Goal: Task Accomplishment & Management: Manage account settings

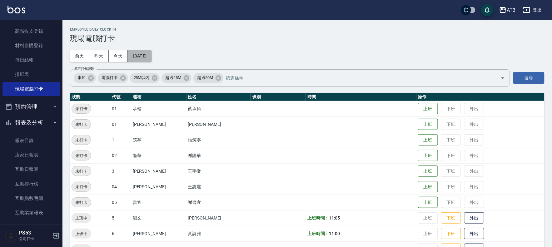
click at [144, 55] on button "[DATE]" at bounding box center [140, 56] width 24 height 12
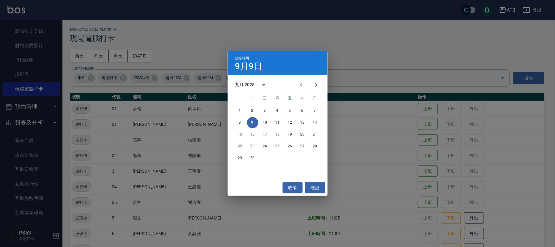
click at [407, 51] on div "起始時間 9月9日 九月 2025 一 二 三 四 五 六 日 1 2 3 4 5 6 7 8 9 10 11 12 13 14 15 16 17 18 19…" at bounding box center [277, 123] width 555 height 247
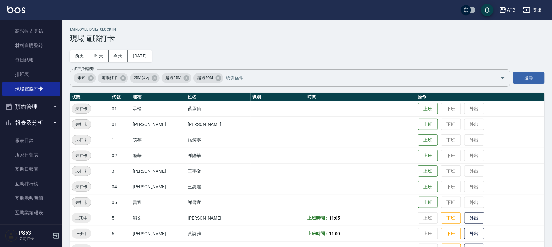
click at [292, 52] on div "Employee Daily Clock In 現場電腦打卡 前天 昨天 今天 2025/09/09 篩選打卡記錄 未知 電腦打卡 25M以內 超過25M 超…" at bounding box center [306, 236] width 489 height 432
click at [184, 48] on div "Employee Daily Clock In 現場電腦打卡 前天 昨天 今天 2025/09/09 篩選打卡記錄 未知 電腦打卡 25M以內 超過25M 超…" at bounding box center [306, 236] width 489 height 432
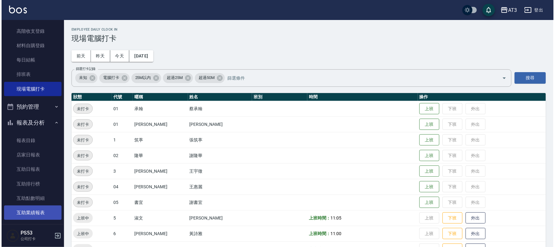
scroll to position [248, 0]
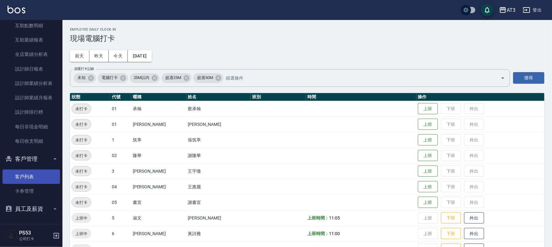
click at [34, 177] on link "客戶列表" at bounding box center [30, 177] width 57 height 14
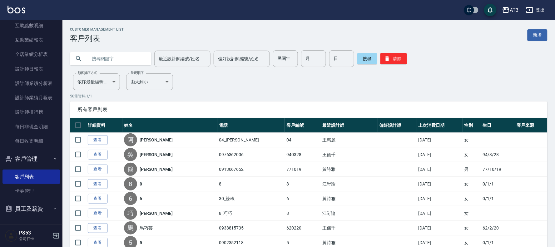
click at [132, 61] on input "text" at bounding box center [116, 58] width 59 height 17
type input "870616"
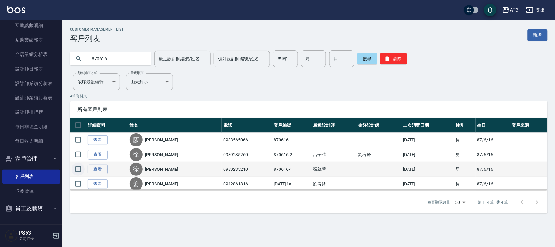
click at [79, 170] on input "checkbox" at bounding box center [78, 169] width 13 height 13
checkbox input "true"
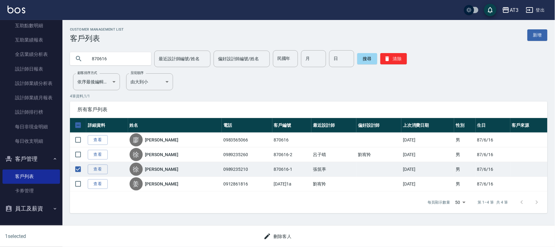
click at [276, 235] on button "刪除客人" at bounding box center [277, 237] width 33 height 12
click at [542, 10] on button "登出" at bounding box center [535, 10] width 24 height 12
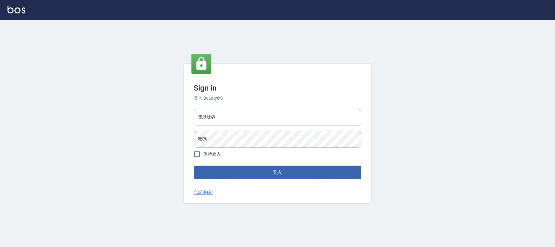
type input "032805930"
click at [240, 122] on input "032805930" at bounding box center [277, 117] width 167 height 17
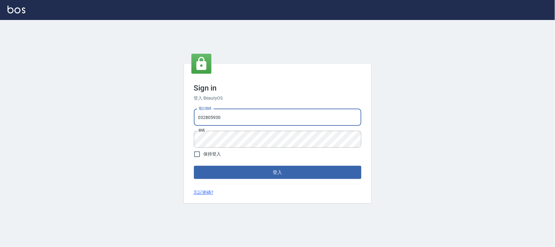
click at [240, 122] on input "032805930" at bounding box center [277, 117] width 167 height 17
type input "0912687699"
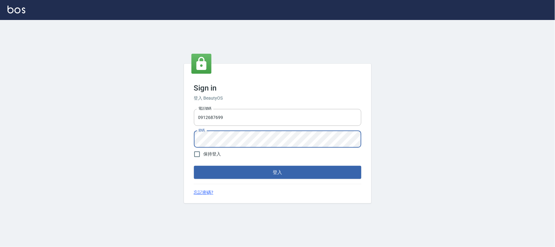
click at [194, 166] on button "登入" at bounding box center [277, 172] width 167 height 13
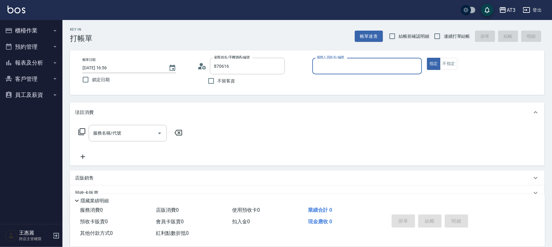
type input "[PERSON_NAME]/0983565066/870616"
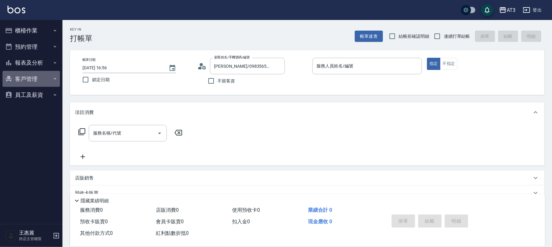
click at [39, 85] on button "客戶管理" at bounding box center [30, 79] width 57 height 16
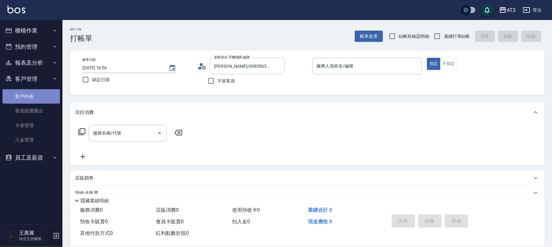
click at [26, 93] on link "客戶列表" at bounding box center [30, 96] width 57 height 14
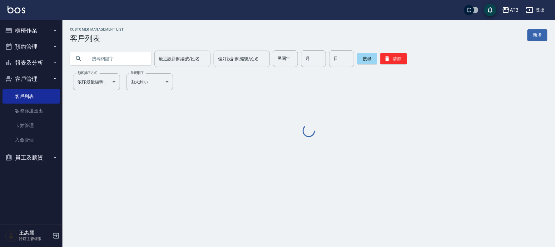
click at [102, 57] on input "text" at bounding box center [116, 58] width 59 height 17
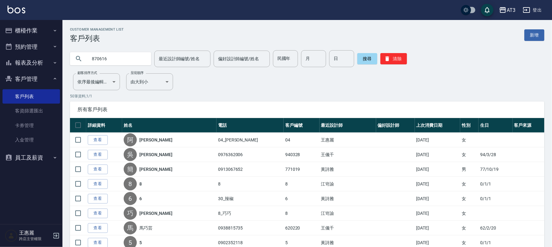
type input "870616"
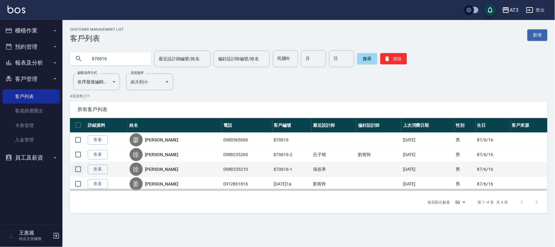
click at [79, 167] on input "checkbox" at bounding box center [78, 169] width 13 height 13
checkbox input "true"
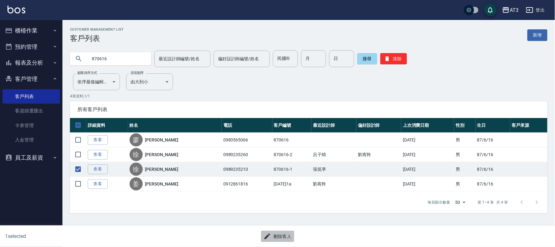
click at [286, 236] on button "刪除客人" at bounding box center [277, 237] width 33 height 12
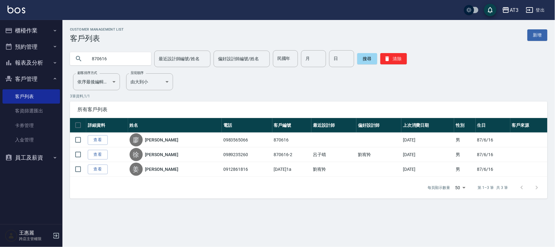
drag, startPoint x: 126, startPoint y: 58, endPoint x: 5, endPoint y: 49, distance: 121.2
click at [48, 58] on div "AT3 登出 櫃檯作業 打帳單 帳單列表 掛單列表 營業儀表板 現金收支登錄 高階收支登錄 材料自購登錄 每日結帳 排班表 現場電腦打卡 預約管理 預約管理 …" at bounding box center [277, 123] width 555 height 247
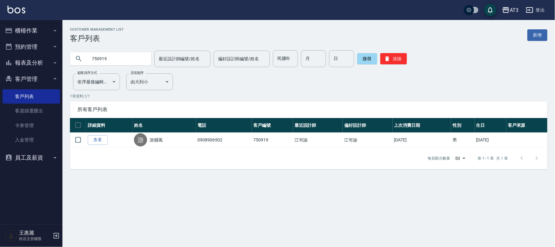
drag, startPoint x: 120, startPoint y: 60, endPoint x: 33, endPoint y: 52, distance: 87.8
click at [59, 60] on div "AT3 登出 櫃檯作業 打帳單 帳單列表 掛單列表 營業儀表板 現金收支登錄 高階收支登錄 材料自購登錄 每日結帳 排班表 現場電腦打卡 預約管理 預約管理 …" at bounding box center [277, 123] width 555 height 247
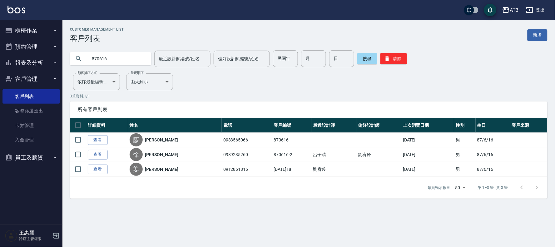
click at [117, 60] on input "870616" at bounding box center [116, 58] width 59 height 17
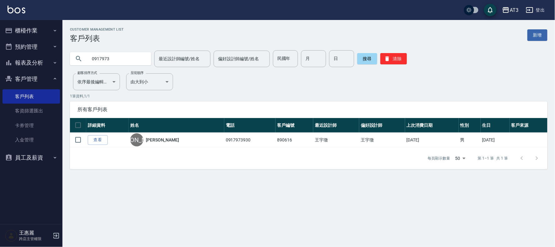
drag, startPoint x: 124, startPoint y: 59, endPoint x: 0, endPoint y: 58, distance: 124.3
click at [0, 58] on div "AT3 登出 櫃檯作業 打帳單 帳單列表 掛單列表 營業儀表板 現金收支登錄 高階收支登錄 材料自購登錄 每日結帳 排班表 現場電腦打卡 預約管理 預約管理 …" at bounding box center [277, 123] width 555 height 247
type input "500616"
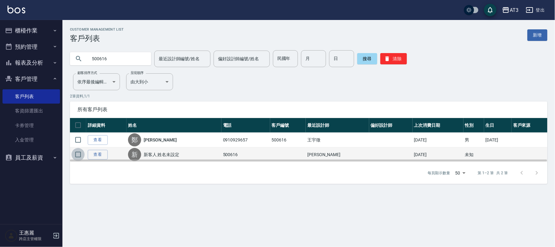
click at [76, 154] on input "checkbox" at bounding box center [78, 154] width 13 height 13
checkbox input "true"
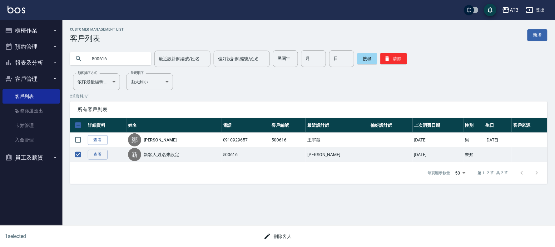
click at [286, 234] on button "刪除客人" at bounding box center [277, 237] width 33 height 12
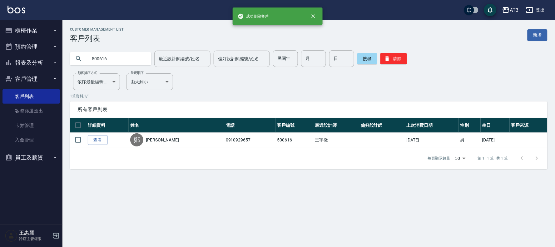
drag, startPoint x: 113, startPoint y: 60, endPoint x: 27, endPoint y: 61, distance: 85.3
click at [27, 61] on div "成功刪除客戶 AT3 登出 櫃檯作業 打帳單 帳單列表 掛單列表 營業儀表板 現金收支登錄 高階收支登錄 材料自購登錄 每日結帳 排班表 現場電腦打卡 預約…" at bounding box center [277, 123] width 555 height 247
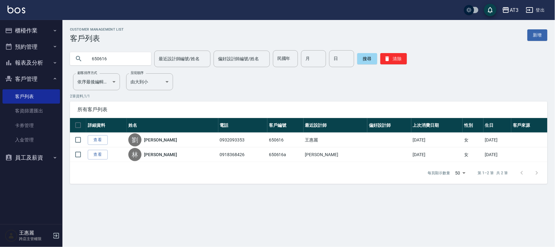
drag, startPoint x: 119, startPoint y: 59, endPoint x: 32, endPoint y: 58, distance: 86.8
click at [41, 58] on div "AT3 登出 櫃檯作業 打帳單 帳單列表 掛單列表 營業儀表板 現金收支登錄 高階收支登錄 材料自購登錄 每日結帳 排班表 現場電腦打卡 預約管理 預約管理 …" at bounding box center [277, 123] width 555 height 247
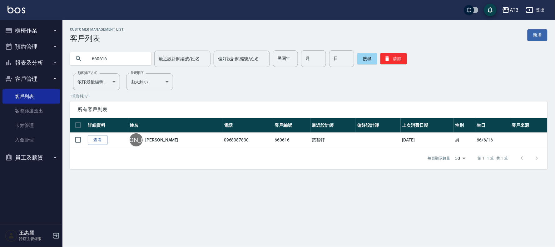
drag, startPoint x: 112, startPoint y: 56, endPoint x: 29, endPoint y: 55, distance: 82.8
click at [37, 57] on div "AT3 登出 櫃檯作業 打帳單 帳單列表 掛單列表 營業儀表板 現金收支登錄 高階收支登錄 材料自購登錄 每日結帳 排班表 現場電腦打卡 預約管理 預約管理 …" at bounding box center [277, 123] width 555 height 247
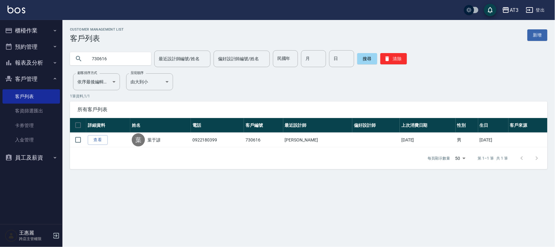
drag, startPoint x: 118, startPoint y: 60, endPoint x: 20, endPoint y: 58, distance: 98.1
click at [20, 58] on div "AT3 登出 櫃檯作業 打帳單 帳單列表 掛單列表 營業儀表板 現金收支登錄 高階收支登錄 材料自購登錄 每日結帳 排班表 現場電腦打卡 預約管理 預約管理 …" at bounding box center [277, 123] width 555 height 247
type input "890616"
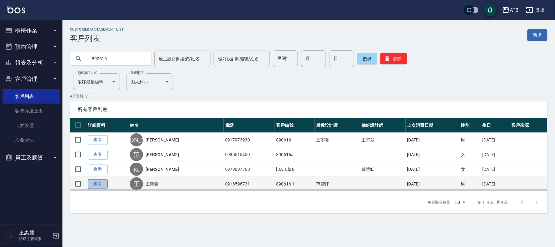
click at [93, 183] on link "查看" at bounding box center [98, 184] width 20 height 10
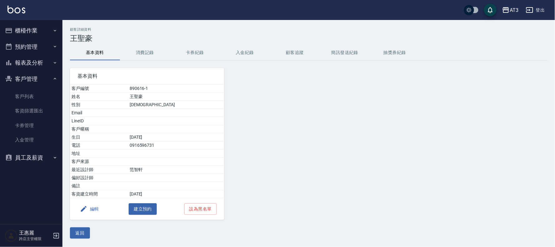
click at [96, 213] on button "編輯" at bounding box center [89, 209] width 24 height 12
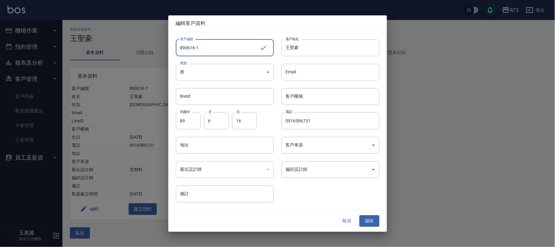
click at [223, 49] on input "890616-1" at bounding box center [218, 47] width 84 height 17
type input "[DATE]1a"
click at [371, 221] on button "儲存" at bounding box center [370, 222] width 20 height 12
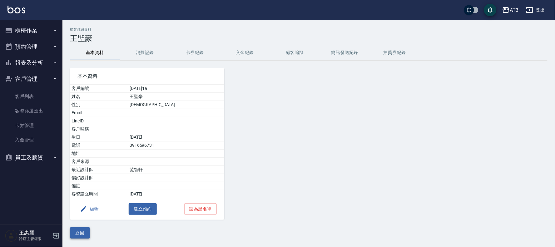
click at [81, 233] on button "返回" at bounding box center [80, 233] width 20 height 12
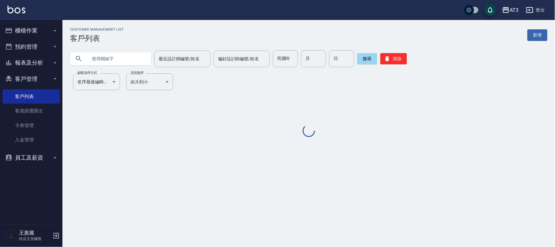
drag, startPoint x: 139, startPoint y: 57, endPoint x: 132, endPoint y: 61, distance: 7.7
click at [139, 58] on input "text" at bounding box center [116, 58] width 59 height 17
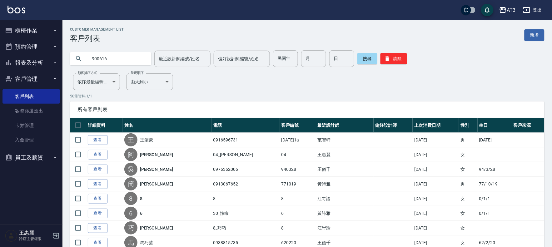
type input "900616"
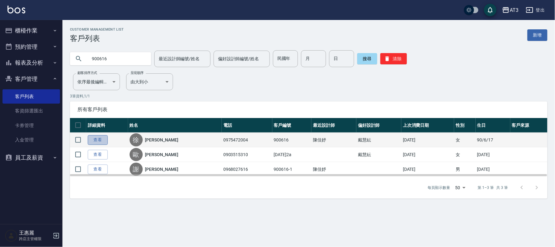
click at [98, 140] on link "查看" at bounding box center [98, 140] width 20 height 10
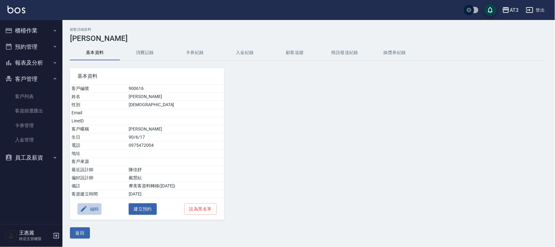
click at [99, 208] on button "編輯" at bounding box center [89, 209] width 24 height 12
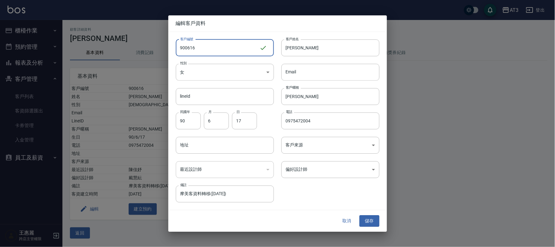
click at [206, 47] on input "900616" at bounding box center [218, 47] width 84 height 17
type input "900616a"
click at [377, 222] on button "儲存" at bounding box center [370, 222] width 20 height 12
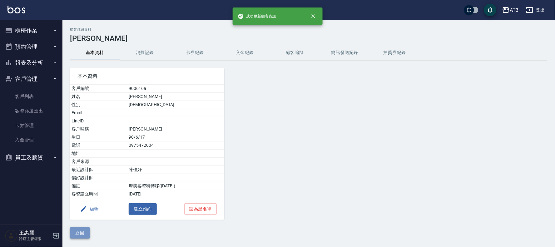
click at [77, 229] on button "返回" at bounding box center [80, 233] width 20 height 12
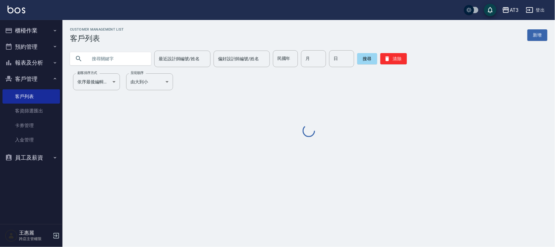
click at [104, 58] on input "text" at bounding box center [116, 58] width 59 height 17
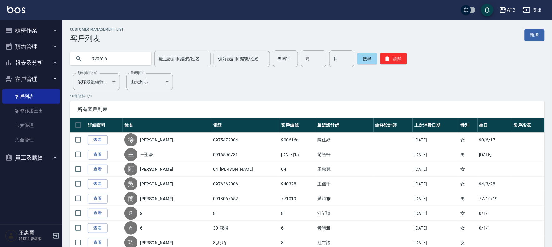
type input "920616"
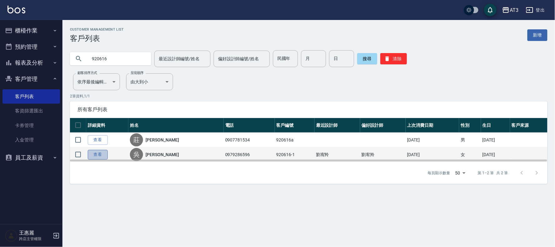
click at [95, 156] on link "查看" at bounding box center [98, 155] width 20 height 10
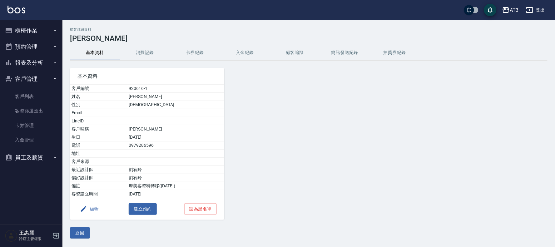
click at [91, 209] on button "編輯" at bounding box center [89, 209] width 24 height 12
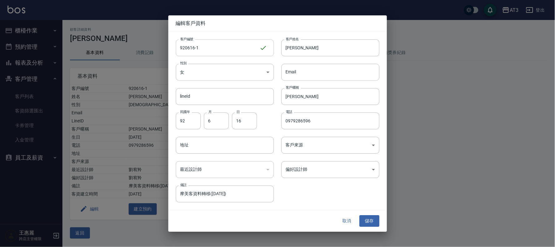
click at [198, 46] on input "920616-1" at bounding box center [218, 47] width 84 height 17
type input "[DATE]1a"
click at [370, 216] on button "儲存" at bounding box center [370, 222] width 20 height 12
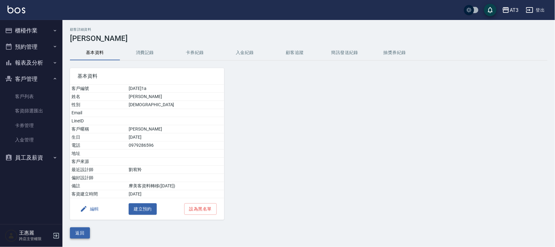
click at [84, 231] on button "返回" at bounding box center [80, 233] width 20 height 12
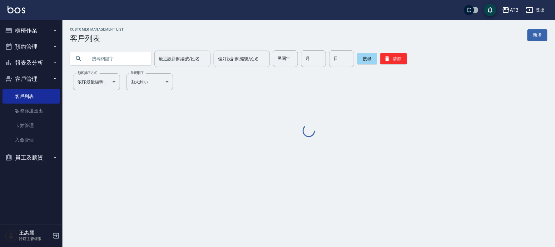
click at [146, 60] on input "text" at bounding box center [116, 58] width 59 height 17
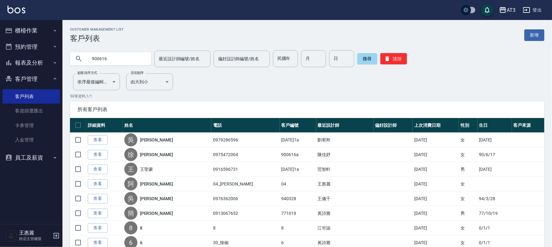
type input "900616"
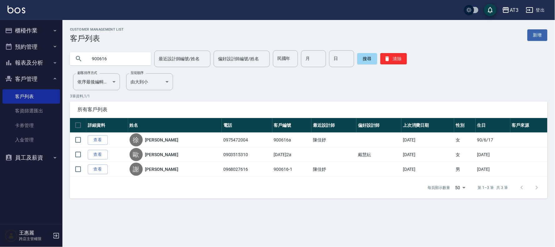
click at [94, 171] on link "查看" at bounding box center [98, 170] width 20 height 10
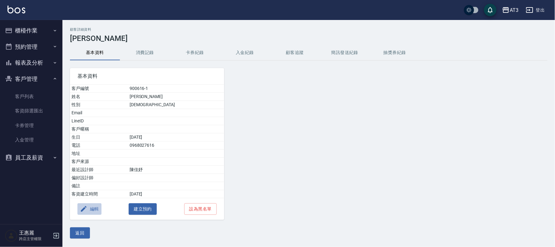
click at [92, 209] on button "編輯" at bounding box center [89, 209] width 24 height 12
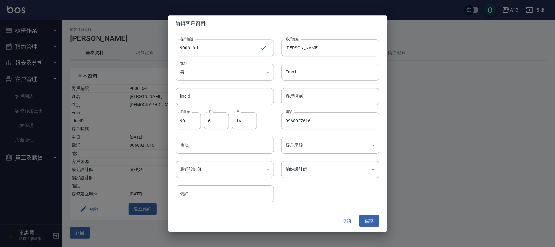
click at [216, 50] on input "900616-1" at bounding box center [218, 47] width 84 height 17
type input "[DATE]1a"
click at [370, 221] on button "儲存" at bounding box center [370, 222] width 20 height 12
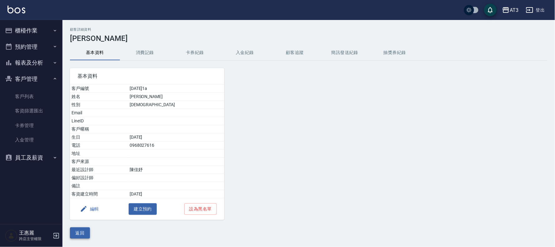
click at [77, 233] on button "返回" at bounding box center [80, 233] width 20 height 12
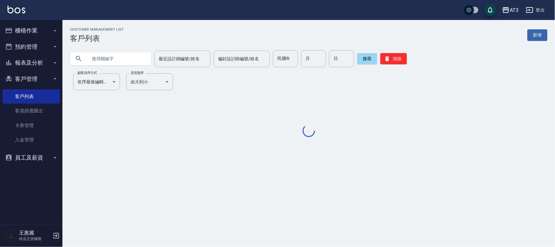
click at [127, 56] on input "text" at bounding box center [116, 58] width 59 height 17
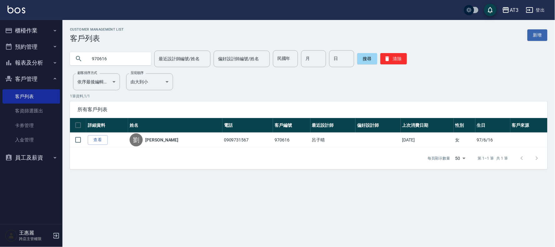
drag, startPoint x: 130, startPoint y: 61, endPoint x: 65, endPoint y: 67, distance: 64.9
click at [66, 67] on div "970616 最近設計師編號/姓名 最近設計師編號/姓名 偏好設計師編號/姓名 偏好設計師編號/姓名 民國年 民國年 月 月 日 日 搜尋 清除" at bounding box center [304, 55] width 485 height 24
drag, startPoint x: 113, startPoint y: 61, endPoint x: 79, endPoint y: 66, distance: 34.7
click at [79, 66] on div "010616" at bounding box center [110, 58] width 81 height 17
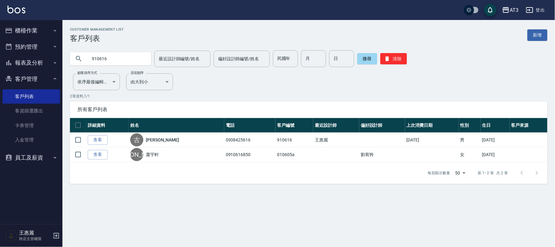
drag, startPoint x: 116, startPoint y: 61, endPoint x: 54, endPoint y: 67, distance: 62.2
click at [54, 67] on div "AT3 登出 櫃檯作業 打帳單 帳單列表 掛單列表 營業儀表板 現金收支登錄 高階收支登錄 材料自購登錄 每日結帳 排班表 現場電腦打卡 預約管理 預約管理 …" at bounding box center [277, 123] width 555 height 247
type input "860616"
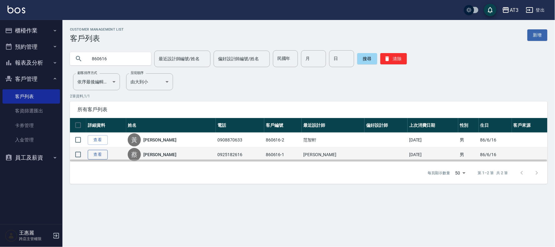
click at [89, 156] on link "查看" at bounding box center [98, 155] width 20 height 10
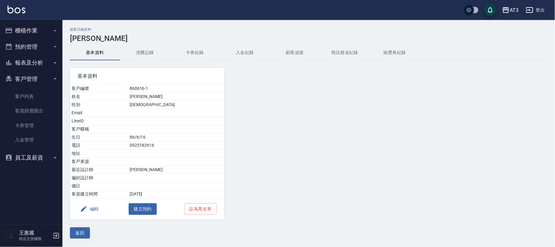
click at [88, 210] on button "編輯" at bounding box center [89, 209] width 24 height 12
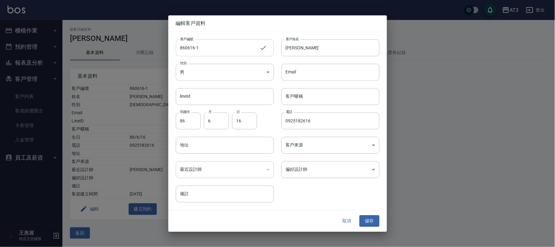
click at [219, 49] on input "860616-1" at bounding box center [218, 47] width 84 height 17
type input "[DATE]1a"
click at [365, 224] on button "儲存" at bounding box center [370, 222] width 20 height 12
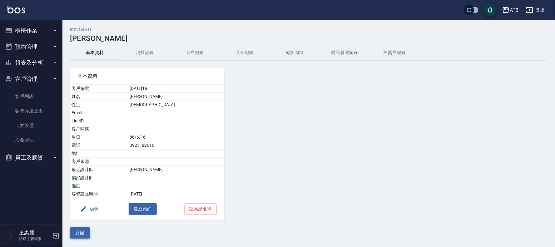
click at [77, 231] on button "返回" at bounding box center [80, 233] width 20 height 12
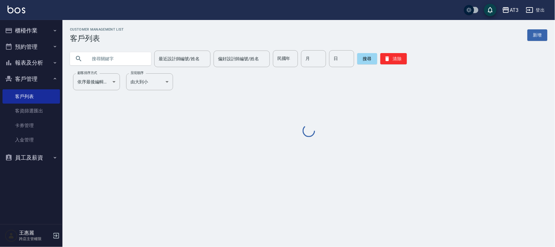
click at [132, 62] on input "text" at bounding box center [116, 58] width 59 height 17
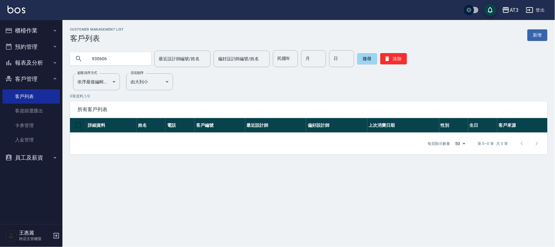
drag, startPoint x: 116, startPoint y: 57, endPoint x: 74, endPoint y: 67, distance: 43.1
click at [75, 67] on div "Customer Management List 客戶列表 新增 930606 最近設計師編號/姓名 最近設計師編號/姓名 偏好設計師編號/姓名 偏好設計師編…" at bounding box center [308, 90] width 493 height 127
type input "0936260975"
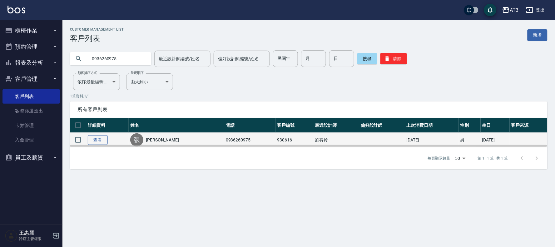
click at [97, 139] on link "查看" at bounding box center [98, 140] width 20 height 10
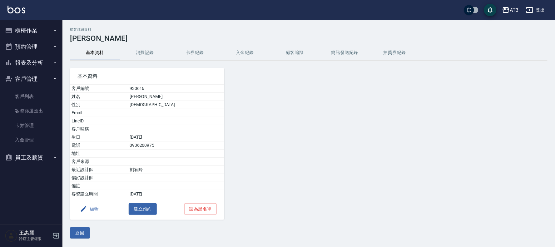
click at [91, 209] on button "編輯" at bounding box center [89, 209] width 24 height 12
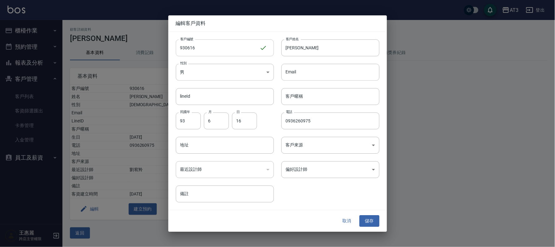
click at [222, 54] on input "930616" at bounding box center [218, 47] width 84 height 17
type input "930616a"
click at [363, 235] on div at bounding box center [277, 123] width 555 height 247
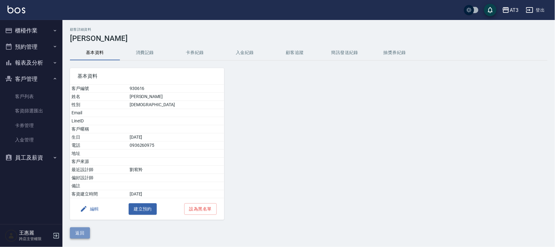
click at [77, 236] on button "返回" at bounding box center [80, 233] width 20 height 12
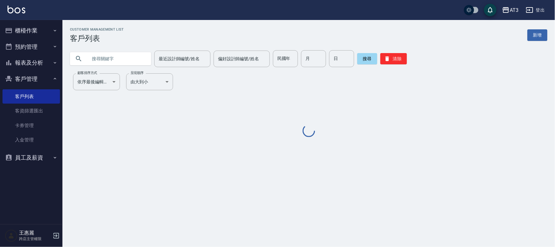
click at [134, 57] on input "text" at bounding box center [116, 58] width 59 height 17
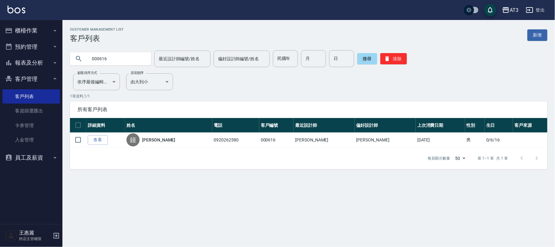
drag, startPoint x: 124, startPoint y: 60, endPoint x: 96, endPoint y: 66, distance: 29.0
click at [96, 66] on input "000616" at bounding box center [116, 58] width 59 height 17
click at [130, 57] on input "000616" at bounding box center [116, 58] width 59 height 17
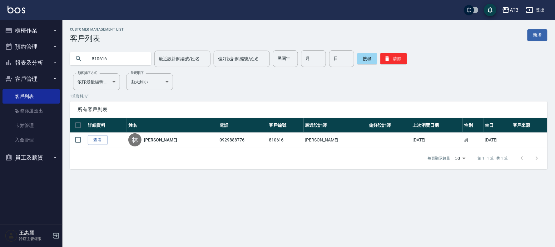
click at [124, 61] on input "810616" at bounding box center [116, 58] width 59 height 17
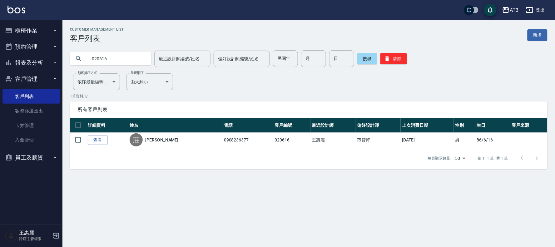
click at [124, 61] on input "020616" at bounding box center [116, 58] width 59 height 17
type input "860616"
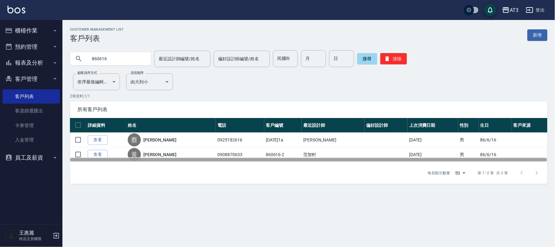
click at [94, 158] on div at bounding box center [308, 159] width 477 height 3
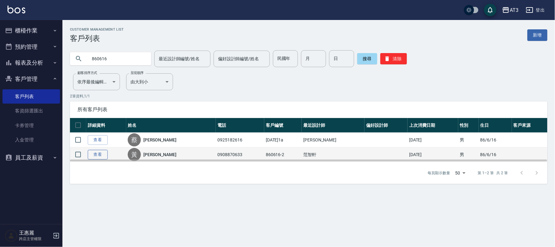
click at [99, 155] on link "查看" at bounding box center [98, 155] width 20 height 10
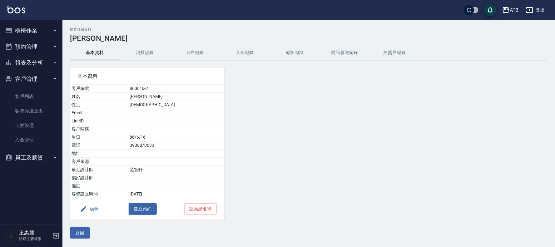
click at [95, 210] on button "編輯" at bounding box center [89, 209] width 24 height 12
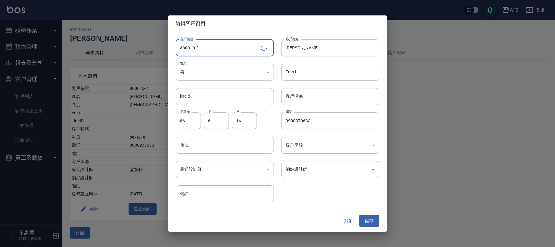
click at [216, 49] on input "860616-2" at bounding box center [218, 47] width 85 height 17
type input "[DATE]2a"
click at [370, 218] on button "儲存" at bounding box center [370, 222] width 20 height 12
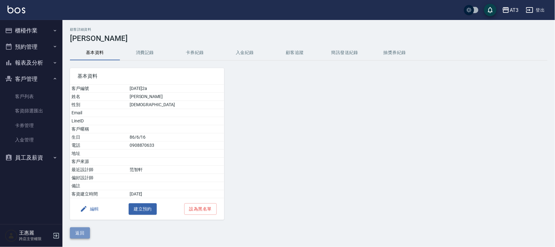
click at [82, 235] on button "返回" at bounding box center [80, 233] width 20 height 12
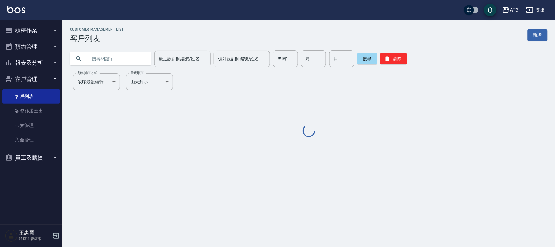
click at [121, 61] on input "text" at bounding box center [116, 58] width 59 height 17
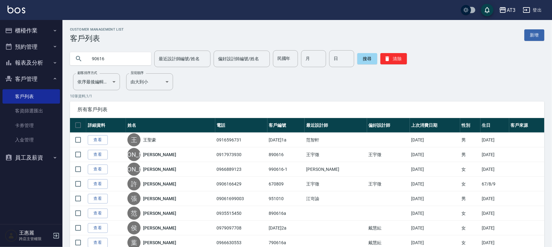
click at [95, 57] on input "90616" at bounding box center [116, 58] width 59 height 17
click at [93, 58] on input "90616" at bounding box center [116, 58] width 59 height 17
click at [94, 58] on input "90616" at bounding box center [116, 58] width 59 height 17
type input "990616"
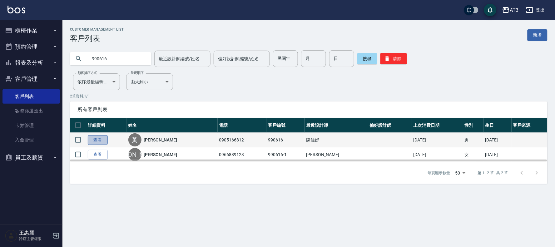
click at [93, 141] on link "查看" at bounding box center [98, 140] width 20 height 10
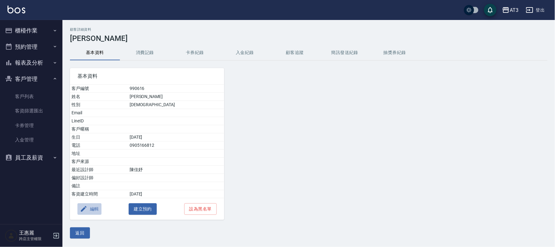
click at [97, 208] on button "編輯" at bounding box center [89, 209] width 24 height 12
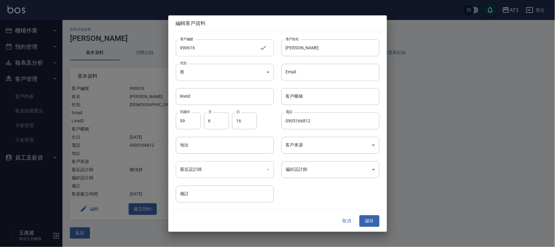
click at [225, 41] on input "990616" at bounding box center [218, 47] width 84 height 17
type input "990616a"
click at [369, 221] on button "儲存" at bounding box center [370, 222] width 20 height 12
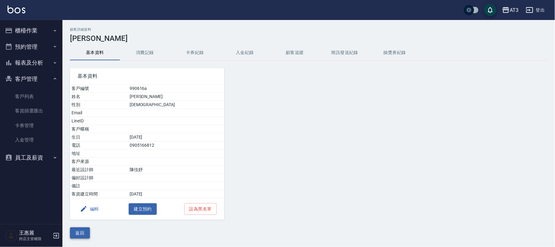
click at [74, 235] on button "返回" at bounding box center [80, 233] width 20 height 12
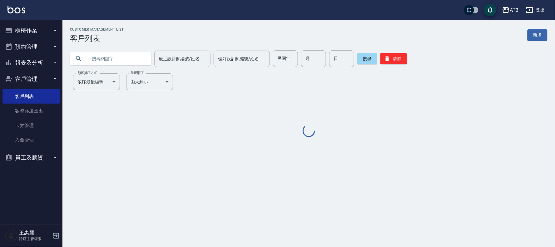
drag, startPoint x: 125, startPoint y: 55, endPoint x: 94, endPoint y: 51, distance: 31.1
click at [126, 56] on input "text" at bounding box center [116, 58] width 59 height 17
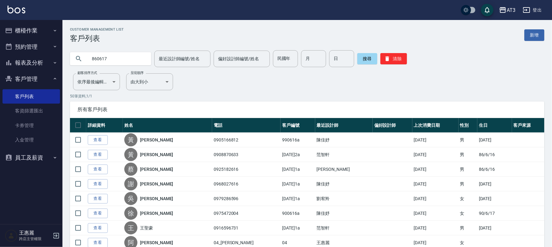
type input "860617"
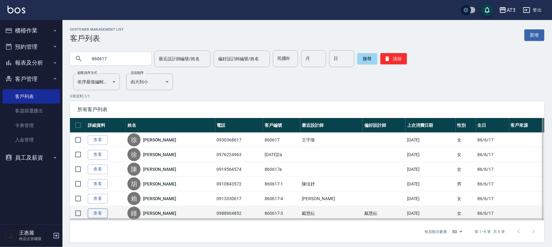
click at [97, 211] on link "查看" at bounding box center [98, 214] width 20 height 10
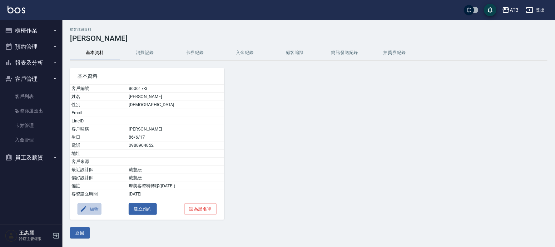
click at [89, 211] on button "編輯" at bounding box center [89, 209] width 24 height 12
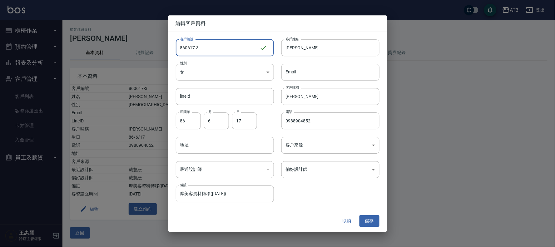
drag, startPoint x: 219, startPoint y: 48, endPoint x: 52, endPoint y: 72, distance: 168.7
click at [219, 48] on input "860617-3" at bounding box center [218, 47] width 84 height 17
type input "[DATE]3a"
click at [369, 220] on button "儲存" at bounding box center [370, 222] width 20 height 12
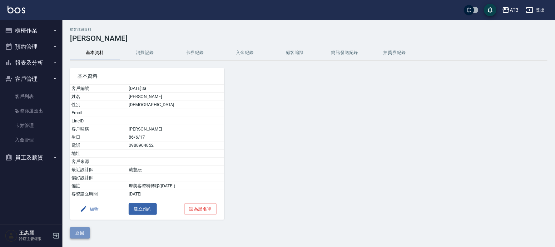
drag, startPoint x: 83, startPoint y: 236, endPoint x: 94, endPoint y: 147, distance: 89.4
click at [82, 236] on button "返回" at bounding box center [80, 233] width 20 height 12
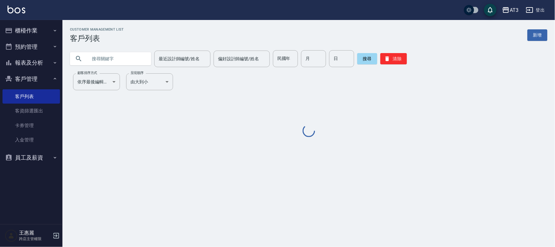
drag, startPoint x: 148, startPoint y: 57, endPoint x: 117, endPoint y: 57, distance: 30.6
click at [146, 57] on input "text" at bounding box center [116, 58] width 59 height 17
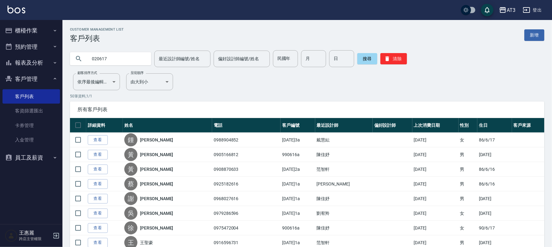
type input "020617"
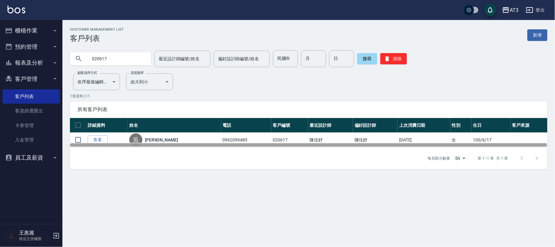
click at [99, 143] on div at bounding box center [309, 145] width 478 height 5
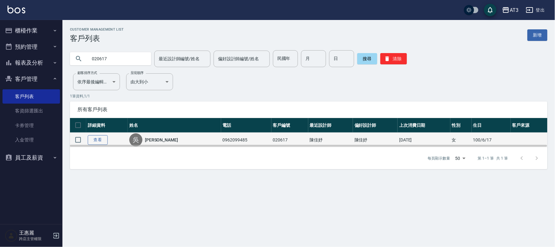
click at [104, 137] on link "查看" at bounding box center [98, 140] width 20 height 10
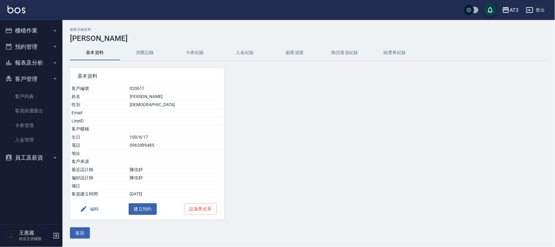
click at [95, 210] on button "編輯" at bounding box center [89, 209] width 24 height 12
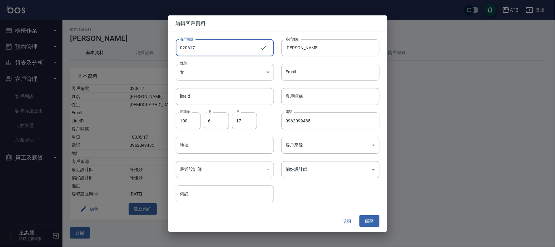
click at [213, 52] on input "020617" at bounding box center [218, 47] width 84 height 17
type input "020617a"
click at [367, 226] on button "儲存" at bounding box center [370, 222] width 20 height 12
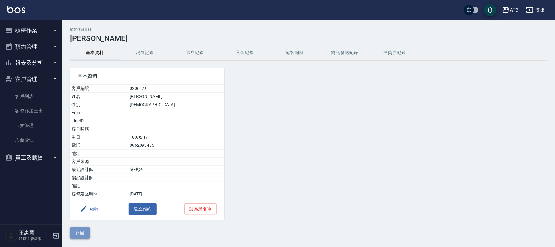
click at [82, 231] on button "返回" at bounding box center [80, 233] width 20 height 12
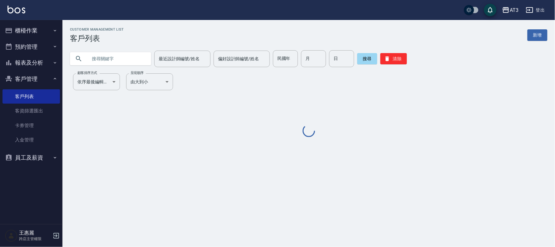
click at [137, 58] on input "text" at bounding box center [116, 58] width 59 height 17
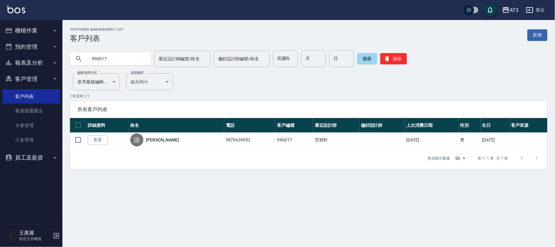
drag, startPoint x: 112, startPoint y: 60, endPoint x: 56, endPoint y: 59, distance: 55.9
click at [58, 60] on div "AT3 登出 櫃檯作業 打帳單 帳單列表 掛單列表 營業儀表板 現金收支登錄 高階收支登錄 材料自購登錄 每日結帳 排班表 現場電腦打卡 預約管理 預約管理 …" at bounding box center [277, 123] width 555 height 247
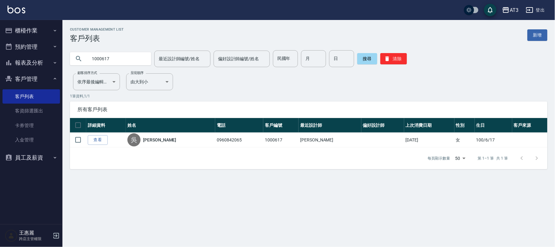
drag, startPoint x: 122, startPoint y: 61, endPoint x: 37, endPoint y: 57, distance: 86.0
click at [53, 59] on div "AT3 登出 櫃檯作業 打帳單 帳單列表 掛單列表 營業儀表板 現金收支登錄 高階收支登錄 材料自購登錄 每日結帳 排班表 現場電腦打卡 預約管理 預約管理 …" at bounding box center [277, 123] width 555 height 247
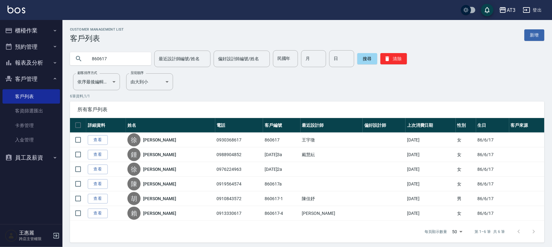
drag, startPoint x: 120, startPoint y: 57, endPoint x: 107, endPoint y: 61, distance: 13.3
click at [110, 61] on input "860617" at bounding box center [116, 58] width 59 height 17
click at [101, 62] on input "860617" at bounding box center [116, 58] width 59 height 17
click at [114, 57] on input "860617" at bounding box center [116, 58] width 59 height 17
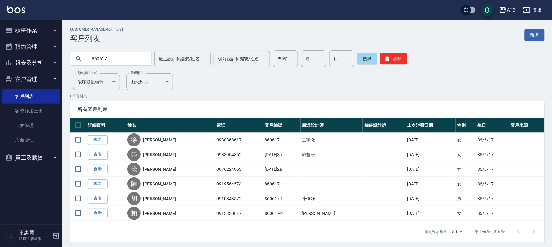
click at [114, 57] on input "860617" at bounding box center [116, 58] width 59 height 17
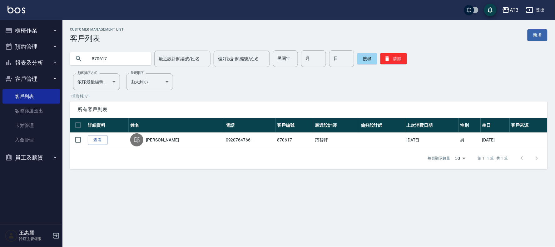
drag, startPoint x: 95, startPoint y: 59, endPoint x: 7, endPoint y: 57, distance: 88.4
click at [9, 57] on div "AT3 登出 櫃檯作業 打帳單 帳單列表 掛單列表 營業儀表板 現金收支登錄 高階收支登錄 材料自購登錄 每日結帳 排班表 現場電腦打卡 預約管理 預約管理 …" at bounding box center [277, 123] width 555 height 247
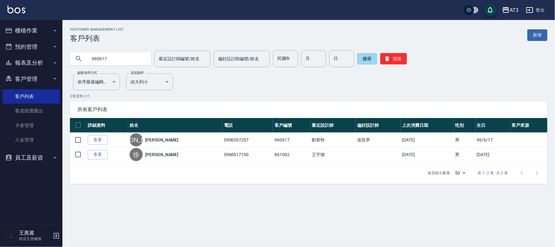
drag, startPoint x: 117, startPoint y: 58, endPoint x: 50, endPoint y: 54, distance: 67.0
click at [50, 54] on div "AT3 登出 櫃檯作業 打帳單 帳單列表 掛單列表 營業儀表板 現金收支登錄 高階收支登錄 材料自購登錄 每日結帳 排班表 現場電腦打卡 預約管理 預約管理 …" at bounding box center [277, 123] width 555 height 247
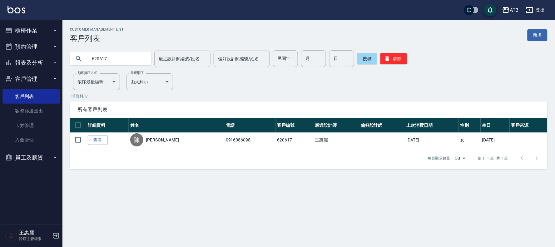
drag, startPoint x: 115, startPoint y: 55, endPoint x: 55, endPoint y: 63, distance: 60.1
click at [56, 63] on div "AT3 登出 櫃檯作業 打帳單 帳單列表 掛單列表 營業儀表板 現金收支登錄 高階收支登錄 材料自購登錄 每日結帳 排班表 現場電腦打卡 預約管理 預約管理 …" at bounding box center [277, 123] width 555 height 247
drag, startPoint x: 106, startPoint y: 58, endPoint x: 58, endPoint y: 64, distance: 48.9
click at [58, 64] on div "AT3 登出 櫃檯作業 打帳單 帳單列表 掛單列表 營業儀表板 現金收支登錄 高階收支登錄 材料自購登錄 每日結帳 排班表 現場電腦打卡 預約管理 預約管理 …" at bounding box center [277, 123] width 555 height 247
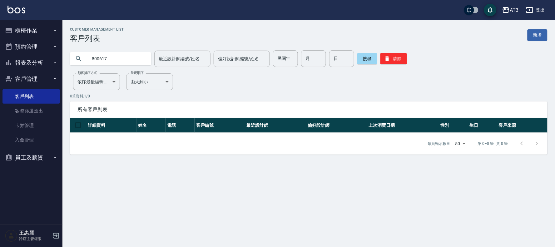
drag, startPoint x: 112, startPoint y: 57, endPoint x: 24, endPoint y: 52, distance: 87.9
click at [29, 54] on div "AT3 登出 櫃檯作業 打帳單 帳單列表 掛單列表 營業儀表板 現金收支登錄 高階收支登錄 材料自購登錄 每日結帳 排班表 現場電腦打卡 預約管理 預約管理 …" at bounding box center [277, 123] width 555 height 247
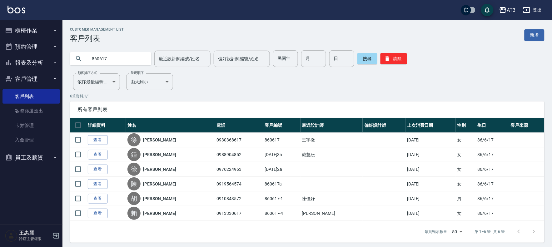
drag, startPoint x: 118, startPoint y: 62, endPoint x: 94, endPoint y: 63, distance: 23.5
click at [95, 64] on input "860617" at bounding box center [116, 58] width 59 height 17
type input "8"
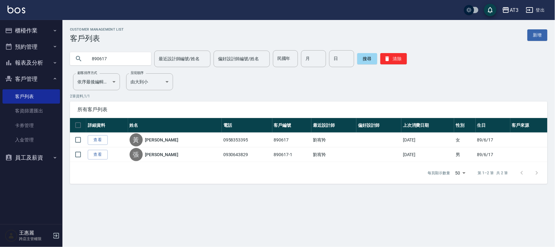
drag, startPoint x: 118, startPoint y: 59, endPoint x: 25, endPoint y: 59, distance: 92.8
click at [25, 59] on div "AT3 登出 櫃檯作業 打帳單 帳單列表 掛單列表 營業儀表板 現金收支登錄 高階收支登錄 材料自購登錄 每日結帳 排班表 現場電腦打卡 預約管理 預約管理 …" at bounding box center [277, 123] width 555 height 247
type input "8"
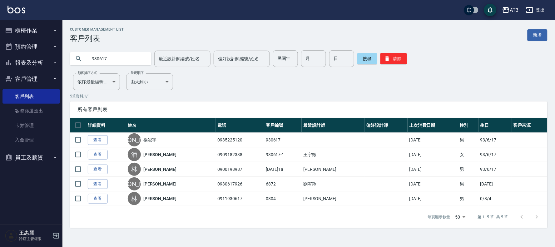
drag, startPoint x: 125, startPoint y: 63, endPoint x: 120, endPoint y: 65, distance: 5.9
click at [119, 66] on input "930617" at bounding box center [116, 58] width 59 height 17
click at [141, 59] on input "930617" at bounding box center [116, 58] width 59 height 17
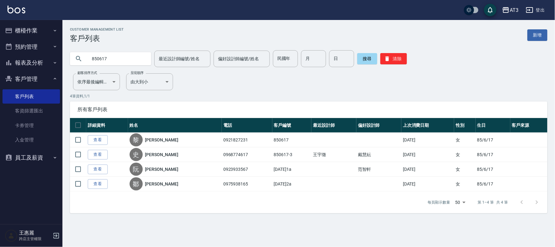
click at [119, 59] on input "850617" at bounding box center [116, 58] width 59 height 17
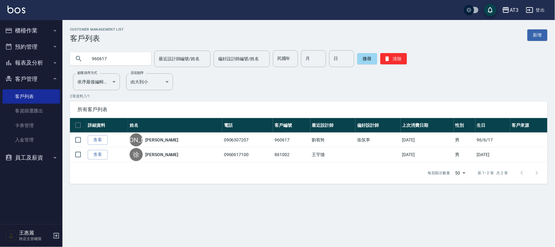
click at [126, 55] on input "960617" at bounding box center [116, 58] width 59 height 17
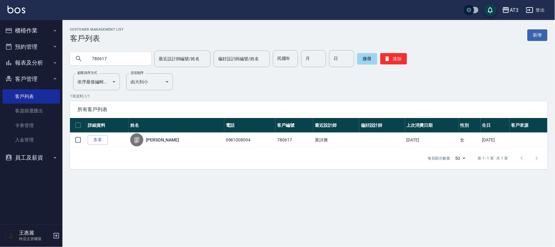
click at [107, 60] on input "780617" at bounding box center [116, 58] width 59 height 17
click at [117, 56] on input "940617" at bounding box center [116, 58] width 59 height 17
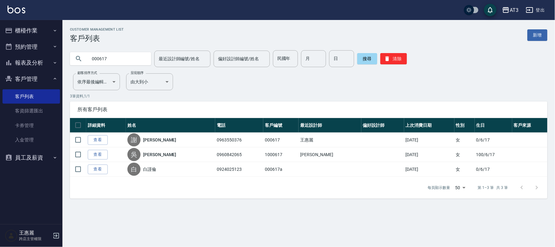
click at [121, 60] on input "000617" at bounding box center [116, 58] width 59 height 17
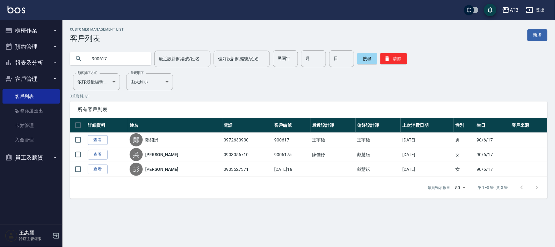
click at [114, 60] on input "900617" at bounding box center [116, 58] width 59 height 17
type input "6"
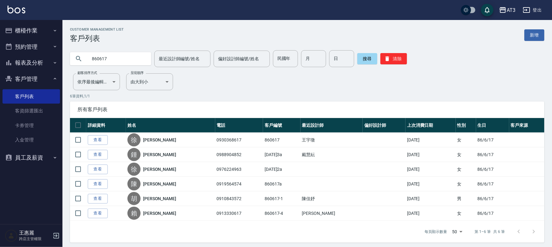
click at [117, 57] on input "860617" at bounding box center [116, 58] width 59 height 17
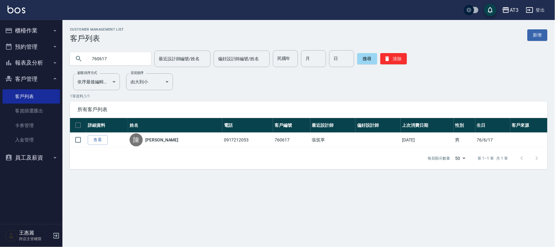
click at [120, 56] on input "760617" at bounding box center [116, 58] width 59 height 17
type input "9"
type input "040618"
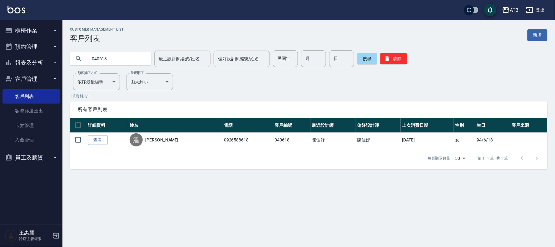
click at [101, 139] on link "查看" at bounding box center [98, 140] width 20 height 10
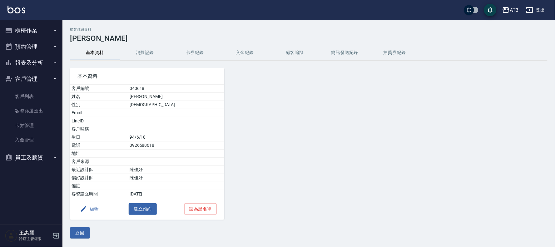
click at [90, 211] on button "編輯" at bounding box center [89, 209] width 24 height 12
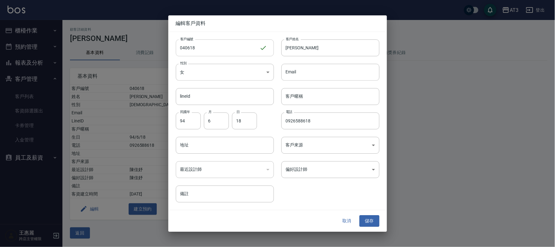
click at [241, 46] on input "040618" at bounding box center [218, 47] width 84 height 17
type input "040618a"
click at [365, 221] on button "儲存" at bounding box center [370, 222] width 20 height 12
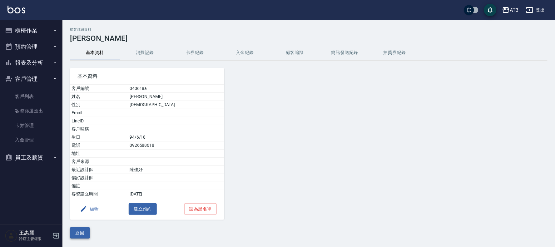
click at [82, 232] on button "返回" at bounding box center [80, 233] width 20 height 12
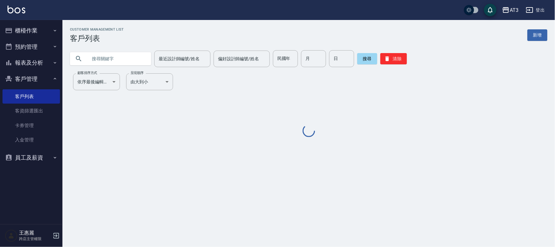
click at [150, 57] on div at bounding box center [110, 58] width 81 height 13
click at [119, 57] on input "text" at bounding box center [116, 58] width 59 height 17
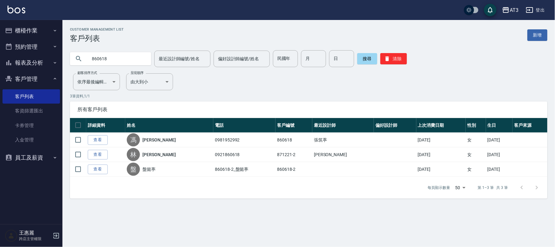
click at [113, 57] on input "860618" at bounding box center [116, 58] width 59 height 17
type input "050618"
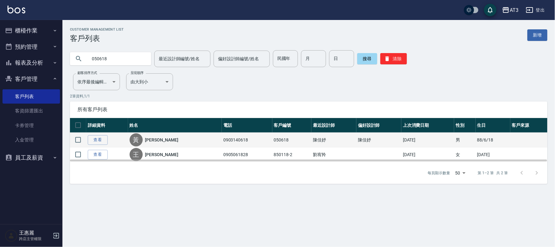
click at [94, 134] on td "查看" at bounding box center [107, 140] width 42 height 15
click at [99, 136] on link "查看" at bounding box center [98, 140] width 20 height 10
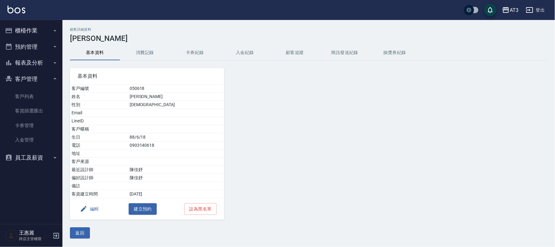
click at [93, 205] on button "編輯" at bounding box center [89, 209] width 24 height 12
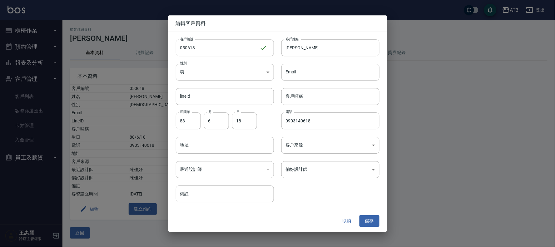
click at [232, 48] on input "050618" at bounding box center [218, 47] width 84 height 17
type input "050618a"
drag, startPoint x: 371, startPoint y: 221, endPoint x: 366, endPoint y: 216, distance: 6.7
click at [374, 220] on button "儲存" at bounding box center [370, 222] width 20 height 12
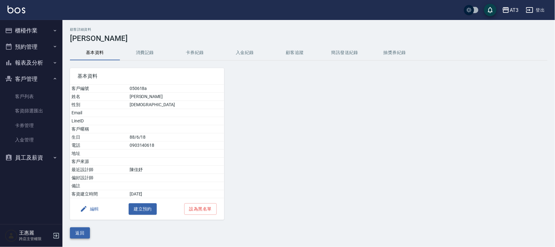
click at [76, 231] on button "返回" at bounding box center [80, 233] width 20 height 12
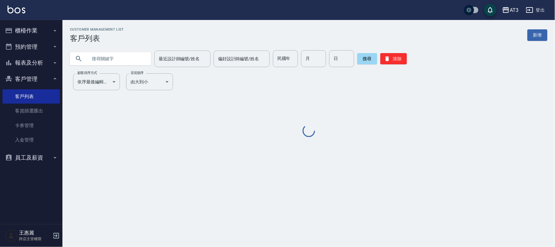
click at [131, 63] on input "text" at bounding box center [116, 58] width 59 height 17
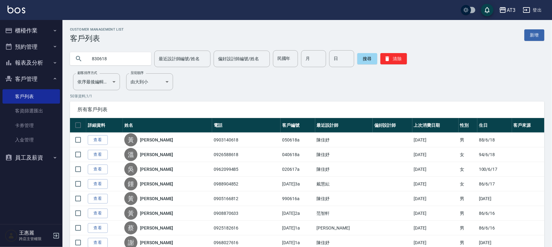
type input "830618"
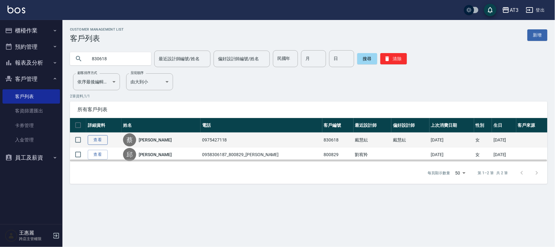
click at [106, 140] on link "查看" at bounding box center [98, 140] width 20 height 10
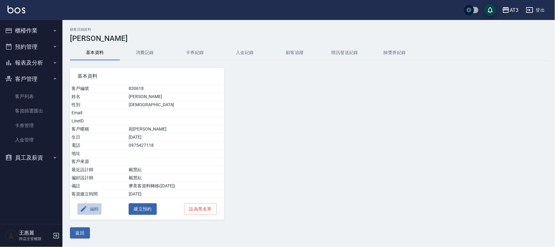
click at [93, 210] on button "編輯" at bounding box center [89, 209] width 24 height 12
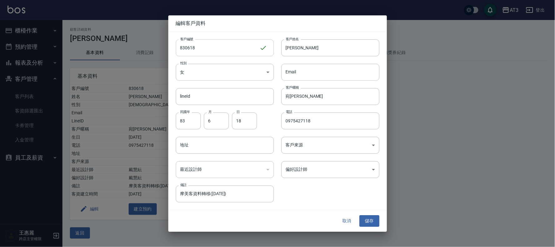
click at [216, 45] on input "830618" at bounding box center [218, 47] width 84 height 17
type input "830618a"
click at [370, 220] on button "儲存" at bounding box center [370, 222] width 20 height 12
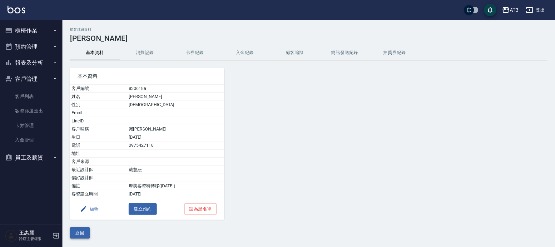
click at [83, 232] on button "返回" at bounding box center [80, 233] width 20 height 12
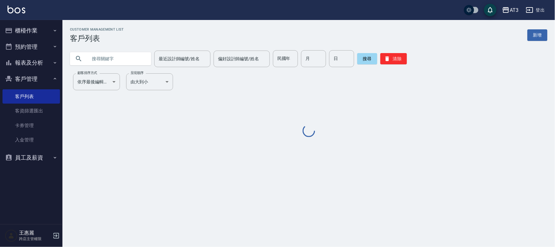
click at [144, 58] on input "text" at bounding box center [116, 58] width 59 height 17
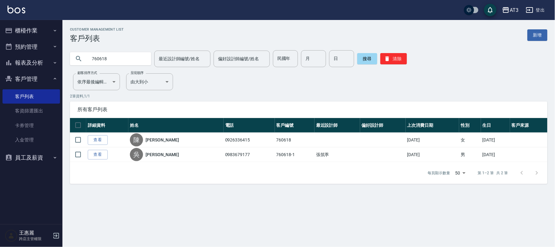
click at [114, 57] on input "760618" at bounding box center [116, 58] width 59 height 17
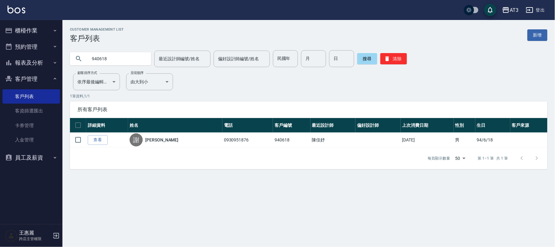
click at [116, 58] on input "940618" at bounding box center [116, 58] width 59 height 17
click at [116, 57] on input "690618" at bounding box center [116, 58] width 59 height 17
type input "880618"
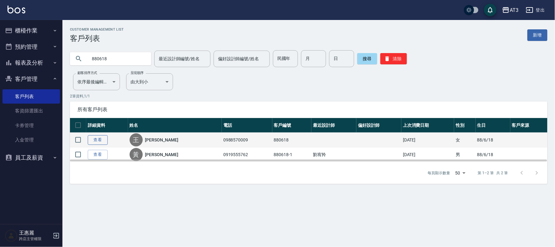
click at [102, 140] on link "查看" at bounding box center [98, 140] width 20 height 10
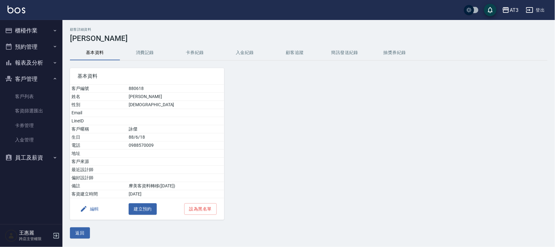
click at [97, 213] on button "編輯" at bounding box center [89, 209] width 24 height 12
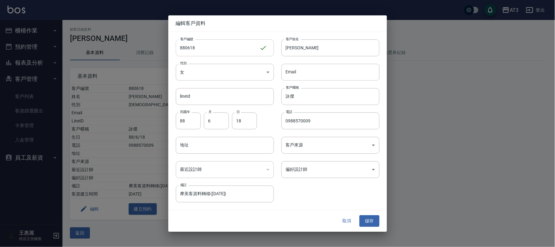
click at [210, 47] on input "880618" at bounding box center [218, 47] width 84 height 17
type input "880618a"
click at [366, 209] on div "客戶編號 880618a ​ 客戶編號 客戶姓名 [PERSON_NAME] 客戶姓名 性別 女 [DEMOGRAPHIC_DATA] 性別 Email Em…" at bounding box center [277, 121] width 219 height 178
click at [370, 221] on button "儲存" at bounding box center [370, 222] width 20 height 12
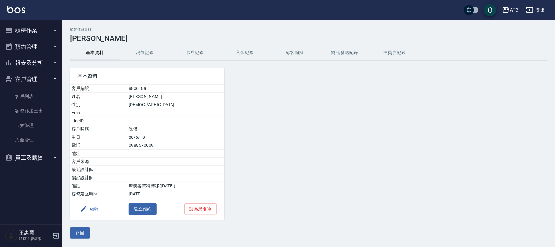
click at [74, 223] on div "顧客詳細資料 [PERSON_NAME] 基本資料 消費記錄 卡券紀錄 入金紀錄 顧客追蹤 簡訊發送紀錄 抽獎券紀錄 基本資料 客戶編號 880618a 姓名…" at bounding box center [308, 132] width 493 height 211
click at [77, 237] on button "返回" at bounding box center [80, 233] width 20 height 12
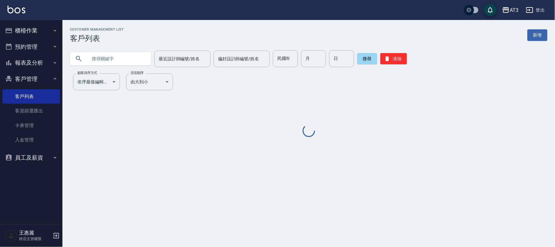
drag, startPoint x: 129, startPoint y: 54, endPoint x: 104, endPoint y: 39, distance: 29.3
click at [129, 54] on input "text" at bounding box center [116, 58] width 59 height 17
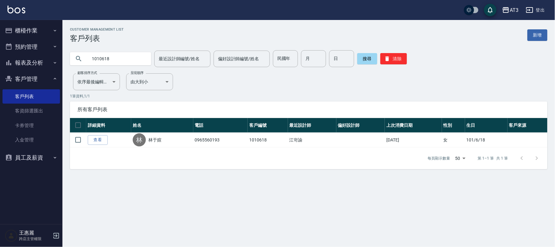
click at [116, 58] on input "1010618" at bounding box center [116, 58] width 59 height 17
type input "760618"
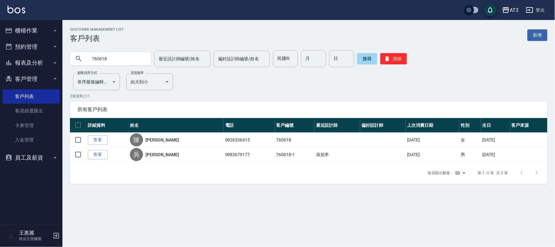
click at [96, 136] on link "查看" at bounding box center [98, 140] width 20 height 10
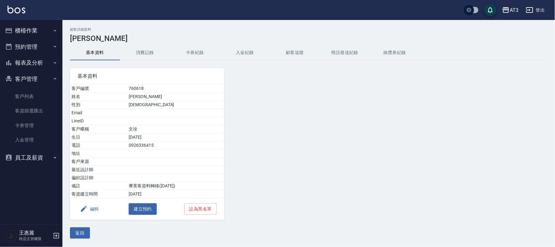
click at [92, 211] on button "編輯" at bounding box center [89, 209] width 24 height 12
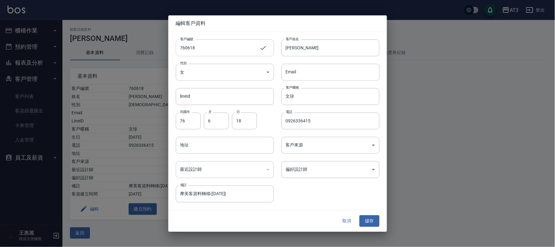
click at [208, 53] on input "760618" at bounding box center [218, 47] width 84 height 17
type input "760618a"
click at [360, 217] on button "儲存" at bounding box center [370, 222] width 20 height 12
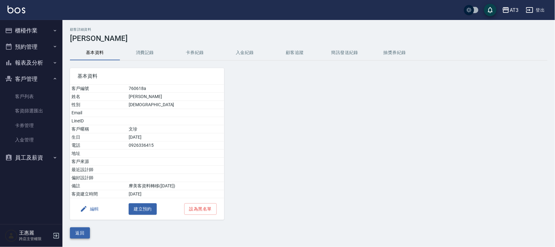
click at [79, 231] on button "返回" at bounding box center [80, 233] width 20 height 12
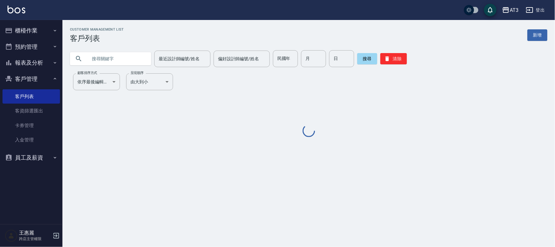
click at [133, 57] on input "text" at bounding box center [116, 58] width 59 height 17
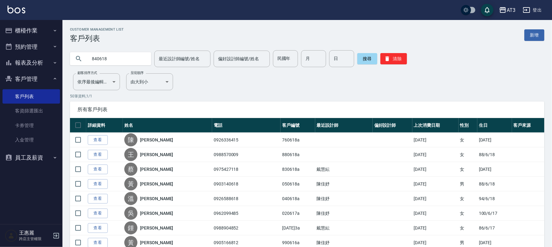
type input "840618"
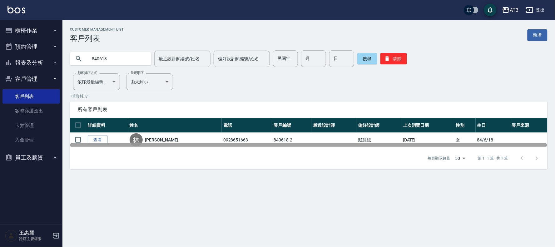
click at [95, 143] on div at bounding box center [309, 145] width 478 height 5
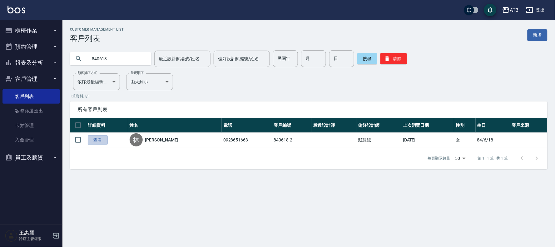
click at [96, 141] on link "查看" at bounding box center [98, 140] width 20 height 10
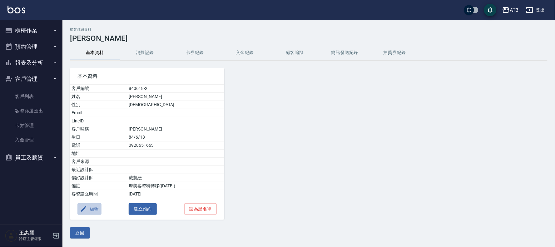
click at [90, 208] on button "編輯" at bounding box center [89, 209] width 24 height 12
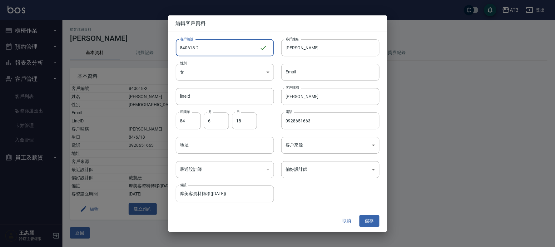
click at [214, 45] on input "840618-2" at bounding box center [218, 47] width 84 height 17
type input "[DATE]2a"
click at [379, 221] on div "取消 儲存" at bounding box center [277, 222] width 219 height 22
click at [369, 222] on button "儲存" at bounding box center [370, 222] width 20 height 12
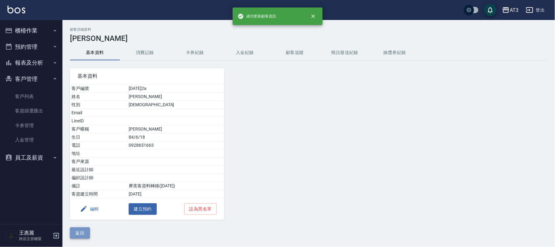
click at [76, 229] on button "返回" at bounding box center [80, 233] width 20 height 12
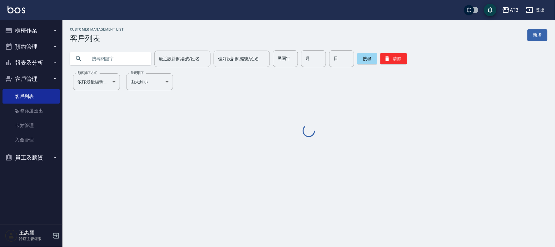
click at [149, 49] on div "最近設計師編號/姓名 最近設計師編號/姓名 偏好設計師編號/姓名 偏好設計師編號/姓名 民國年 民國年 月 月 日 日 搜尋 清除" at bounding box center [304, 55] width 485 height 24
click at [146, 58] on input "text" at bounding box center [116, 58] width 59 height 17
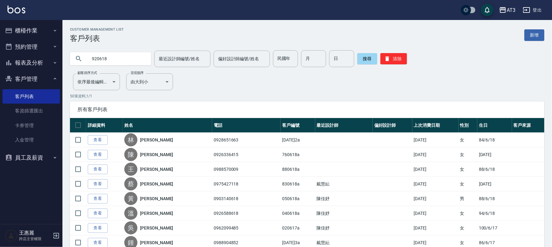
type input "920618"
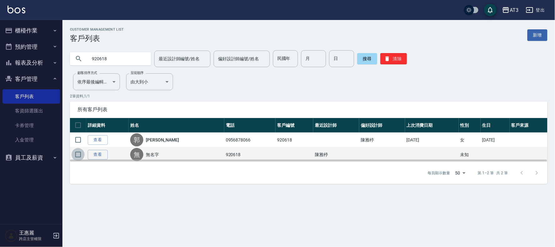
click at [77, 157] on input "checkbox" at bounding box center [78, 154] width 13 height 13
checkbox input "true"
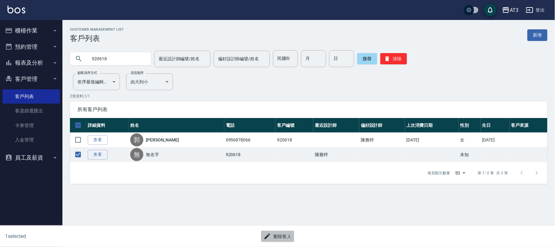
click at [285, 235] on button "刪除客人" at bounding box center [277, 237] width 33 height 12
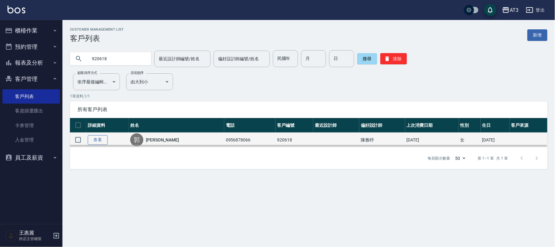
click at [98, 141] on link "查看" at bounding box center [98, 140] width 20 height 10
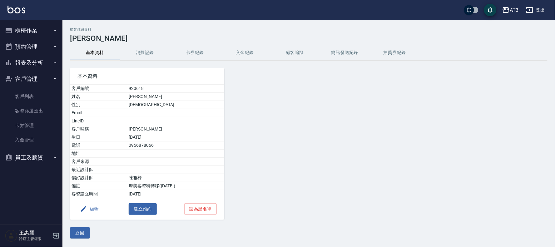
click at [99, 210] on button "編輯" at bounding box center [89, 209] width 24 height 12
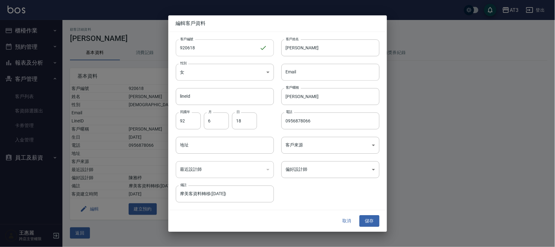
click at [254, 51] on input "920618" at bounding box center [218, 47] width 84 height 17
click at [247, 52] on input "920618" at bounding box center [218, 47] width 84 height 17
type input "920618a"
click at [370, 219] on button "儲存" at bounding box center [370, 222] width 20 height 12
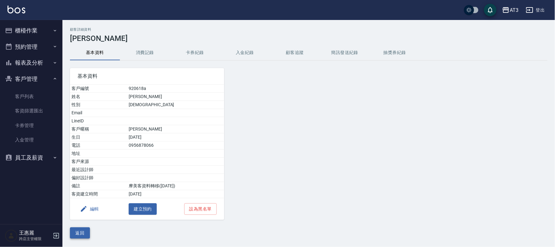
click at [77, 234] on button "返回" at bounding box center [80, 233] width 20 height 12
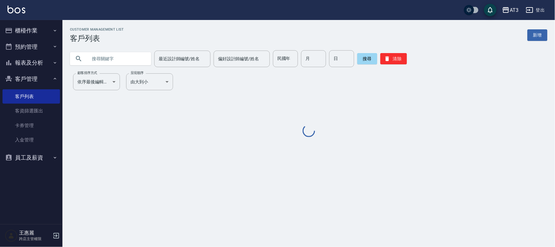
click at [139, 60] on input "text" at bounding box center [116, 58] width 59 height 17
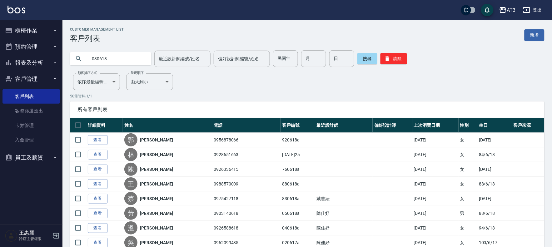
type input "030618"
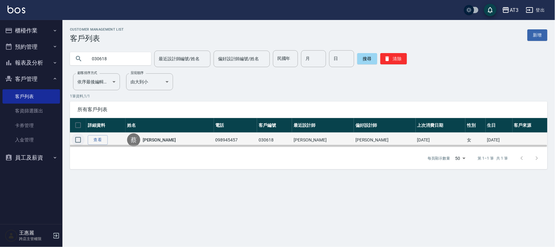
click at [81, 143] on input "checkbox" at bounding box center [78, 139] width 13 height 13
checkbox input "true"
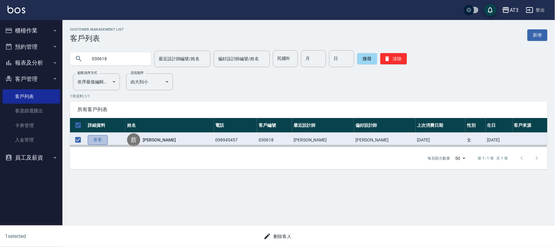
click at [96, 141] on link "查看" at bounding box center [98, 140] width 20 height 10
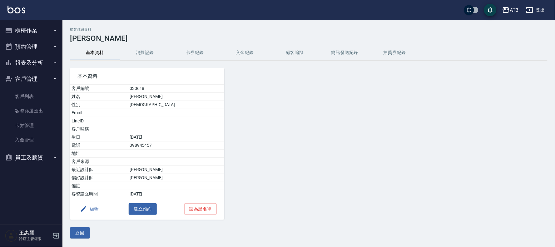
click at [98, 211] on button "編輯" at bounding box center [89, 209] width 24 height 12
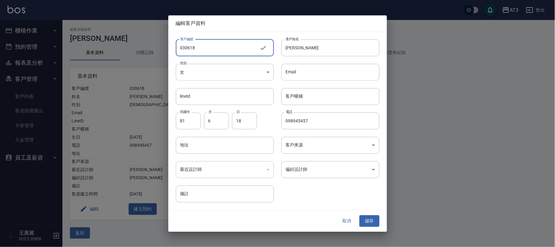
click at [245, 52] on input "030618" at bounding box center [218, 47] width 84 height 17
type input "030618a"
click at [378, 220] on button "儲存" at bounding box center [370, 222] width 20 height 12
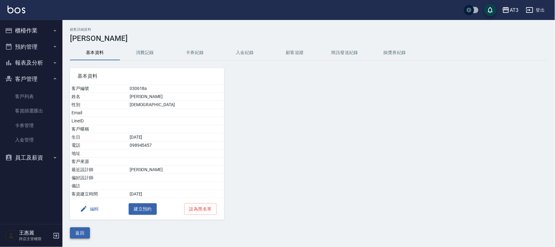
click at [80, 236] on button "返回" at bounding box center [80, 233] width 20 height 12
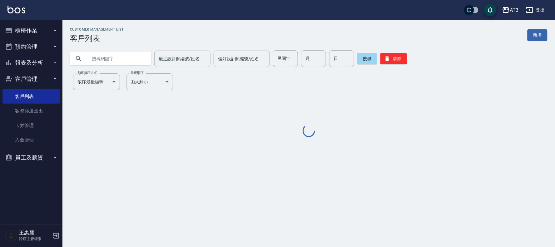
drag, startPoint x: 117, startPoint y: 60, endPoint x: 52, endPoint y: 42, distance: 67.2
click at [119, 60] on input "text" at bounding box center [116, 58] width 59 height 17
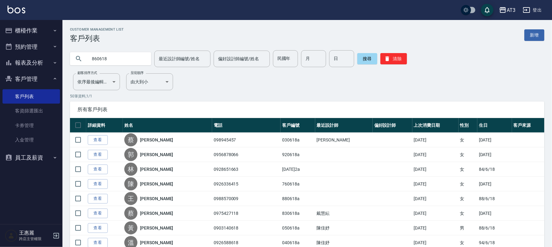
type input "860618"
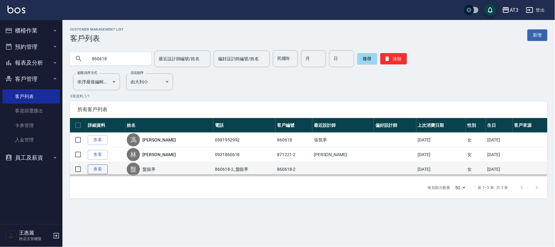
click at [90, 169] on link "查看" at bounding box center [98, 170] width 20 height 10
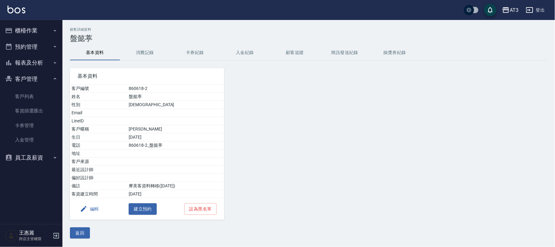
click at [85, 214] on button "編輯" at bounding box center [89, 209] width 24 height 12
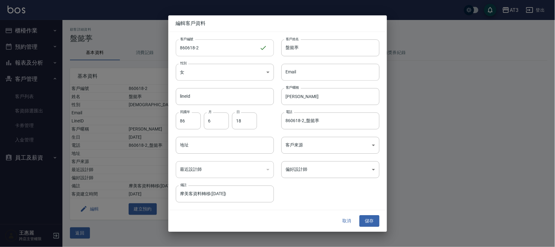
click at [246, 45] on input "860618-2" at bounding box center [218, 47] width 84 height 17
type input "[DATE]2a"
click at [375, 222] on button "儲存" at bounding box center [370, 222] width 20 height 12
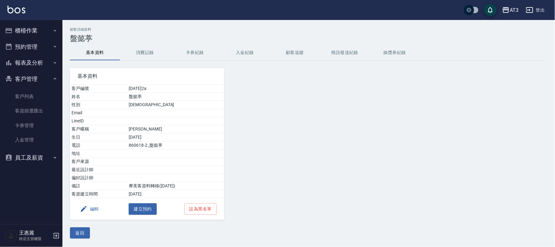
drag, startPoint x: 77, startPoint y: 229, endPoint x: 88, endPoint y: 171, distance: 59.1
click at [77, 229] on button "返回" at bounding box center [80, 233] width 20 height 12
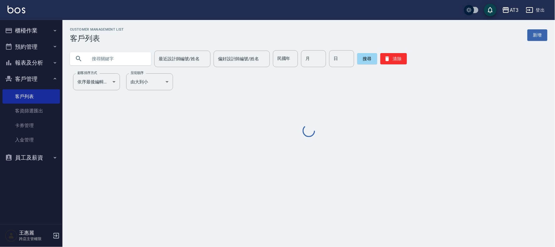
click at [133, 59] on input "text" at bounding box center [116, 58] width 59 height 17
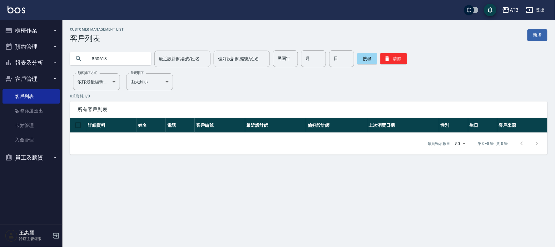
click at [114, 55] on input "850618" at bounding box center [116, 58] width 59 height 17
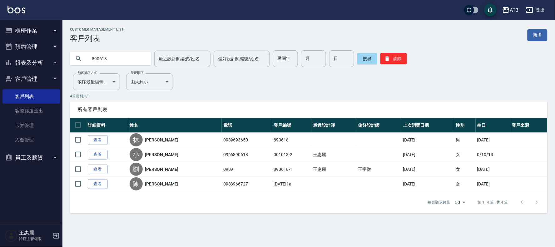
click at [122, 57] on input "890618" at bounding box center [116, 58] width 59 height 17
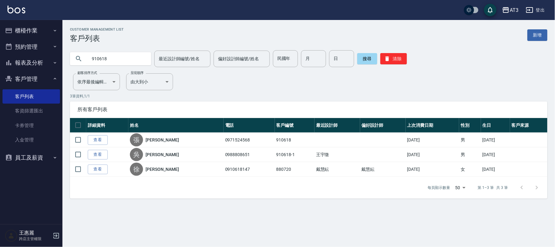
click at [124, 55] on input "910618" at bounding box center [116, 58] width 59 height 17
type input "010618"
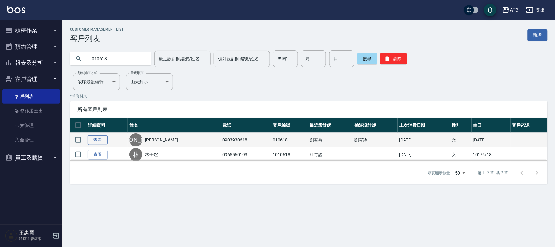
click at [93, 140] on link "查看" at bounding box center [98, 140] width 20 height 10
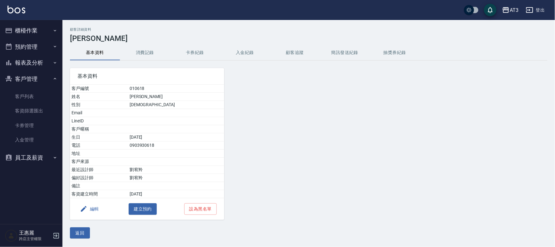
click at [90, 211] on button "編輯" at bounding box center [89, 209] width 24 height 12
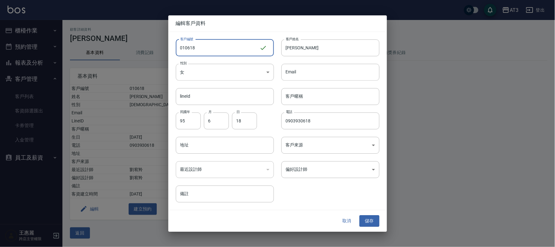
click at [241, 52] on input "010618" at bounding box center [218, 47] width 84 height 17
type input "010618a"
click at [369, 216] on button "儲存" at bounding box center [370, 222] width 20 height 12
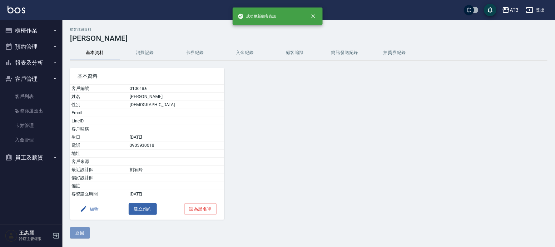
click at [77, 230] on button "返回" at bounding box center [80, 233] width 20 height 12
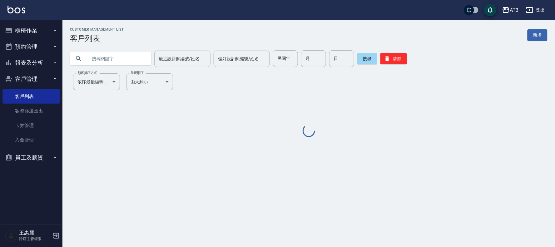
click at [115, 61] on input "text" at bounding box center [116, 58] width 59 height 17
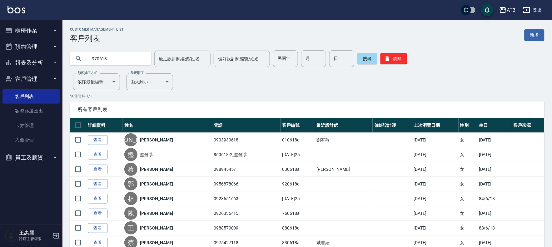
type input "970618"
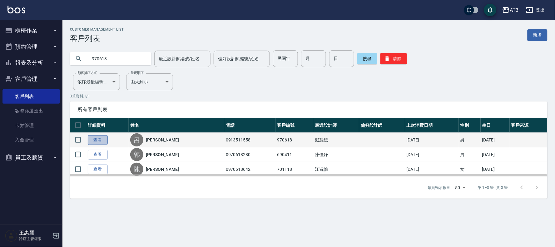
click at [97, 140] on link "查看" at bounding box center [98, 140] width 20 height 10
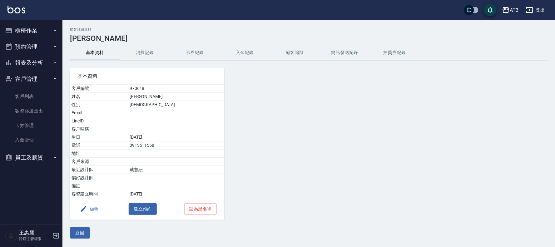
click at [92, 208] on button "編輯" at bounding box center [89, 209] width 24 height 12
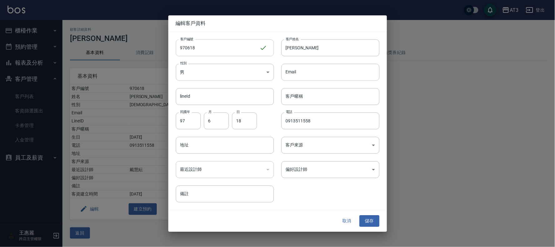
click at [219, 51] on input "970618" at bounding box center [218, 47] width 84 height 17
type input "970618a"
click at [367, 215] on div "取消 儲存" at bounding box center [277, 222] width 219 height 22
click at [369, 217] on button "儲存" at bounding box center [370, 222] width 20 height 12
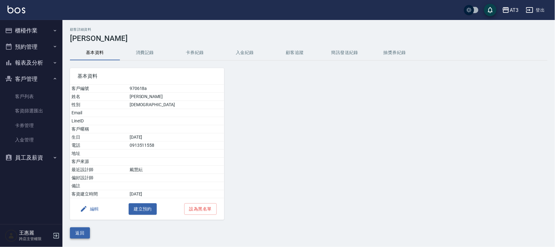
click at [80, 234] on button "返回" at bounding box center [80, 233] width 20 height 12
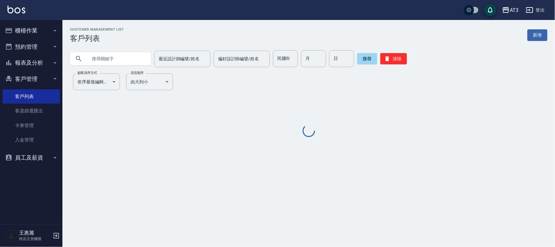
click at [122, 58] on input "text" at bounding box center [116, 58] width 59 height 17
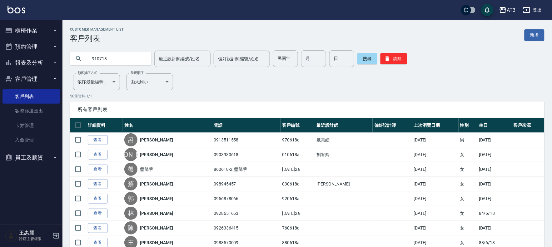
type input "910718"
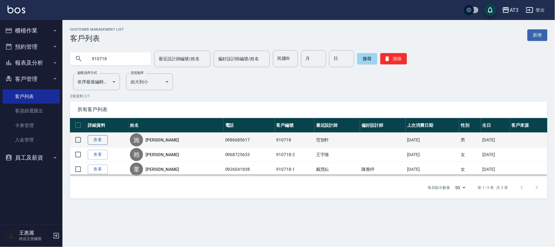
click at [99, 137] on link "查看" at bounding box center [98, 140] width 20 height 10
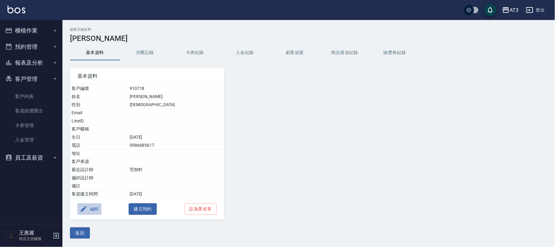
click at [91, 213] on button "編輯" at bounding box center [89, 209] width 24 height 12
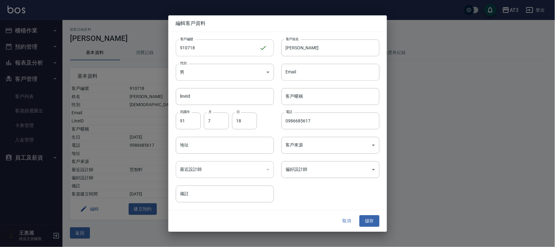
click at [227, 45] on input "910718" at bounding box center [218, 47] width 84 height 17
type input "910718a"
drag, startPoint x: 368, startPoint y: 222, endPoint x: 330, endPoint y: 226, distance: 38.4
click at [367, 222] on button "儲存" at bounding box center [370, 222] width 20 height 12
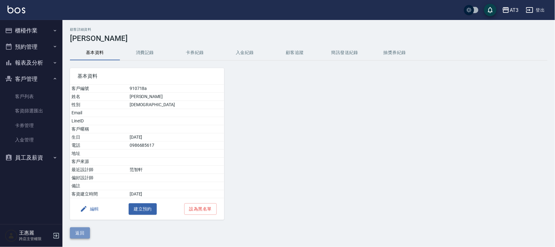
click at [82, 234] on button "返回" at bounding box center [80, 233] width 20 height 12
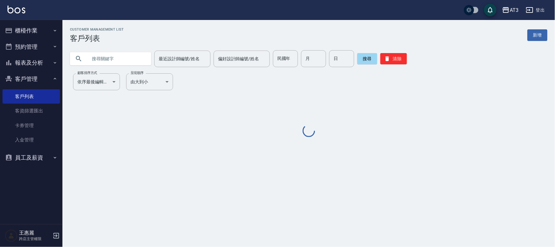
click at [132, 57] on input "text" at bounding box center [116, 58] width 59 height 17
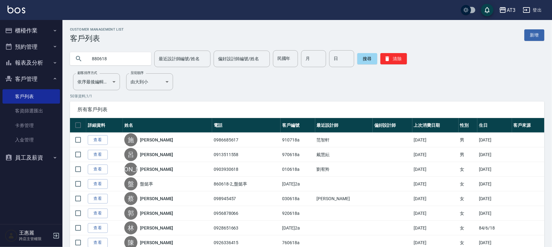
type input "880618"
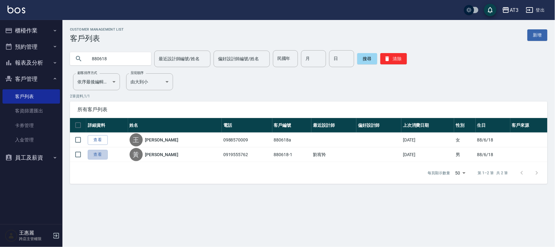
click at [94, 155] on link "查看" at bounding box center [98, 155] width 20 height 10
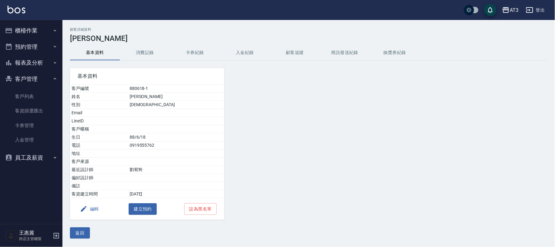
click at [95, 211] on button "編輯" at bounding box center [89, 209] width 24 height 12
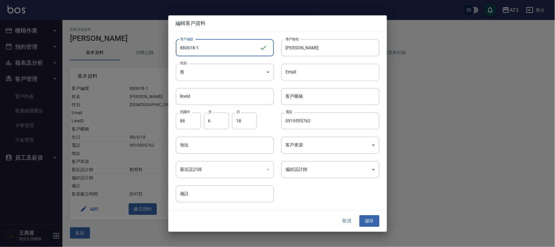
click at [221, 51] on input "880618-1" at bounding box center [218, 47] width 84 height 17
type input "[DATE]1a"
click at [373, 221] on button "儲存" at bounding box center [370, 222] width 20 height 12
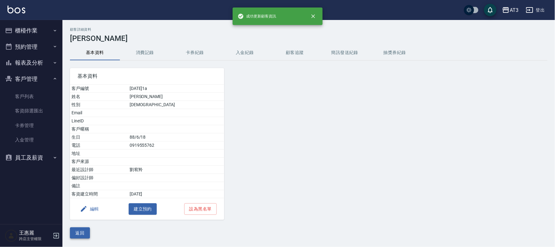
click at [77, 233] on button "返回" at bounding box center [80, 233] width 20 height 12
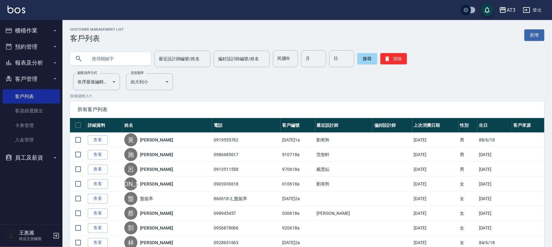
click at [127, 56] on input "text" at bounding box center [116, 58] width 59 height 17
type input "930618"
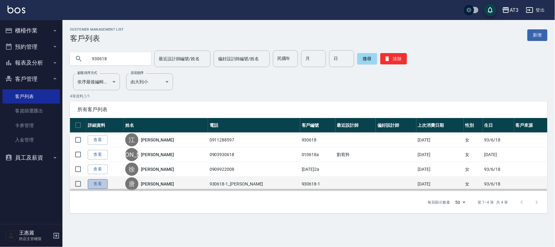
click at [94, 182] on link "查看" at bounding box center [98, 184] width 20 height 10
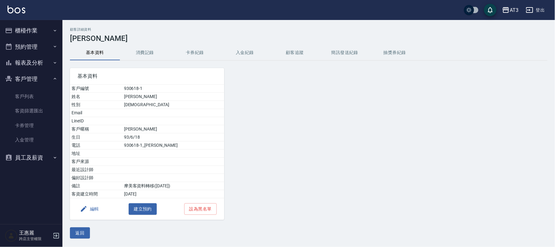
click at [94, 211] on button "編輯" at bounding box center [89, 209] width 24 height 12
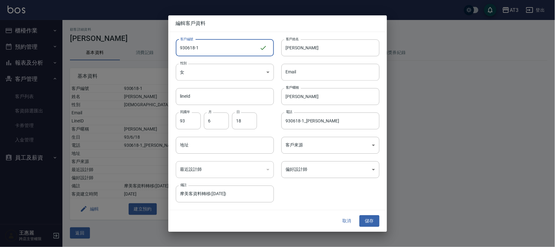
click at [208, 48] on input "930618-1" at bounding box center [218, 47] width 84 height 17
type input "[DATE]1a"
click at [372, 219] on button "儲存" at bounding box center [370, 222] width 20 height 12
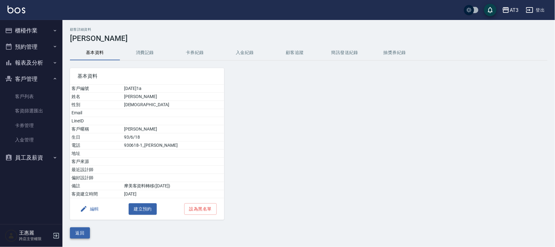
click at [80, 230] on button "返回" at bounding box center [80, 233] width 20 height 12
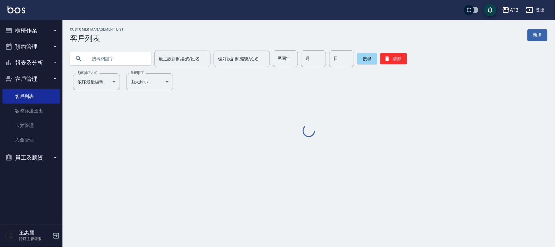
click at [146, 62] on input "text" at bounding box center [116, 58] width 59 height 17
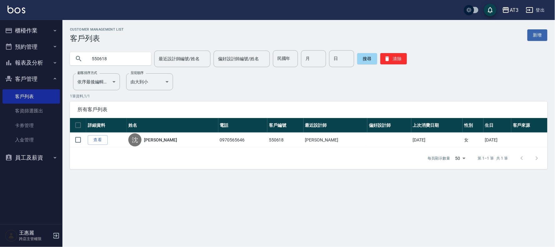
drag, startPoint x: 116, startPoint y: 61, endPoint x: 42, endPoint y: 60, distance: 74.0
click at [43, 60] on div "AT3 登出 櫃檯作業 打帳單 帳單列表 掛單列表 營業儀表板 現金收支登錄 高階收支登錄 材料自購登錄 每日結帳 排班表 現場電腦打卡 預約管理 預約管理 …" at bounding box center [277, 123] width 555 height 247
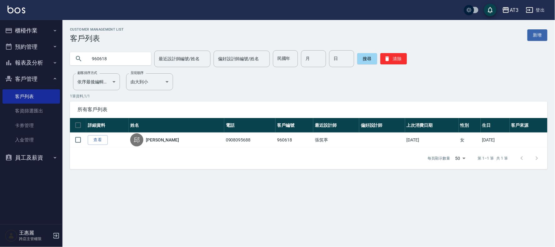
drag, startPoint x: 123, startPoint y: 60, endPoint x: 16, endPoint y: 69, distance: 107.8
click at [16, 69] on div "AT3 登出 櫃檯作業 打帳單 帳單列表 掛單列表 營業儀表板 現金收支登錄 高階收支登錄 材料自購登錄 每日結帳 排班表 現場電腦打卡 預約管理 預約管理 …" at bounding box center [277, 123] width 555 height 247
drag, startPoint x: 115, startPoint y: 59, endPoint x: 55, endPoint y: 61, distance: 59.7
click at [55, 61] on div "AT3 登出 櫃檯作業 打帳單 帳單列表 掛單列表 營業儀表板 現金收支登錄 高階收支登錄 材料自購登錄 每日結帳 排班表 現場電腦打卡 預約管理 預約管理 …" at bounding box center [277, 123] width 555 height 247
drag, startPoint x: 113, startPoint y: 60, endPoint x: 49, endPoint y: 62, distance: 63.8
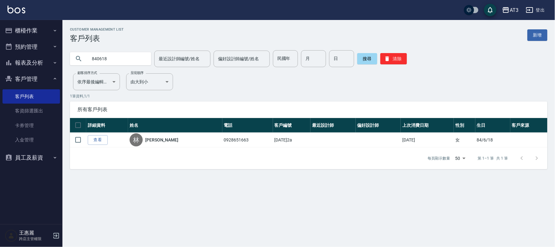
click at [49, 62] on div "AT3 登出 櫃檯作業 打帳單 帳單列表 掛單列表 營業儀表板 現金收支登錄 高階收支登錄 材料自購登錄 每日結帳 排班表 現場電腦打卡 預約管理 預約管理 …" at bounding box center [277, 123] width 555 height 247
drag, startPoint x: 125, startPoint y: 58, endPoint x: 33, endPoint y: 55, distance: 91.9
click at [33, 55] on div "AT3 登出 櫃檯作業 打帳單 帳單列表 掛單列表 營業儀表板 現金收支登錄 高階收支登錄 材料自購登錄 每日結帳 排班表 現場電腦打卡 預約管理 預約管理 …" at bounding box center [277, 123] width 555 height 247
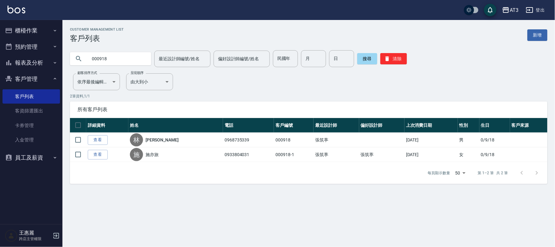
drag, startPoint x: 135, startPoint y: 62, endPoint x: 116, endPoint y: 61, distance: 19.1
click at [116, 61] on input "000918" at bounding box center [116, 58] width 59 height 17
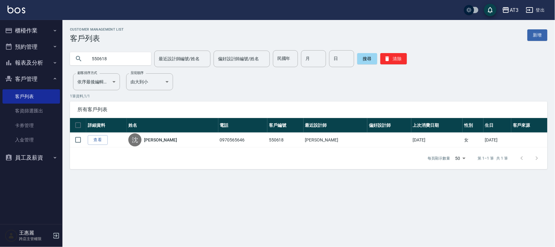
click at [124, 59] on input "550618" at bounding box center [116, 58] width 59 height 17
type input "900618"
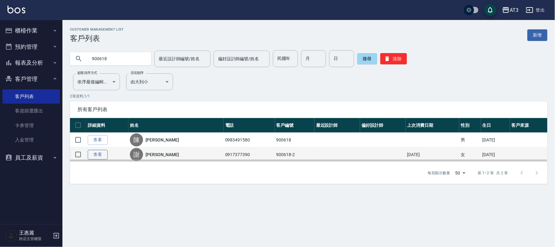
click at [105, 152] on link "查看" at bounding box center [98, 155] width 20 height 10
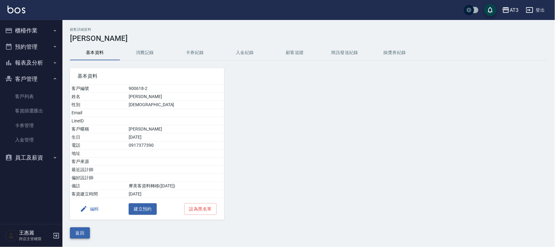
click at [77, 231] on button "返回" at bounding box center [80, 233] width 20 height 12
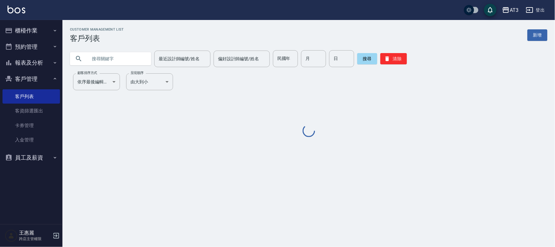
click at [143, 60] on input "text" at bounding box center [116, 58] width 59 height 17
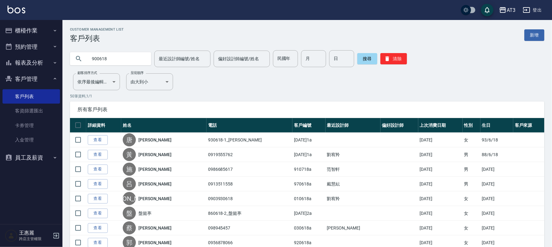
type input "900618"
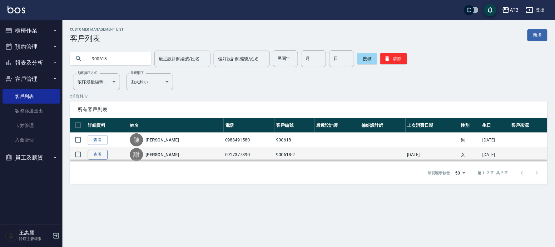
click at [102, 156] on link "查看" at bounding box center [98, 155] width 20 height 10
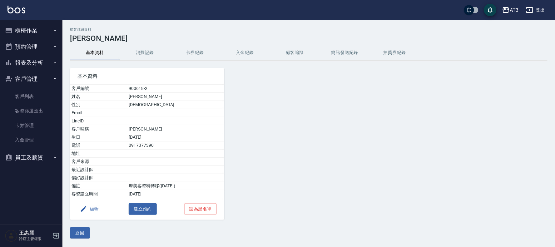
click at [94, 213] on button "編輯" at bounding box center [89, 209] width 24 height 12
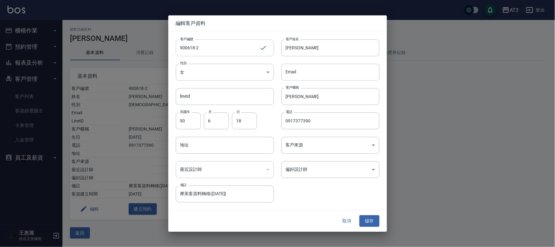
click at [209, 48] on input "900618-2" at bounding box center [218, 47] width 84 height 17
type input "[DATE]2a"
drag, startPoint x: 372, startPoint y: 220, endPoint x: 378, endPoint y: 220, distance: 6.3
click at [373, 220] on button "儲存" at bounding box center [370, 222] width 20 height 12
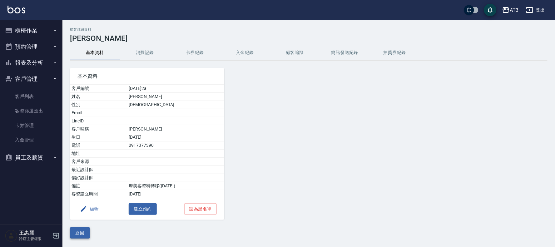
click at [76, 231] on button "返回" at bounding box center [80, 233] width 20 height 12
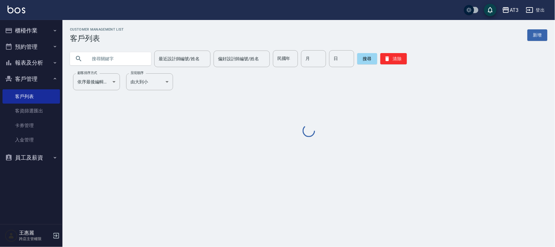
click at [133, 57] on input "text" at bounding box center [116, 58] width 59 height 17
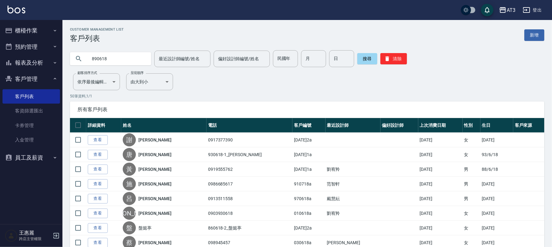
type input "890618"
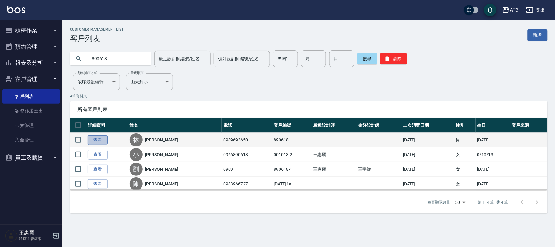
click at [91, 141] on link "查看" at bounding box center [98, 140] width 20 height 10
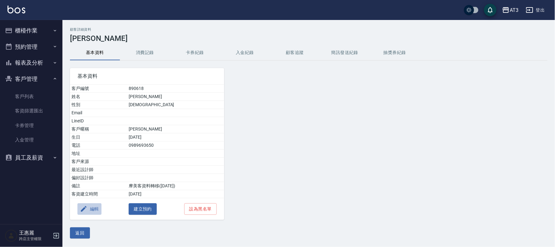
click at [95, 206] on button "編輯" at bounding box center [89, 209] width 24 height 12
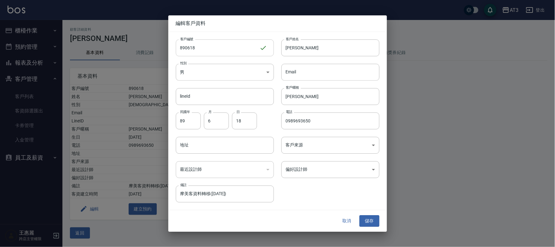
click at [214, 49] on input "890618" at bounding box center [218, 47] width 84 height 17
type input "890618a"
click at [374, 216] on button "儲存" at bounding box center [370, 222] width 20 height 12
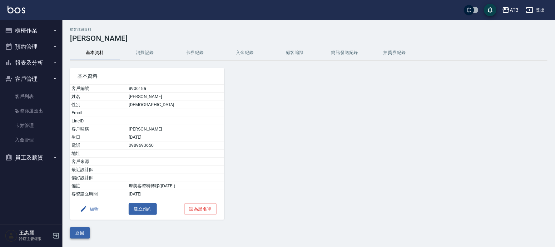
click at [77, 234] on button "返回" at bounding box center [80, 233] width 20 height 12
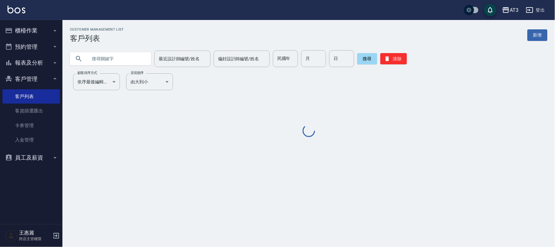
click at [133, 61] on input "text" at bounding box center [116, 58] width 59 height 17
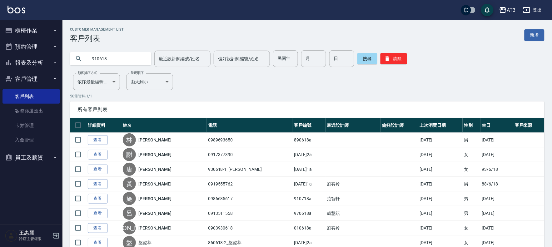
type input "910618"
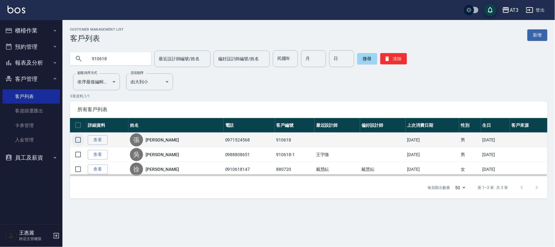
click at [82, 135] on input "checkbox" at bounding box center [78, 139] width 13 height 13
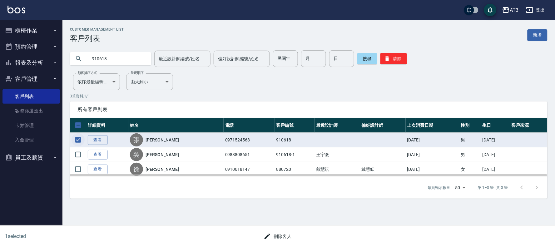
click at [77, 136] on input "checkbox" at bounding box center [78, 139] width 13 height 13
checkbox input "false"
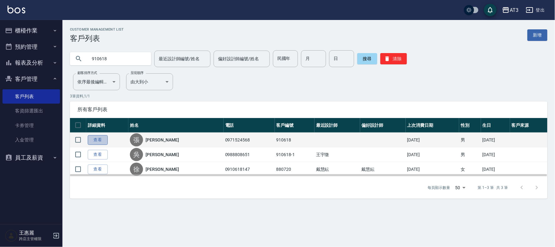
click at [98, 140] on link "查看" at bounding box center [98, 140] width 20 height 10
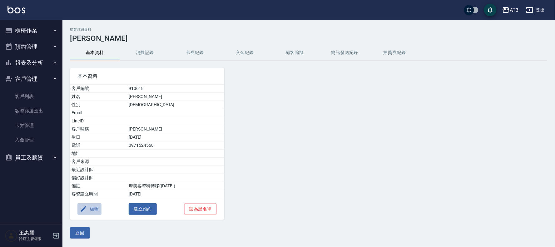
click at [96, 209] on button "編輯" at bounding box center [89, 209] width 24 height 12
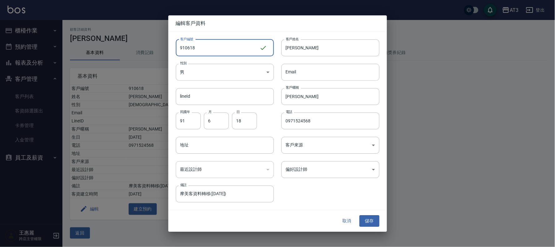
click at [210, 47] on input "910618" at bounding box center [218, 47] width 84 height 17
type input "910618a"
click at [372, 220] on button "儲存" at bounding box center [370, 222] width 20 height 12
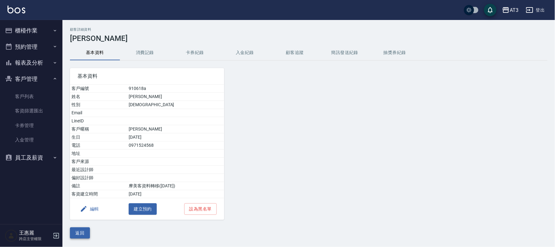
click at [77, 233] on button "返回" at bounding box center [80, 233] width 20 height 12
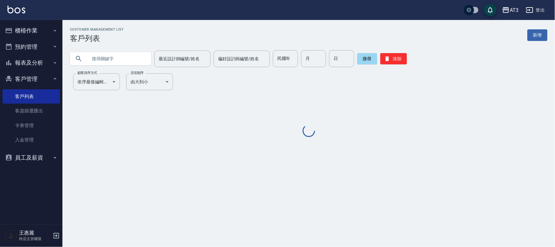
click at [111, 59] on input "text" at bounding box center [116, 58] width 59 height 17
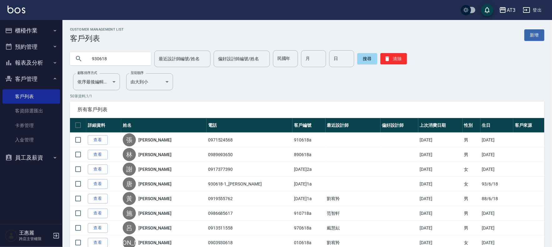
type input "930618"
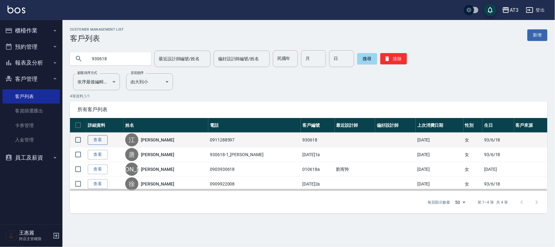
click at [88, 139] on link "查看" at bounding box center [98, 140] width 20 height 10
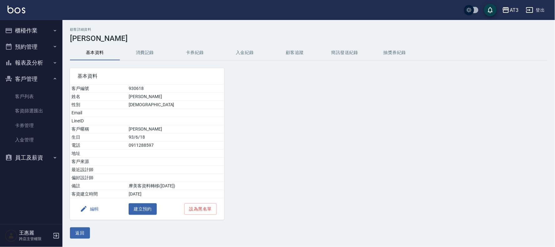
click at [91, 213] on button "編輯" at bounding box center [89, 209] width 24 height 12
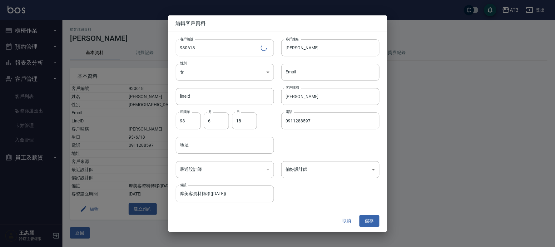
click at [220, 46] on input "930618" at bounding box center [218, 47] width 85 height 17
type input "930618a"
click at [372, 220] on button "儲存" at bounding box center [370, 222] width 20 height 12
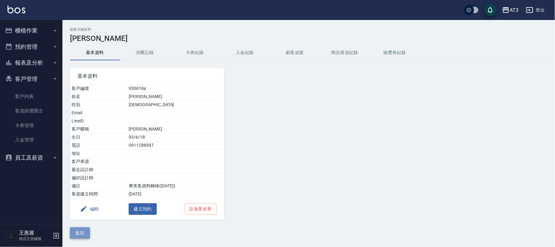
click at [82, 230] on button "返回" at bounding box center [80, 233] width 20 height 12
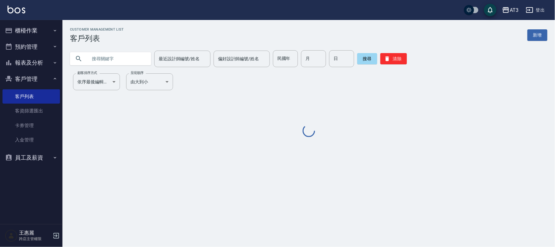
click at [125, 55] on input "text" at bounding box center [116, 58] width 59 height 17
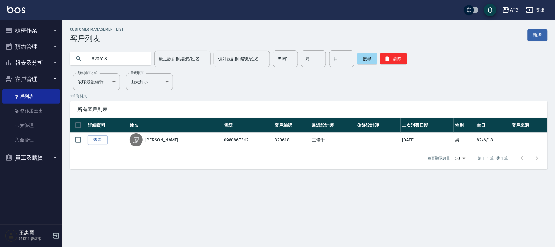
click at [129, 58] on input "820618" at bounding box center [116, 58] width 59 height 17
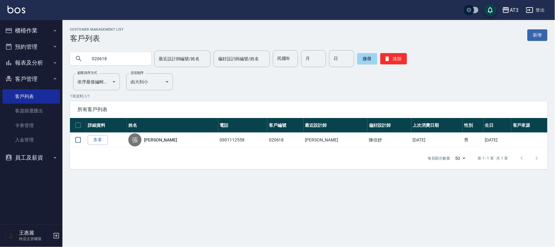
click at [141, 60] on input "020618" at bounding box center [116, 58] width 59 height 17
click at [112, 57] on input "620618" at bounding box center [116, 58] width 59 height 17
type input "800618"
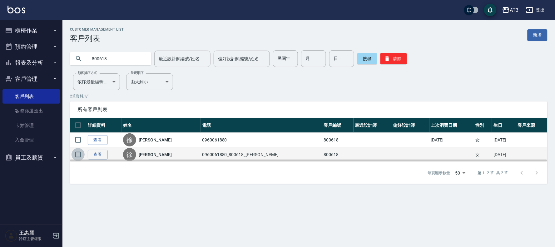
click at [78, 150] on input "checkbox" at bounding box center [78, 154] width 13 height 13
checkbox input "true"
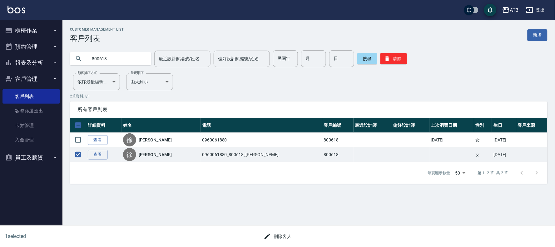
click at [282, 235] on button "刪除客人" at bounding box center [277, 237] width 33 height 12
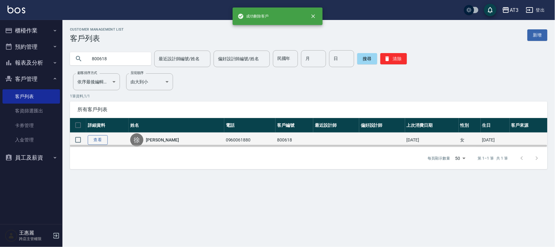
click at [95, 138] on link "查看" at bounding box center [98, 140] width 20 height 10
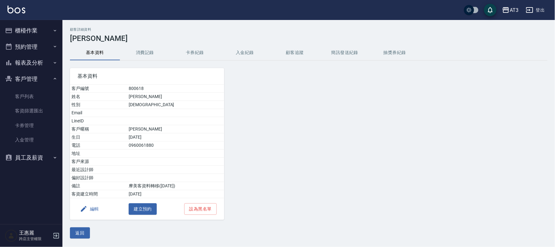
click at [94, 211] on button "編輯" at bounding box center [89, 209] width 24 height 12
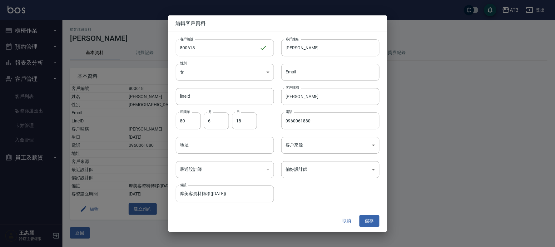
click at [211, 46] on input "800618" at bounding box center [218, 47] width 84 height 17
type input "800618a"
click at [372, 217] on button "儲存" at bounding box center [370, 222] width 20 height 12
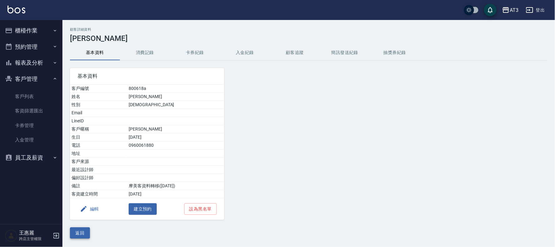
click at [77, 233] on button "返回" at bounding box center [80, 233] width 20 height 12
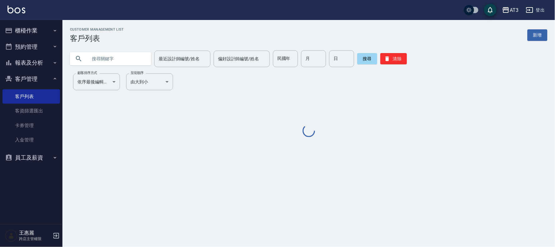
click at [124, 62] on input "text" at bounding box center [116, 58] width 59 height 17
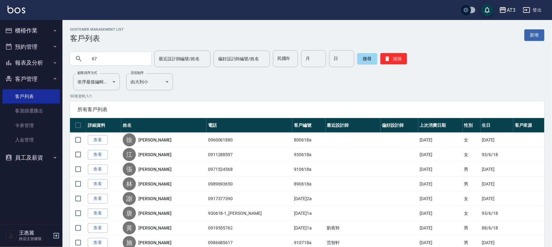
drag, startPoint x: 124, startPoint y: 62, endPoint x: 76, endPoint y: 68, distance: 49.2
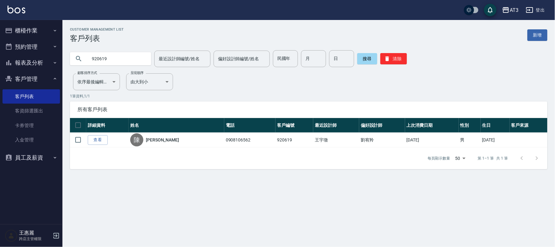
drag, startPoint x: 95, startPoint y: 59, endPoint x: 69, endPoint y: 59, distance: 25.6
click at [69, 59] on div "920619 最近設計師編號/姓名 最近設計師編號/姓名 偏好設計師編號/姓名 偏好設計師編號/姓名 民國年 民國年 月 月 日 日 搜尋 清除" at bounding box center [304, 55] width 485 height 24
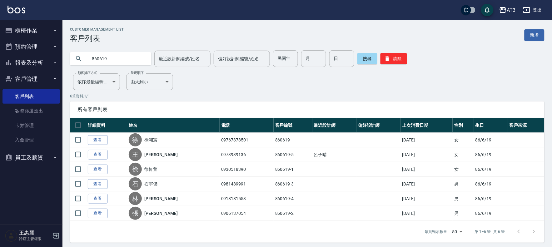
drag, startPoint x: 108, startPoint y: 61, endPoint x: 83, endPoint y: 60, distance: 25.0
click at [83, 60] on div "860619" at bounding box center [110, 58] width 81 height 13
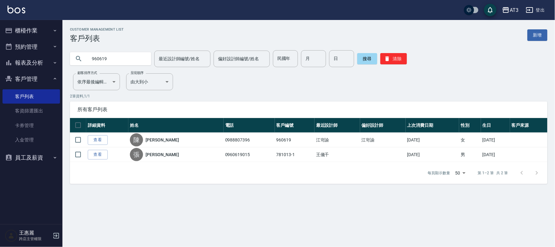
drag, startPoint x: 114, startPoint y: 62, endPoint x: 57, endPoint y: 54, distance: 57.4
click at [57, 54] on div "AT3 登出 櫃檯作業 打帳單 帳單列表 掛單列表 營業儀表板 現金收支登錄 高階收支登錄 材料自購登錄 每日結帳 排班表 現場電腦打卡 預約管理 預約管理 …" at bounding box center [277, 123] width 555 height 247
type input "760619"
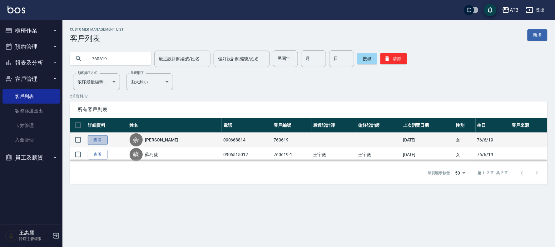
click at [101, 137] on link "查看" at bounding box center [98, 140] width 20 height 10
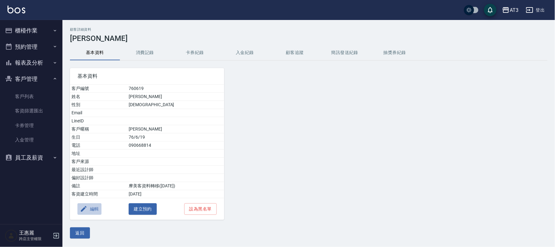
click at [87, 207] on icon "button" at bounding box center [83, 208] width 7 height 7
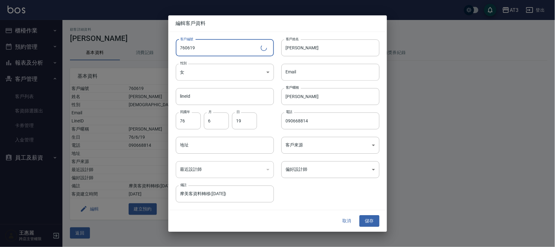
click at [222, 56] on input "760619" at bounding box center [218, 47] width 85 height 17
type input "760619a"
click at [374, 217] on button "儲存" at bounding box center [370, 222] width 20 height 12
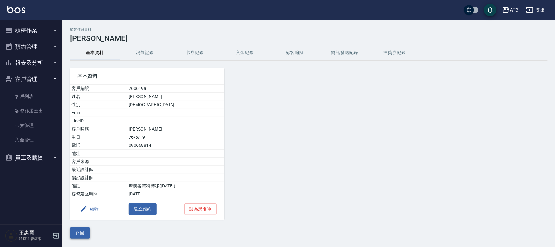
click at [79, 235] on button "返回" at bounding box center [80, 233] width 20 height 12
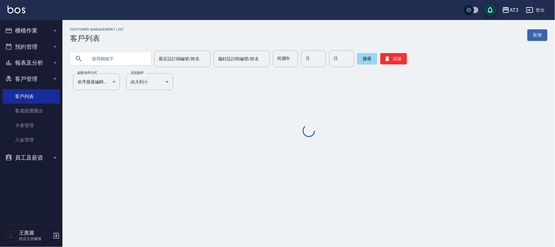
click at [122, 54] on input "text" at bounding box center [116, 58] width 59 height 17
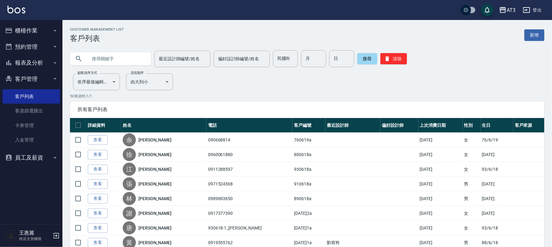
type input "5"
type input "850619"
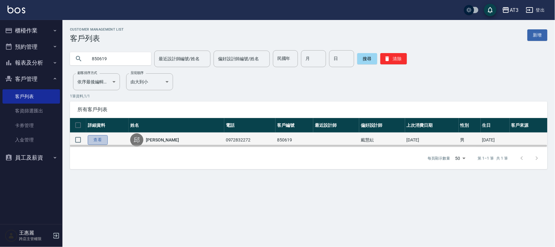
click at [98, 138] on link "查看" at bounding box center [98, 140] width 20 height 10
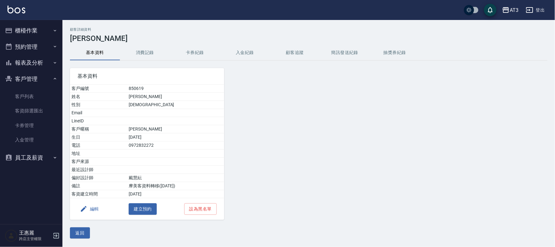
click at [92, 209] on button "編輯" at bounding box center [89, 209] width 24 height 12
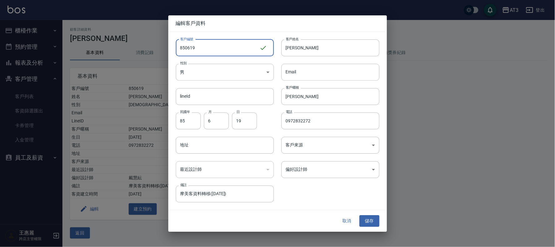
click at [206, 51] on input "850619" at bounding box center [218, 47] width 84 height 17
type input "850619a"
click at [367, 223] on button "儲存" at bounding box center [370, 222] width 20 height 12
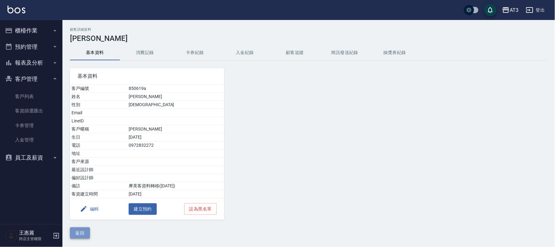
click at [82, 230] on button "返回" at bounding box center [80, 233] width 20 height 12
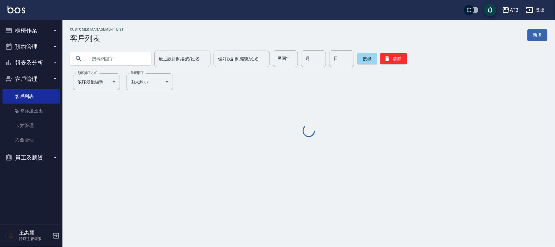
click at [129, 63] on input "text" at bounding box center [116, 58] width 59 height 17
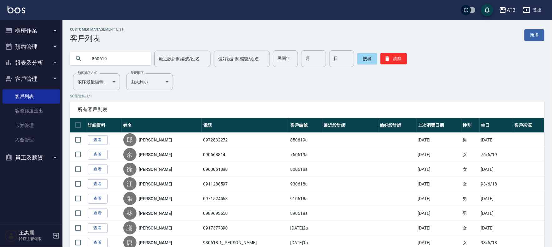
type input "860619"
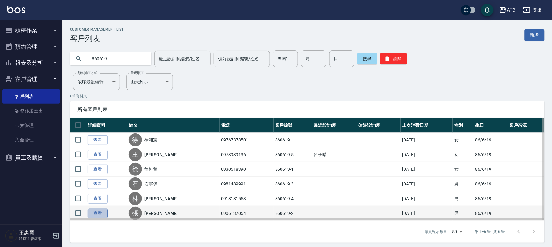
click at [95, 216] on link "查看" at bounding box center [98, 214] width 20 height 10
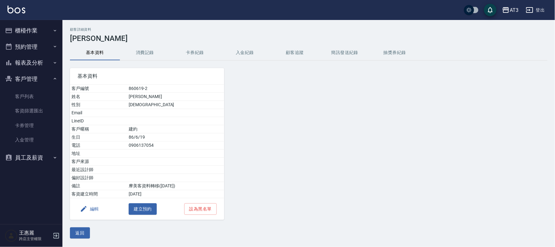
click at [95, 207] on button "編輯" at bounding box center [89, 209] width 24 height 12
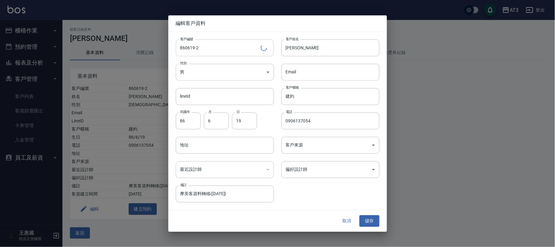
click at [228, 49] on input "860619-2" at bounding box center [218, 47] width 85 height 17
type input "[DATE]2a"
click at [365, 223] on button "儲存" at bounding box center [370, 222] width 20 height 12
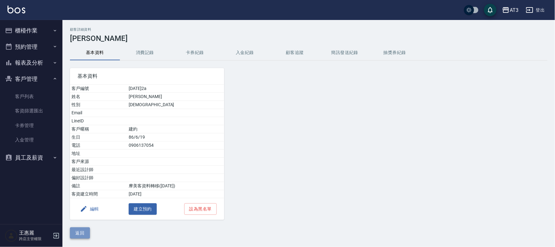
click at [82, 232] on button "返回" at bounding box center [80, 233] width 20 height 12
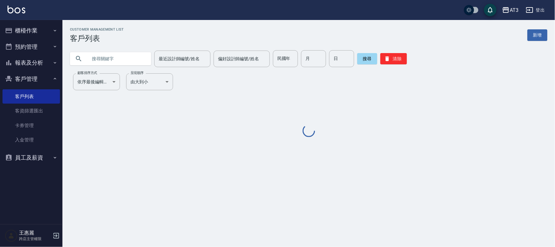
click at [126, 54] on input "text" at bounding box center [116, 58] width 59 height 17
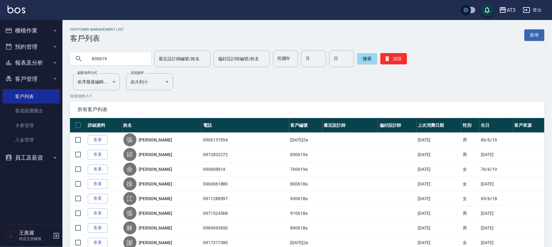
type input "830619"
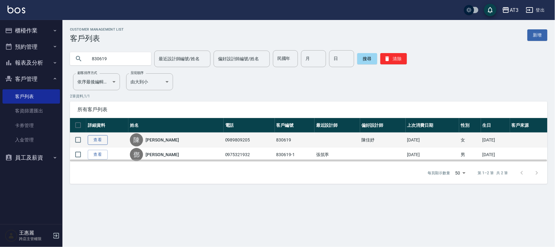
click at [104, 140] on link "查看" at bounding box center [98, 140] width 20 height 10
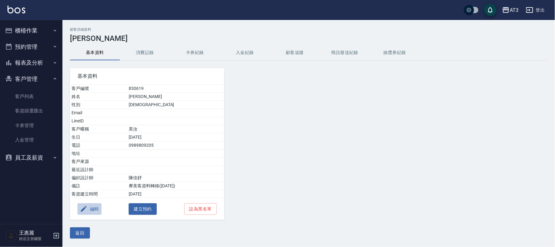
click at [92, 206] on button "編輯" at bounding box center [89, 209] width 24 height 12
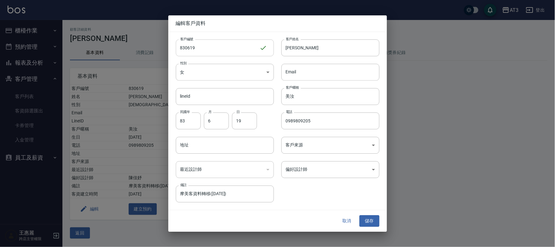
click at [204, 51] on input "830619" at bounding box center [218, 47] width 84 height 17
type input "830619a"
click at [365, 224] on button "儲存" at bounding box center [370, 222] width 20 height 12
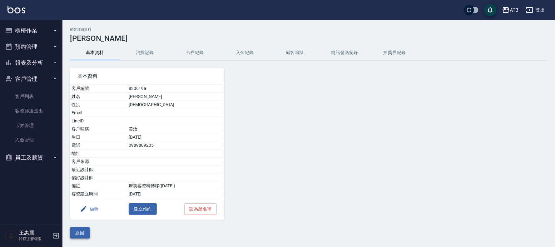
click at [82, 235] on button "返回" at bounding box center [80, 233] width 20 height 12
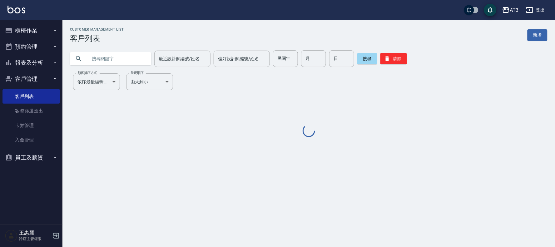
click at [124, 63] on input "text" at bounding box center [116, 58] width 59 height 17
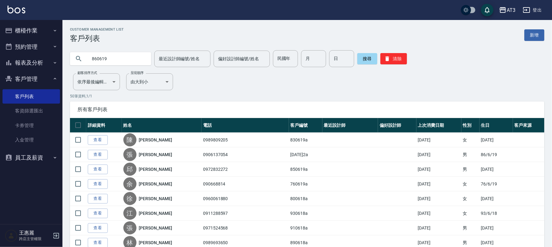
type input "860619"
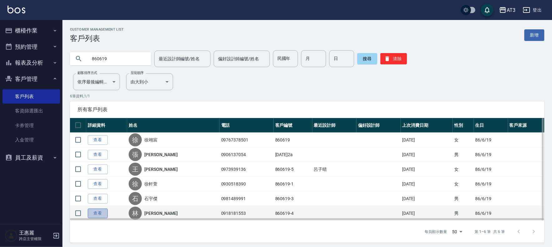
click at [101, 212] on link "查看" at bounding box center [98, 214] width 20 height 10
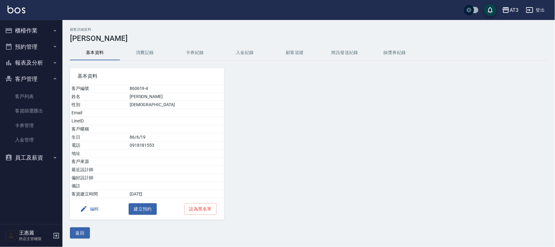
click at [94, 207] on button "編輯" at bounding box center [89, 209] width 24 height 12
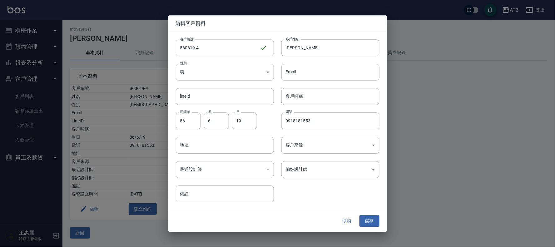
click at [221, 46] on input "860619-4" at bounding box center [218, 47] width 84 height 17
type input "[DATE]4a"
click at [374, 221] on button "儲存" at bounding box center [370, 222] width 20 height 12
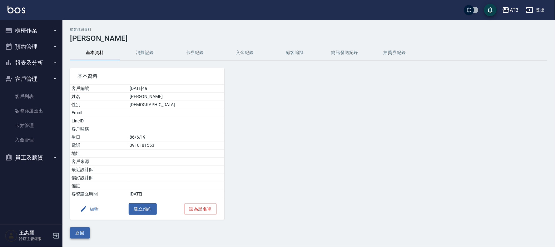
click at [79, 232] on button "返回" at bounding box center [80, 233] width 20 height 12
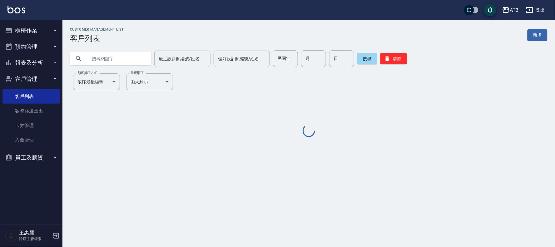
click at [115, 61] on input "text" at bounding box center [116, 58] width 59 height 17
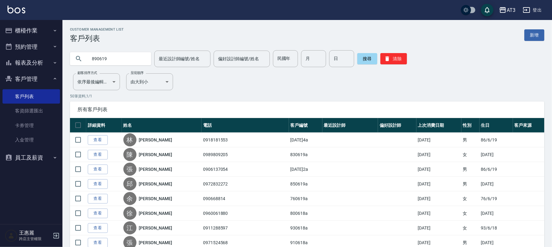
type input "890619"
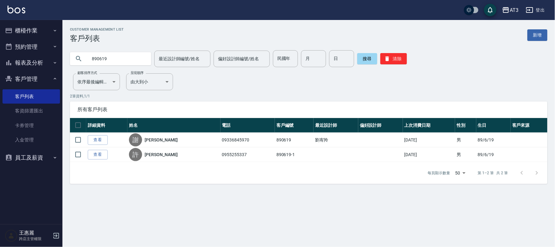
click at [92, 140] on link "查看" at bounding box center [98, 140] width 20 height 10
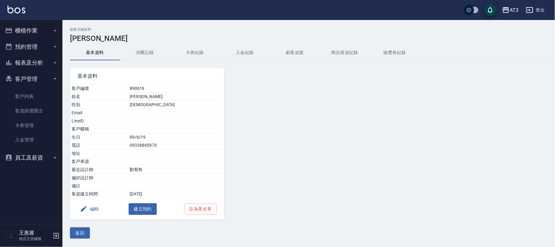
click at [90, 210] on button "編輯" at bounding box center [89, 209] width 24 height 12
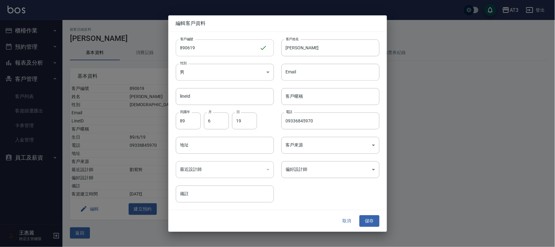
click at [204, 54] on input "890619" at bounding box center [218, 47] width 84 height 17
type input "890619a"
drag, startPoint x: 355, startPoint y: 217, endPoint x: 360, endPoint y: 219, distance: 5.0
click at [355, 217] on button "取消" at bounding box center [347, 222] width 20 height 12
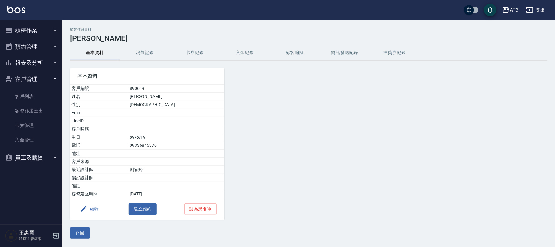
click at [92, 209] on button "編輯" at bounding box center [89, 209] width 24 height 12
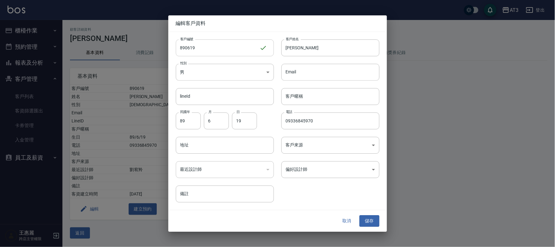
click at [249, 49] on input "890619" at bounding box center [218, 47] width 84 height 17
type input "890619a"
click at [366, 219] on button "儲存" at bounding box center [370, 222] width 20 height 12
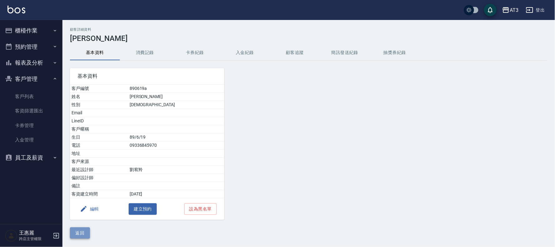
click at [85, 227] on button "返回" at bounding box center [80, 233] width 20 height 12
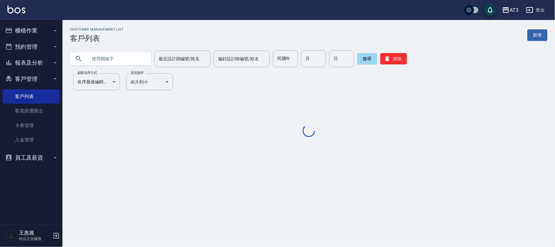
click at [128, 60] on input "text" at bounding box center [116, 58] width 59 height 17
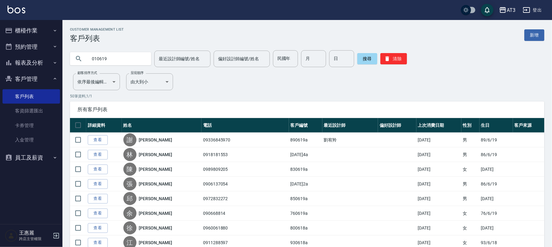
type input "010619"
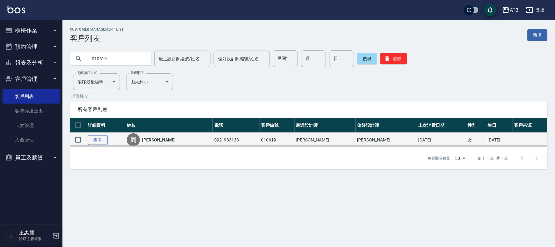
click at [94, 141] on link "查看" at bounding box center [98, 140] width 20 height 10
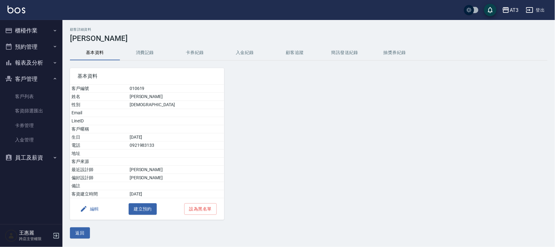
click at [91, 210] on button "編輯" at bounding box center [89, 209] width 24 height 12
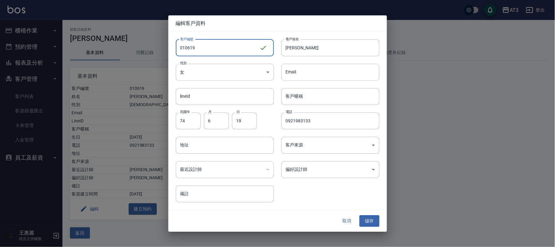
click at [230, 47] on input "010619" at bounding box center [218, 47] width 84 height 17
type input "010619a"
click at [374, 220] on button "儲存" at bounding box center [370, 222] width 20 height 12
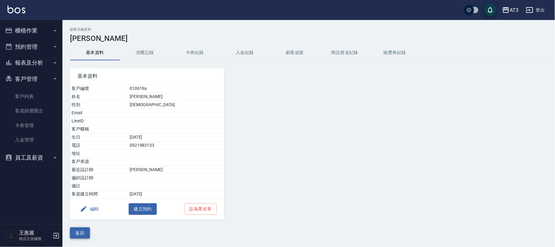
click at [80, 236] on button "返回" at bounding box center [80, 233] width 20 height 12
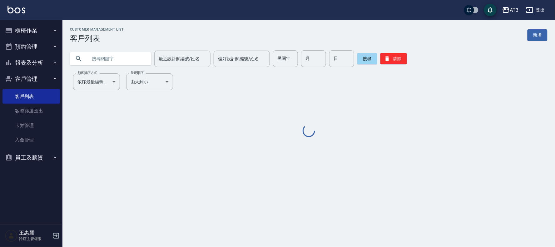
click at [135, 58] on input "text" at bounding box center [116, 58] width 59 height 17
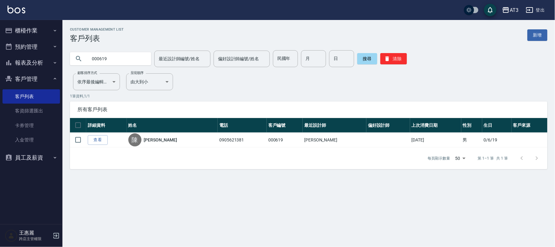
drag, startPoint x: 117, startPoint y: 61, endPoint x: 76, endPoint y: 63, distance: 40.6
click at [80, 62] on div "000619" at bounding box center [110, 58] width 81 height 13
type input "850619"
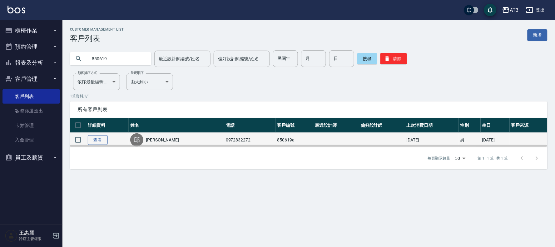
click at [94, 140] on link "查看" at bounding box center [98, 140] width 20 height 10
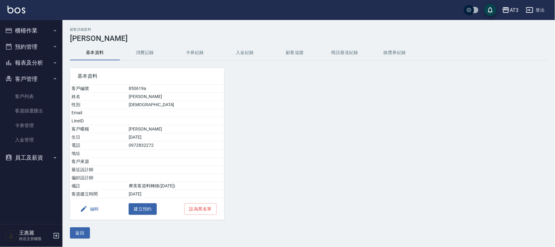
click at [94, 208] on button "編輯" at bounding box center [89, 209] width 24 height 12
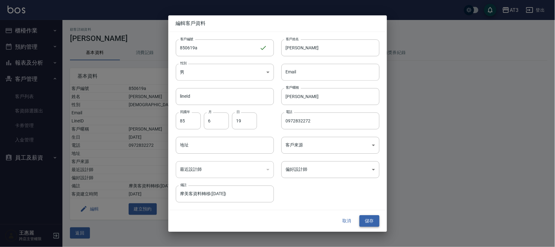
click at [366, 217] on button "儲存" at bounding box center [370, 222] width 20 height 12
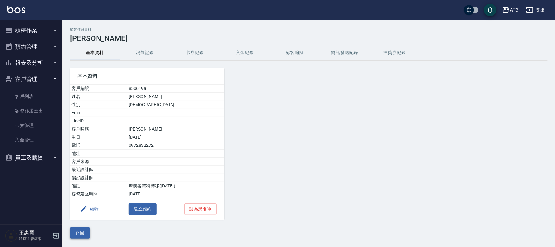
click at [76, 232] on button "返回" at bounding box center [80, 233] width 20 height 12
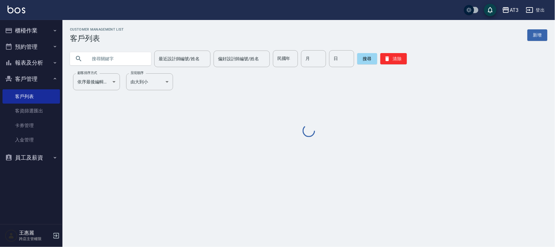
click at [119, 61] on input "text" at bounding box center [116, 58] width 59 height 17
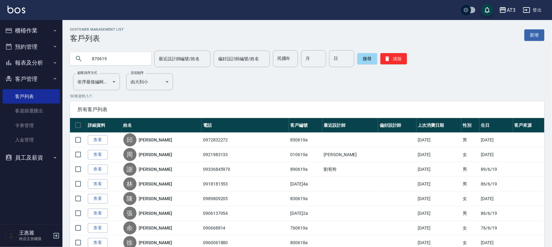
type input "870619"
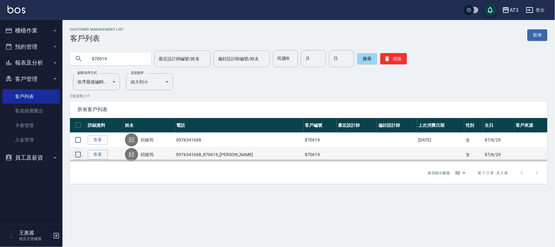
click at [77, 153] on input "checkbox" at bounding box center [78, 154] width 13 height 13
checkbox input "true"
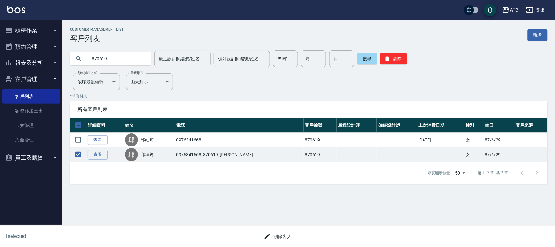
click at [273, 229] on div "刪除客人" at bounding box center [274, 234] width 275 height 17
click at [278, 238] on button "刪除客人" at bounding box center [277, 237] width 33 height 12
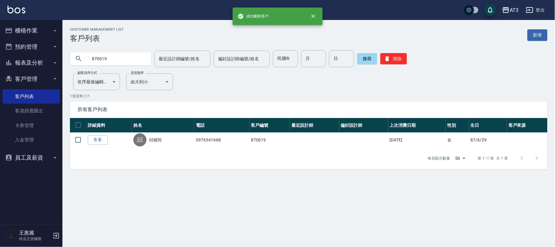
drag, startPoint x: 111, startPoint y: 58, endPoint x: 60, endPoint y: 57, distance: 51.5
click at [60, 57] on div "成功刪除客戶 AT3 登出 櫃檯作業 打帳單 帳單列表 掛單列表 營業儀表板 現金收支登錄 高階收支登錄 材料自購登錄 每日結帳 排班表 現場電腦打卡 預約…" at bounding box center [277, 123] width 555 height 247
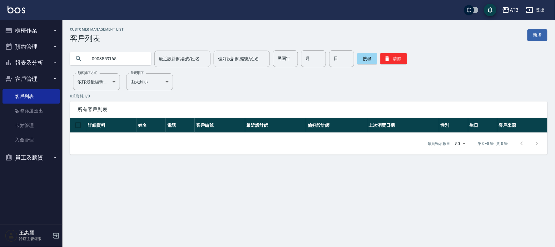
click at [132, 60] on input "0903559165" at bounding box center [116, 58] width 59 height 17
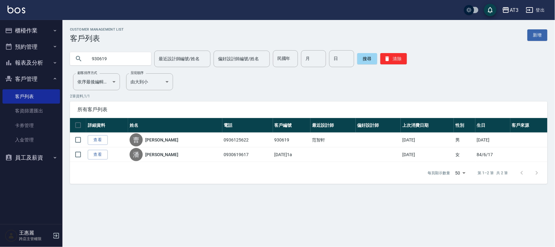
click at [122, 62] on input "930619" at bounding box center [116, 58] width 59 height 17
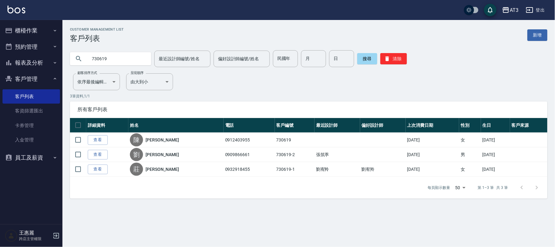
click at [126, 62] on input "730619" at bounding box center [116, 58] width 59 height 17
click at [125, 62] on input "730619" at bounding box center [116, 58] width 59 height 17
type input "730619"
click at [367, 61] on button "搜尋" at bounding box center [367, 58] width 20 height 11
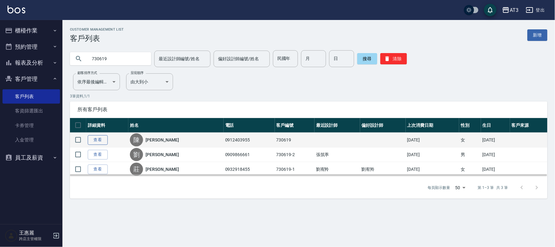
click at [102, 138] on link "查看" at bounding box center [98, 140] width 20 height 10
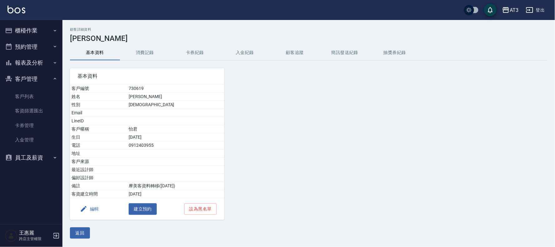
click at [94, 209] on button "編輯" at bounding box center [89, 209] width 24 height 12
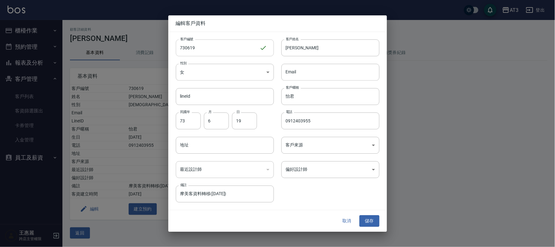
click at [213, 53] on input "730619" at bounding box center [218, 47] width 84 height 17
type input "730619a"
click at [371, 220] on button "儲存" at bounding box center [370, 222] width 20 height 12
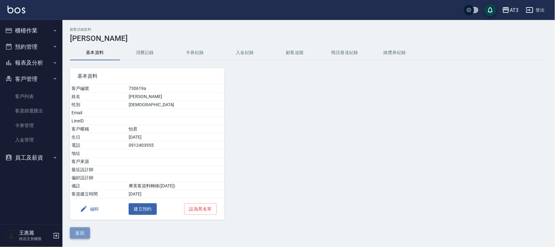
click at [79, 232] on button "返回" at bounding box center [80, 233] width 20 height 12
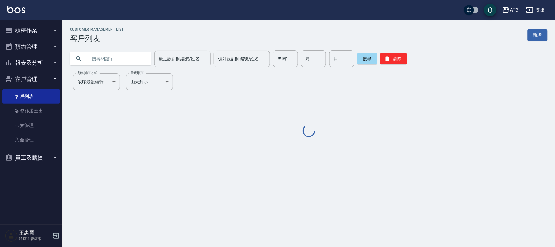
click at [122, 52] on input "text" at bounding box center [116, 58] width 59 height 17
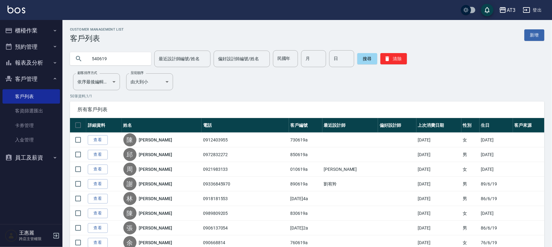
type input "540619"
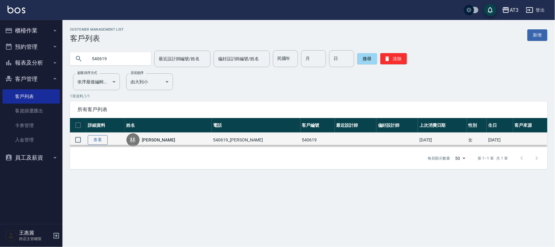
click at [95, 138] on link "查看" at bounding box center [98, 140] width 20 height 10
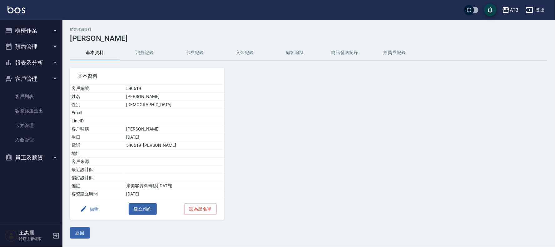
click at [89, 211] on button "編輯" at bounding box center [89, 209] width 24 height 12
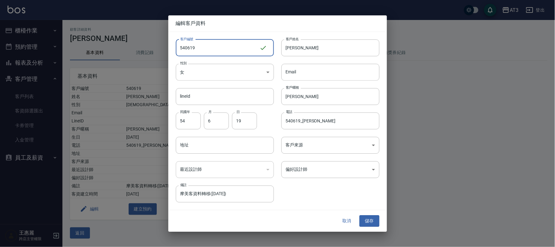
click at [208, 44] on input "540619" at bounding box center [218, 47] width 84 height 17
type input "540619a"
click at [370, 221] on button "儲存" at bounding box center [370, 222] width 20 height 12
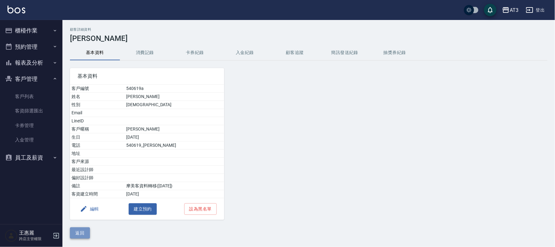
click at [86, 229] on button "返回" at bounding box center [80, 233] width 20 height 12
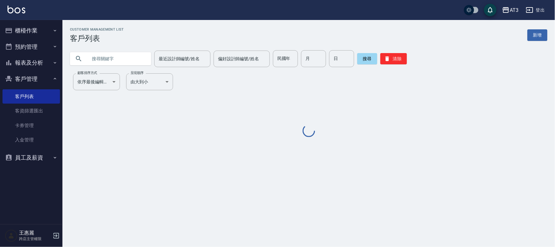
click at [107, 58] on input "text" at bounding box center [116, 58] width 59 height 17
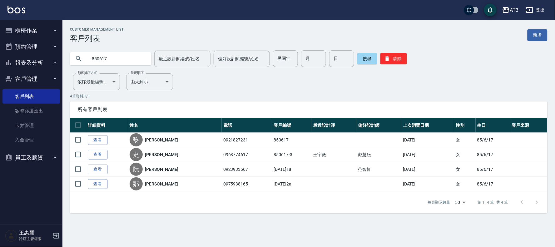
drag, startPoint x: 122, startPoint y: 56, endPoint x: 64, endPoint y: 57, distance: 58.4
click at [64, 57] on div "850617 最近設計師編號/姓名 最近設計師編號/姓名 偏好設計師編號/姓名 偏好設計師編號/姓名 民國年 民國年 月 月 日 日 搜尋 清除" at bounding box center [304, 55] width 485 height 24
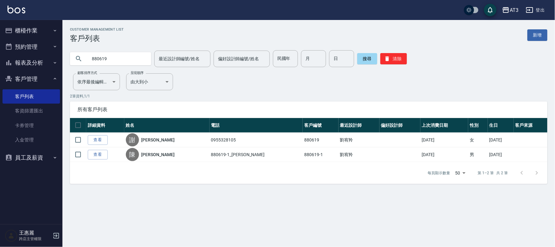
click at [129, 55] on input "880619" at bounding box center [116, 58] width 59 height 17
drag, startPoint x: 358, startPoint y: 59, endPoint x: 361, endPoint y: 59, distance: 3.2
click at [360, 59] on div "880619 最近設計師編號/姓名 最近設計師編號/姓名 偏好設計師編號/姓名 偏好設計師編號/姓名 民國年 民國年 月 月 日 日 搜尋 清除" at bounding box center [309, 58] width 478 height 17
click at [115, 56] on input "880619" at bounding box center [116, 58] width 59 height 17
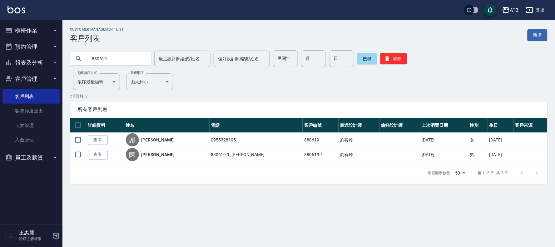
click at [115, 56] on input "880619" at bounding box center [116, 58] width 59 height 17
type input "860619"
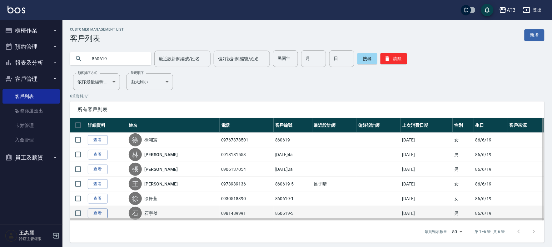
click at [101, 213] on link "查看" at bounding box center [98, 214] width 20 height 10
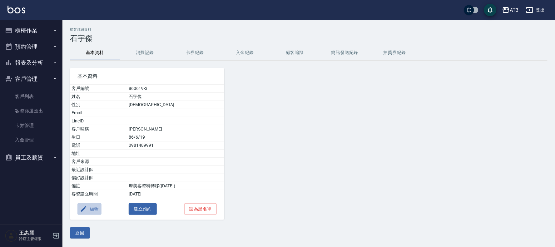
click at [92, 211] on button "編輯" at bounding box center [89, 209] width 24 height 12
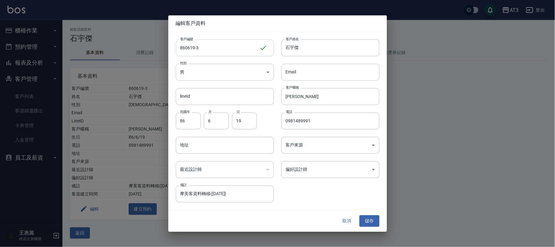
click at [210, 48] on input "860619-3" at bounding box center [218, 47] width 84 height 17
type input "[DATE]3a"
click at [368, 223] on button "儲存" at bounding box center [370, 222] width 20 height 12
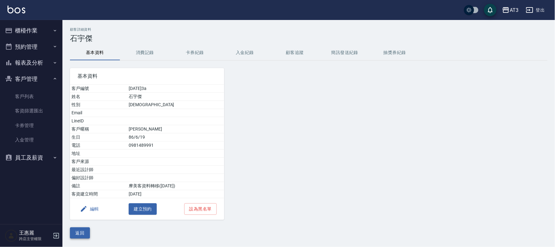
click at [84, 229] on button "返回" at bounding box center [80, 233] width 20 height 12
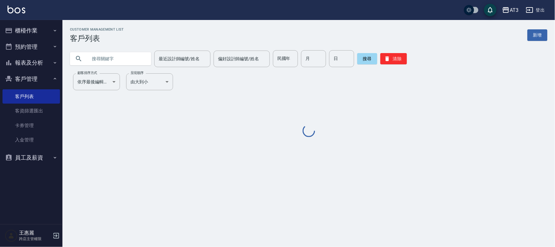
click at [129, 62] on input "text" at bounding box center [116, 58] width 59 height 17
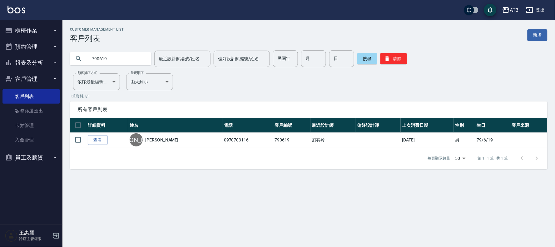
click at [120, 59] on input "790619" at bounding box center [116, 58] width 59 height 17
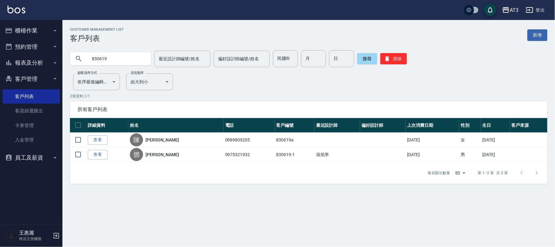
click at [124, 62] on input "830619" at bounding box center [116, 58] width 59 height 17
type input "860619"
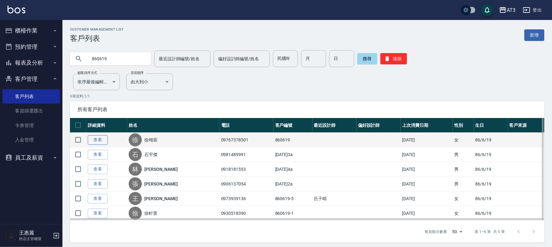
click at [97, 137] on link "查看" at bounding box center [98, 140] width 20 height 10
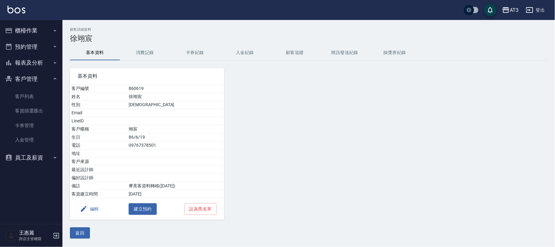
click at [91, 211] on button "編輯" at bounding box center [89, 209] width 24 height 12
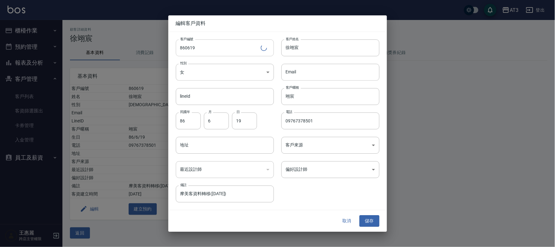
click at [207, 52] on input "860619" at bounding box center [218, 47] width 85 height 17
type input "860619a"
click at [369, 218] on button "儲存" at bounding box center [370, 222] width 20 height 12
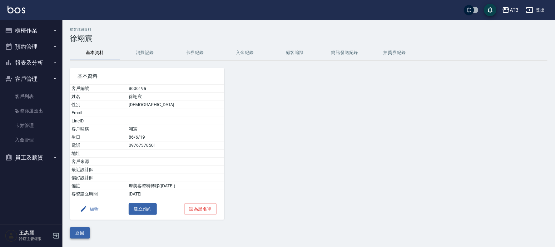
click at [77, 235] on button "返回" at bounding box center [80, 233] width 20 height 12
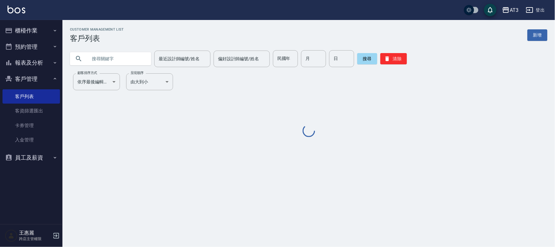
click at [136, 55] on input "text" at bounding box center [116, 58] width 59 height 17
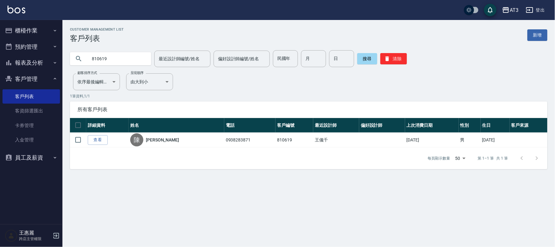
click at [132, 58] on input "810619" at bounding box center [116, 58] width 59 height 17
type input "800619"
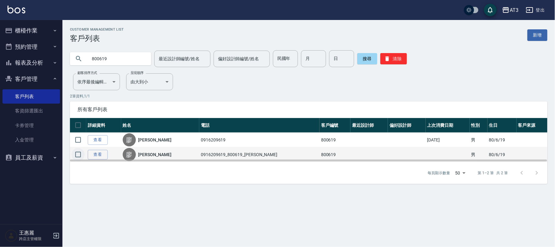
click at [78, 156] on input "checkbox" at bounding box center [78, 154] width 13 height 13
checkbox input "true"
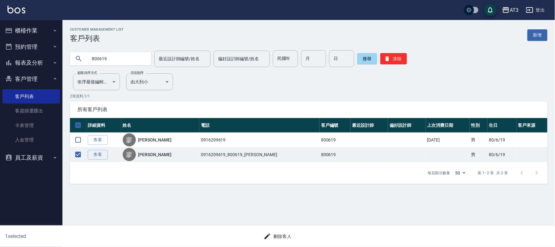
click at [276, 235] on button "刪除客人" at bounding box center [277, 237] width 33 height 12
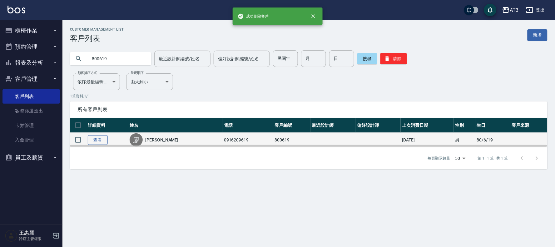
click at [98, 141] on link "查看" at bounding box center [98, 140] width 20 height 10
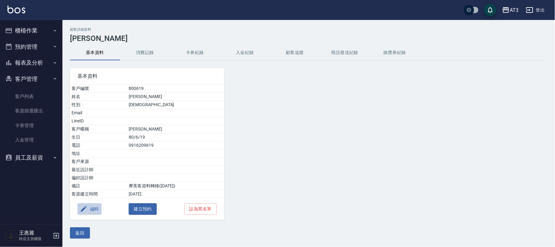
click at [87, 210] on button "編輯" at bounding box center [89, 209] width 24 height 12
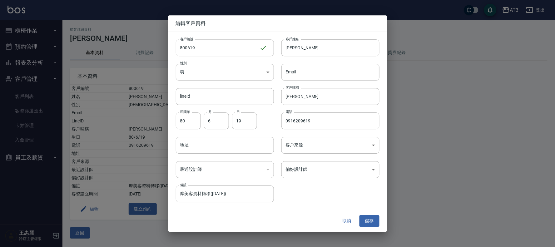
click at [213, 43] on input "800619" at bounding box center [218, 47] width 84 height 17
type input "800619a"
click at [367, 222] on button "儲存" at bounding box center [370, 222] width 20 height 12
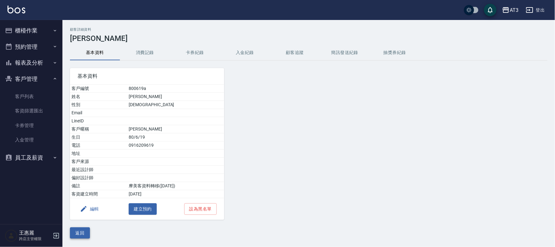
click at [85, 234] on button "返回" at bounding box center [80, 233] width 20 height 12
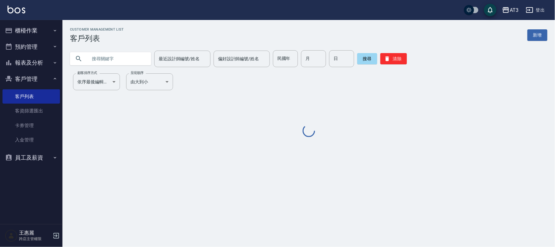
click at [100, 54] on input "text" at bounding box center [116, 58] width 59 height 17
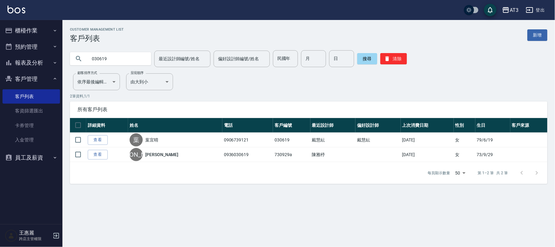
drag, startPoint x: 96, startPoint y: 62, endPoint x: 55, endPoint y: 62, distance: 41.2
click at [55, 62] on div "AT3 登出 櫃檯作業 打帳單 帳單列表 掛單列表 營業儀表板 現金收支登錄 高階收支登錄 材料自購登錄 每日結帳 排班表 現場電腦打卡 預約管理 預約管理 …" at bounding box center [277, 123] width 555 height 247
type input "0906739121"
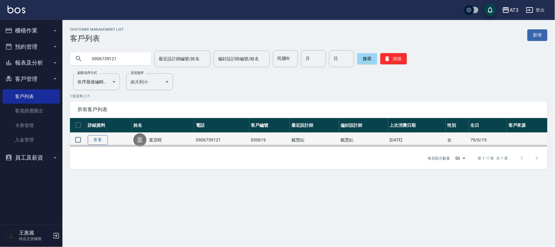
click at [95, 142] on link "查看" at bounding box center [98, 140] width 20 height 10
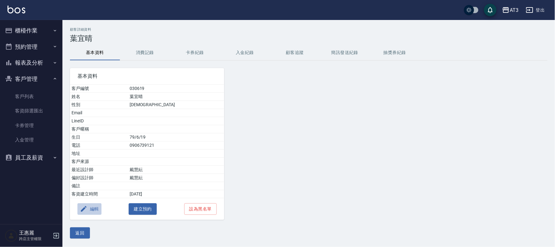
click at [88, 207] on button "編輯" at bounding box center [89, 209] width 24 height 12
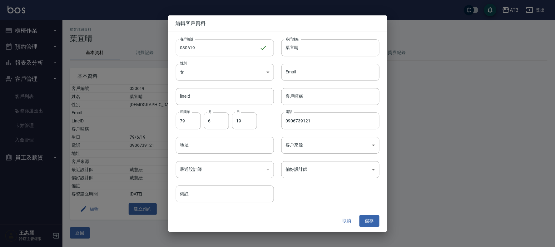
click at [234, 50] on input "030619" at bounding box center [218, 47] width 84 height 17
type input "030619a"
click at [374, 219] on button "儲存" at bounding box center [370, 222] width 20 height 12
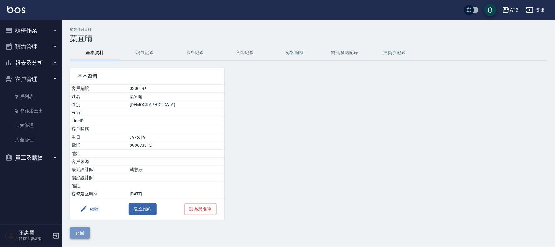
click at [80, 234] on button "返回" at bounding box center [80, 233] width 20 height 12
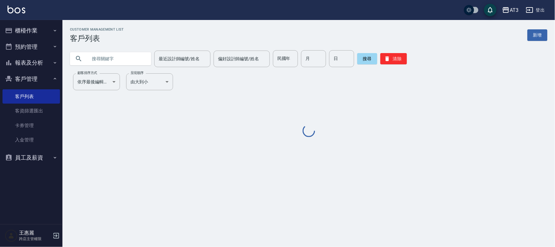
click at [135, 54] on input "text" at bounding box center [116, 58] width 59 height 17
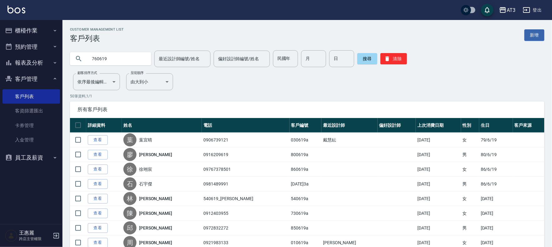
type input "760619"
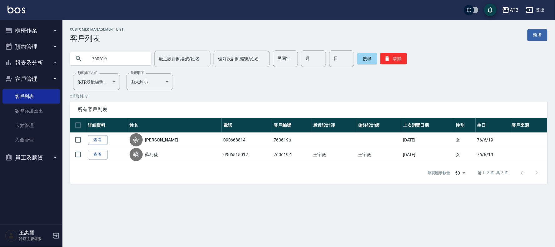
click at [94, 154] on link "查看" at bounding box center [98, 155] width 20 height 10
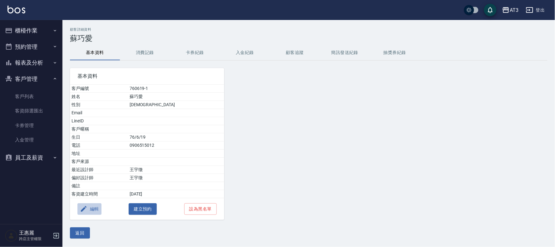
click at [90, 211] on button "編輯" at bounding box center [89, 209] width 24 height 12
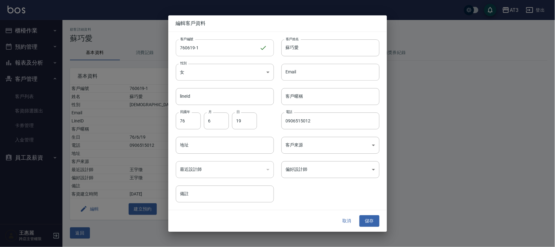
click at [214, 50] on input "760619-1" at bounding box center [218, 47] width 84 height 17
type input "[DATE]1a"
click at [375, 218] on button "儲存" at bounding box center [370, 222] width 20 height 12
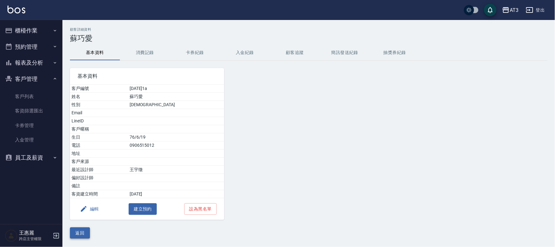
click at [71, 232] on button "返回" at bounding box center [80, 233] width 20 height 12
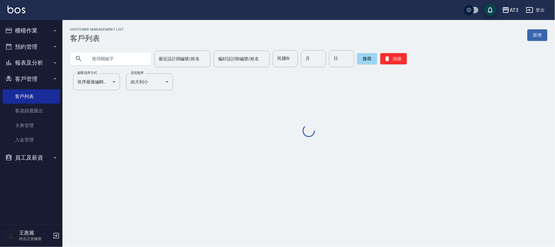
click at [126, 58] on input "text" at bounding box center [116, 58] width 59 height 17
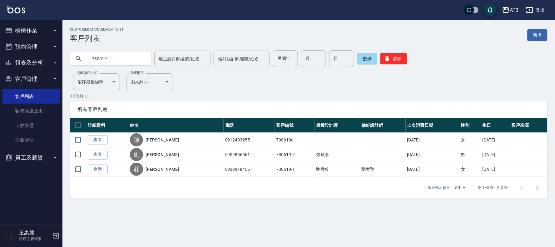
drag, startPoint x: 116, startPoint y: 60, endPoint x: 38, endPoint y: 66, distance: 78.0
click at [38, 66] on div "AT3 登出 櫃檯作業 打帳單 帳單列表 掛單列表 營業儀表板 現金收支登錄 高階收支登錄 材料自購登錄 每日結帳 排班表 現場電腦打卡 預約管理 預約管理 …" at bounding box center [277, 123] width 555 height 247
type input "770619"
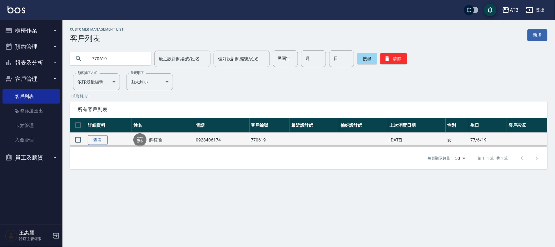
click at [98, 141] on link "查看" at bounding box center [98, 140] width 20 height 10
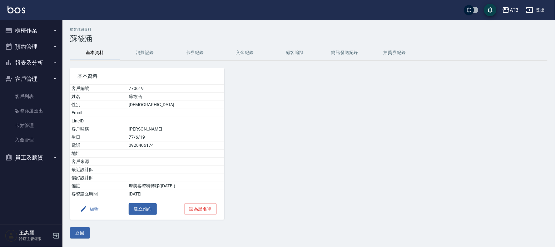
click at [96, 211] on button "編輯" at bounding box center [89, 209] width 24 height 12
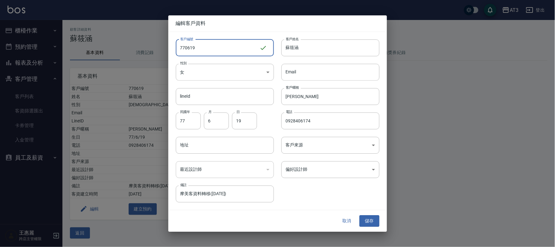
click at [202, 51] on input "770619" at bounding box center [218, 47] width 84 height 17
type input "770619a"
click at [372, 219] on button "儲存" at bounding box center [370, 222] width 20 height 12
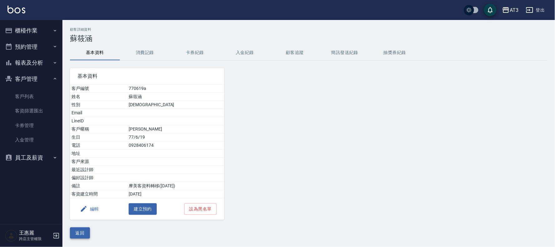
click at [83, 229] on button "返回" at bounding box center [80, 233] width 20 height 12
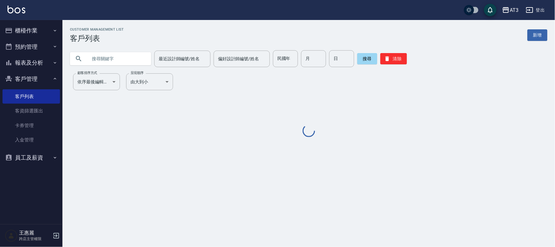
click at [130, 60] on input "text" at bounding box center [116, 58] width 59 height 17
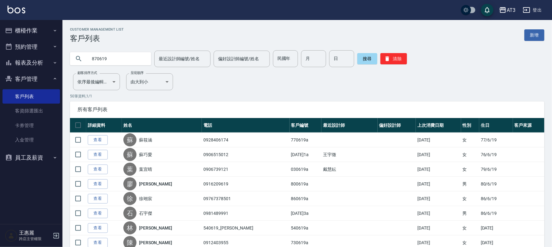
type input "870619"
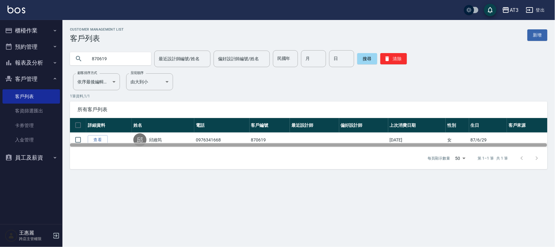
click at [94, 143] on div at bounding box center [308, 144] width 477 height 3
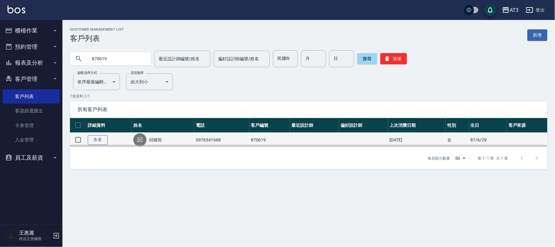
click at [97, 139] on link "查看" at bounding box center [98, 140] width 20 height 10
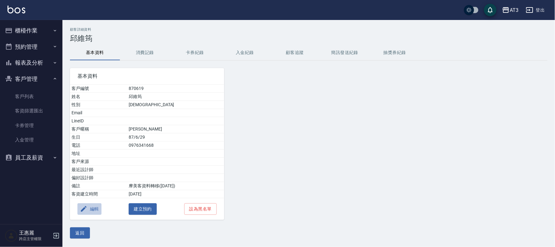
click at [92, 211] on button "編輯" at bounding box center [89, 209] width 24 height 12
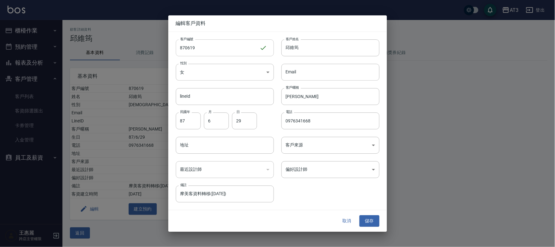
click at [208, 46] on input "870619" at bounding box center [218, 47] width 84 height 17
type input "870619a"
click at [372, 223] on button "儲存" at bounding box center [370, 222] width 20 height 12
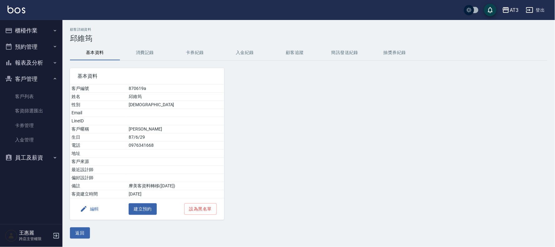
drag, startPoint x: 76, startPoint y: 233, endPoint x: 85, endPoint y: 201, distance: 33.3
click at [77, 233] on button "返回" at bounding box center [80, 233] width 20 height 12
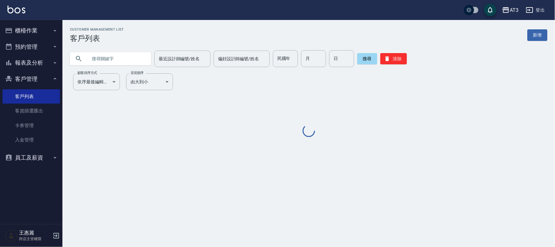
click at [134, 57] on input "text" at bounding box center [116, 58] width 59 height 17
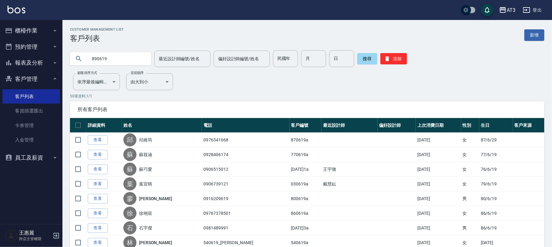
type input "890619"
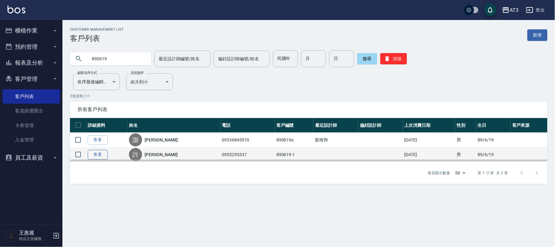
click at [103, 154] on link "查看" at bounding box center [98, 155] width 20 height 10
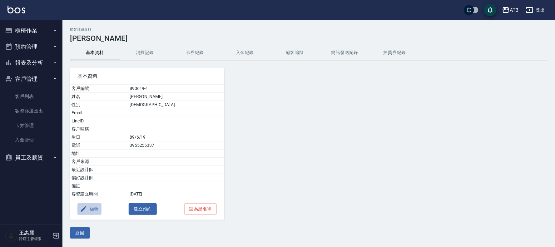
click at [93, 208] on button "編輯" at bounding box center [89, 209] width 24 height 12
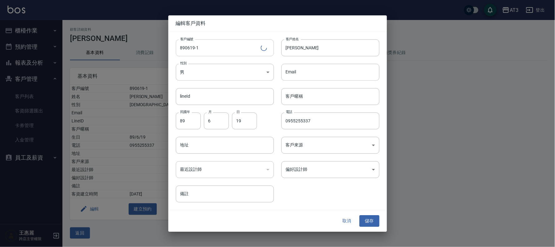
click at [213, 49] on input "890619-1" at bounding box center [218, 47] width 85 height 17
type input "[DATE]1a"
click at [364, 218] on button "儲存" at bounding box center [370, 222] width 20 height 12
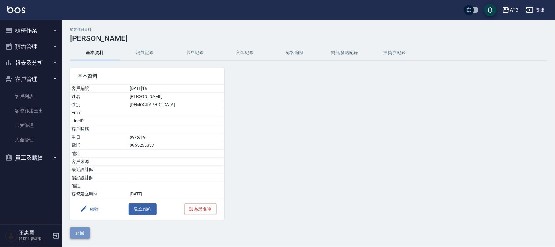
click at [77, 229] on button "返回" at bounding box center [80, 233] width 20 height 12
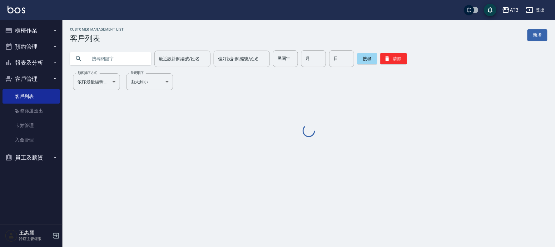
click at [121, 61] on input "text" at bounding box center [116, 58] width 59 height 17
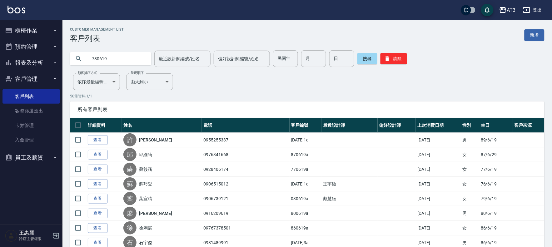
type input "780619"
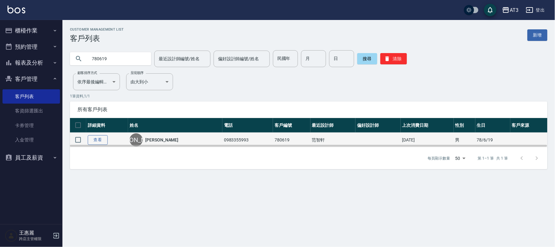
click at [98, 141] on link "查看" at bounding box center [98, 140] width 20 height 10
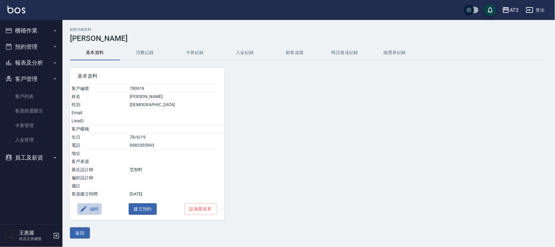
click at [93, 208] on button "編輯" at bounding box center [89, 209] width 24 height 12
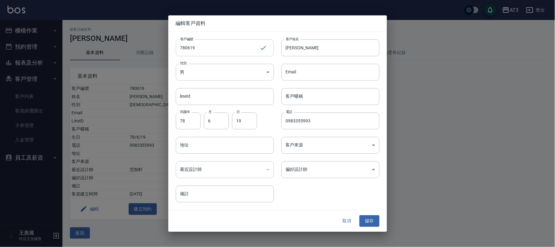
click at [212, 49] on input "780619" at bounding box center [218, 47] width 84 height 17
type input "780619a"
click at [373, 221] on button "儲存" at bounding box center [370, 222] width 20 height 12
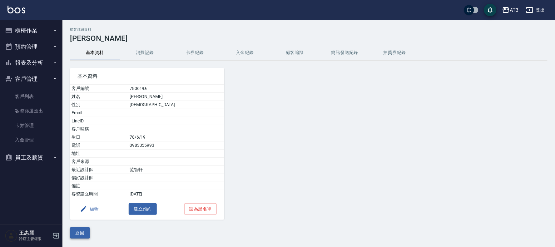
click at [83, 233] on button "返回" at bounding box center [80, 233] width 20 height 12
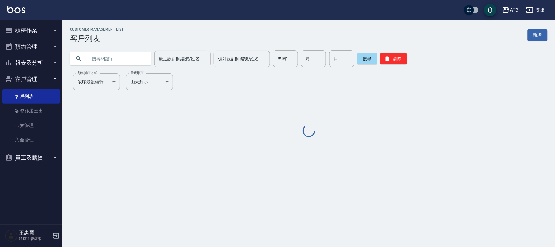
click at [133, 52] on input "text" at bounding box center [116, 58] width 59 height 17
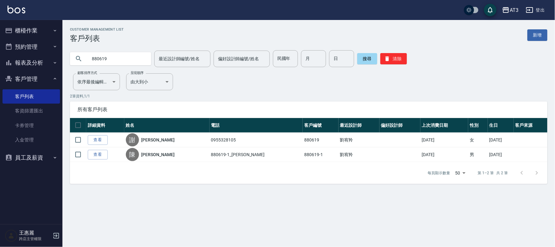
click at [117, 58] on input "880619" at bounding box center [116, 58] width 59 height 17
click at [115, 59] on input "880619" at bounding box center [116, 58] width 59 height 17
drag, startPoint x: 115, startPoint y: 59, endPoint x: 19, endPoint y: 93, distance: 102.0
click at [19, 93] on div "AT3 登出 櫃檯作業 打帳單 帳單列表 掛單列表 營業儀表板 現金收支登錄 高階收支登錄 材料自購登錄 每日結帳 排班表 現場電腦打卡 預約管理 預約管理 …" at bounding box center [277, 123] width 555 height 247
type input "720619"
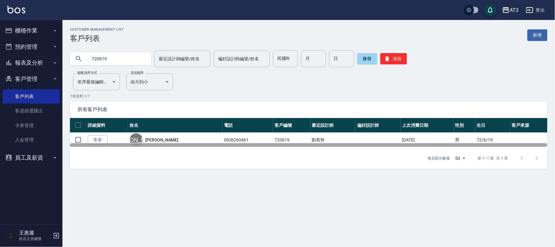
click at [99, 143] on div at bounding box center [309, 145] width 478 height 5
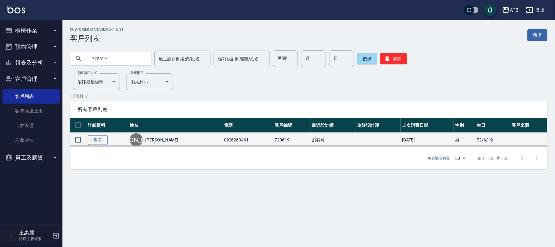
click at [99, 138] on link "查看" at bounding box center [98, 140] width 20 height 10
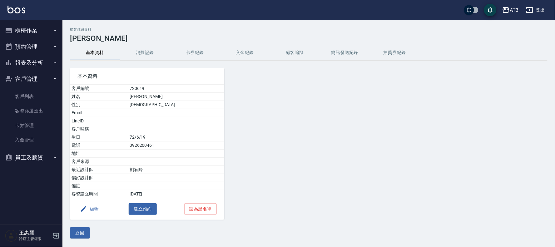
click at [94, 211] on button "編輯" at bounding box center [89, 209] width 24 height 12
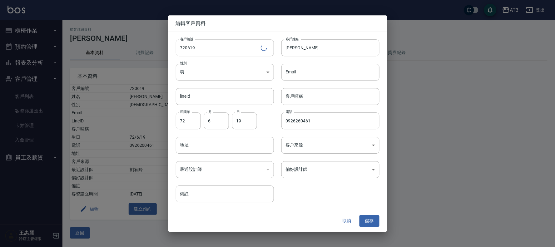
click at [239, 47] on input "720619" at bounding box center [218, 47] width 85 height 17
type input "720619a"
click at [372, 218] on button "儲存" at bounding box center [370, 222] width 20 height 12
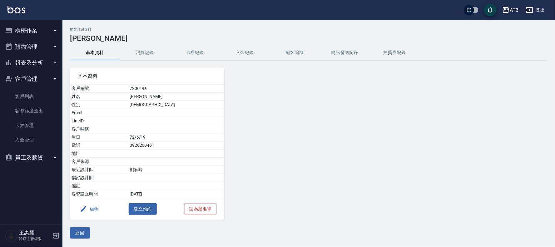
drag, startPoint x: 74, startPoint y: 229, endPoint x: 80, endPoint y: 232, distance: 6.8
click at [77, 229] on button "返回" at bounding box center [80, 233] width 20 height 12
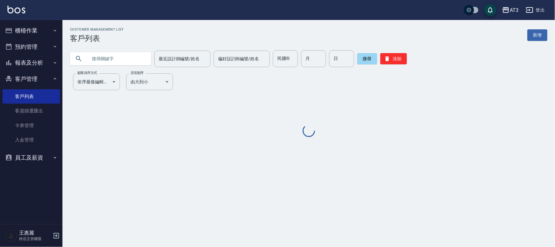
click at [118, 60] on input "text" at bounding box center [116, 58] width 59 height 17
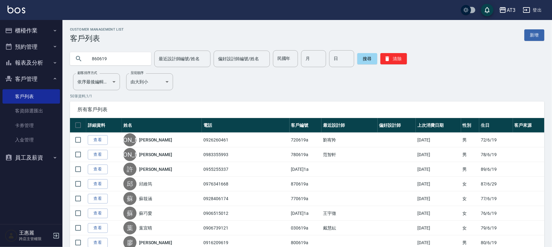
type input "860619"
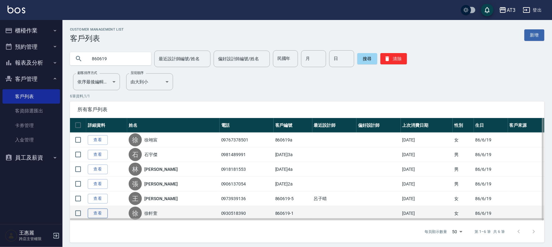
click at [92, 214] on link "查看" at bounding box center [98, 214] width 20 height 10
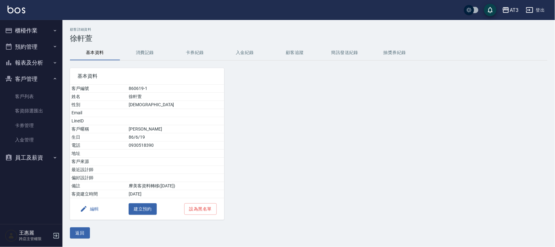
click at [96, 210] on button "編輯" at bounding box center [89, 209] width 24 height 12
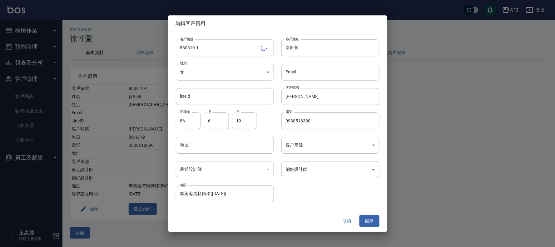
click at [210, 46] on input "860619-1" at bounding box center [218, 47] width 85 height 17
type input "[DATE]1a"
click at [372, 216] on button "儲存" at bounding box center [370, 222] width 20 height 12
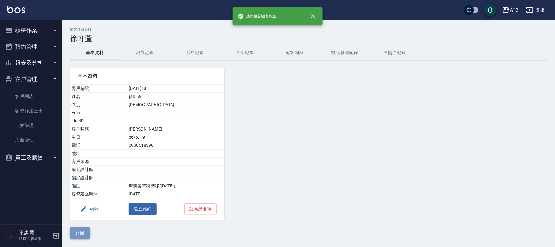
click at [87, 231] on button "返回" at bounding box center [80, 233] width 20 height 12
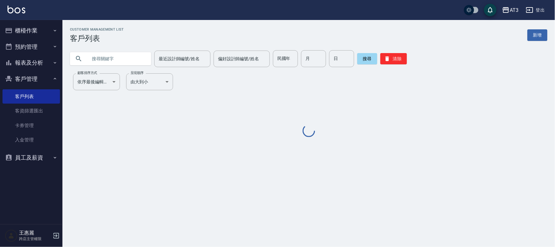
click at [96, 61] on input "text" at bounding box center [116, 58] width 59 height 17
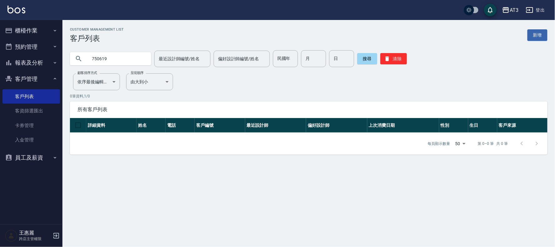
click at [122, 59] on input "750619" at bounding box center [116, 58] width 59 height 17
click at [122, 58] on input "750619" at bounding box center [116, 58] width 59 height 17
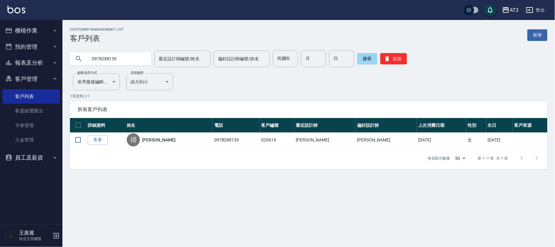
click at [126, 60] on input "0978288139" at bounding box center [116, 58] width 59 height 17
type input "890619"
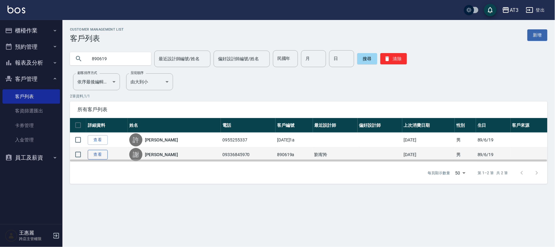
click at [95, 153] on link "查看" at bounding box center [98, 155] width 20 height 10
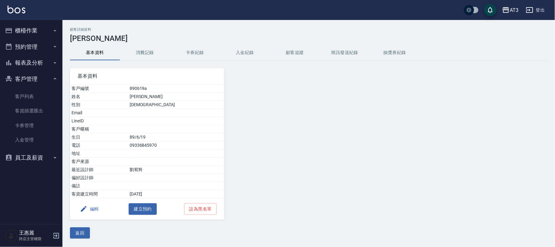
click at [94, 208] on button "編輯" at bounding box center [89, 209] width 24 height 12
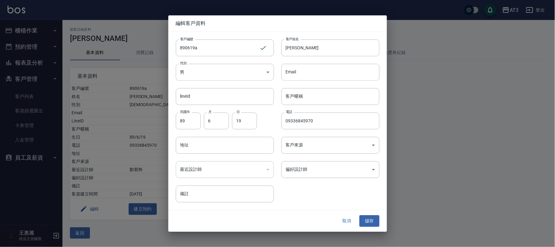
click at [345, 221] on button "取消" at bounding box center [347, 222] width 20 height 12
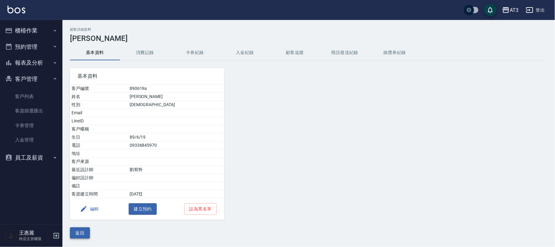
click at [75, 230] on button "返回" at bounding box center [80, 233] width 20 height 12
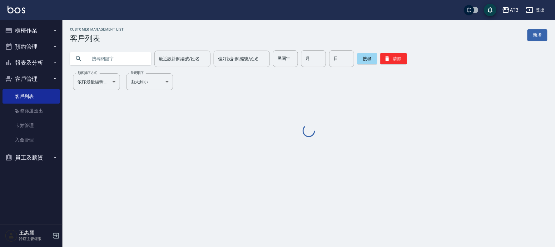
click at [106, 60] on input "text" at bounding box center [116, 58] width 59 height 17
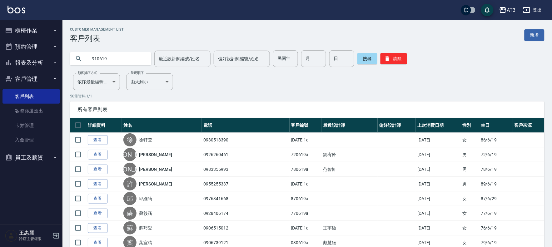
type input "910619"
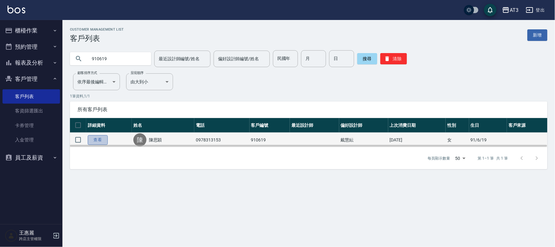
click at [98, 137] on link "查看" at bounding box center [98, 140] width 20 height 10
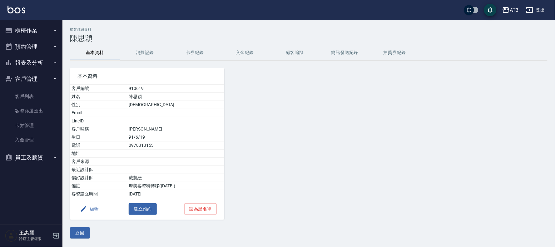
click at [101, 208] on button "編輯" at bounding box center [89, 209] width 24 height 12
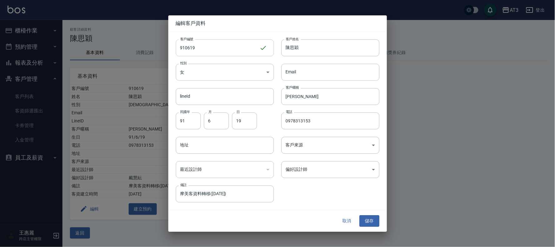
click at [220, 41] on input "910619" at bounding box center [218, 47] width 84 height 17
type input "910619a"
click at [371, 218] on button "儲存" at bounding box center [370, 222] width 20 height 12
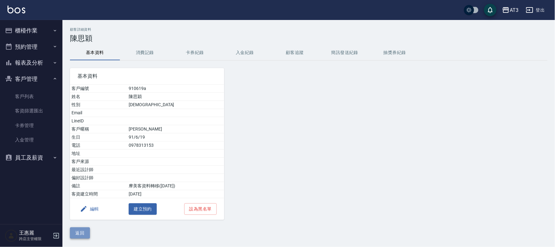
click at [87, 230] on button "返回" at bounding box center [80, 233] width 20 height 12
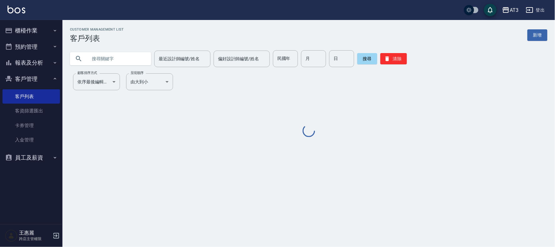
click at [131, 60] on input "text" at bounding box center [116, 58] width 59 height 17
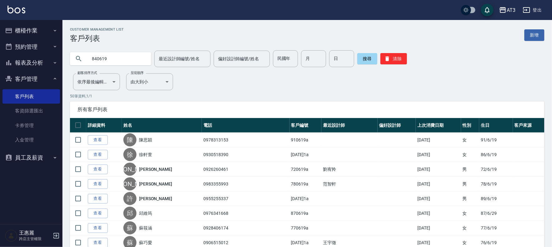
type input "840619"
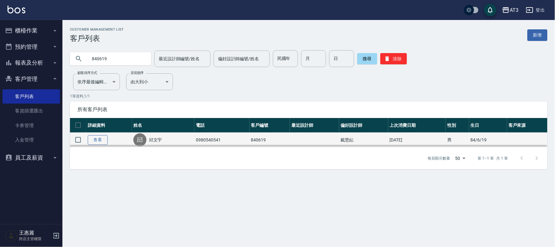
click at [95, 140] on link "查看" at bounding box center [98, 140] width 20 height 10
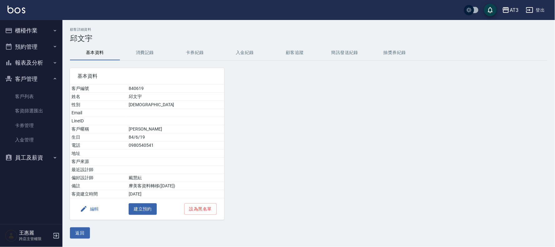
click at [92, 210] on button "編輯" at bounding box center [89, 209] width 24 height 12
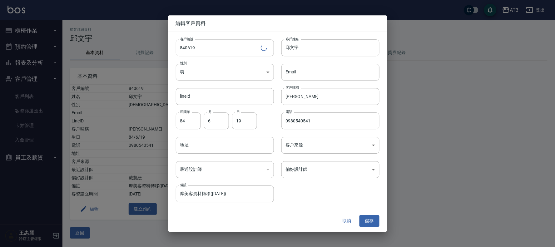
click at [219, 47] on input "840619" at bounding box center [218, 47] width 85 height 17
type input "840619a"
click at [371, 219] on button "儲存" at bounding box center [370, 222] width 20 height 12
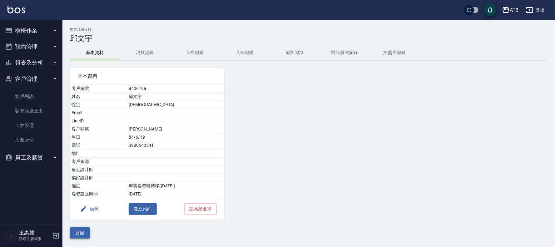
click at [81, 229] on button "返回" at bounding box center [80, 233] width 20 height 12
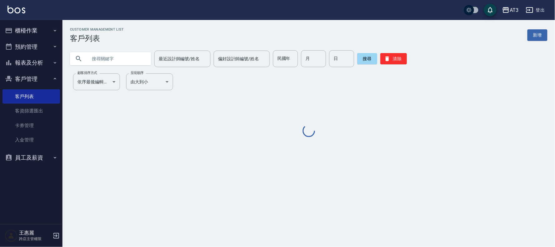
click at [121, 54] on input "text" at bounding box center [116, 58] width 59 height 17
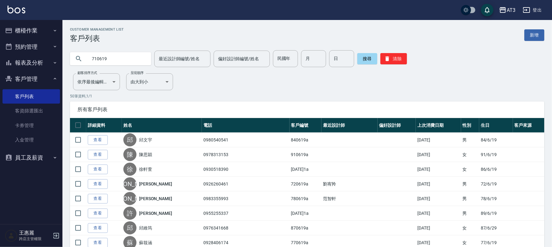
type input "710619"
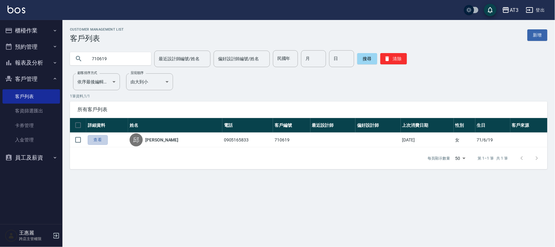
click at [97, 139] on link "查看" at bounding box center [98, 140] width 20 height 10
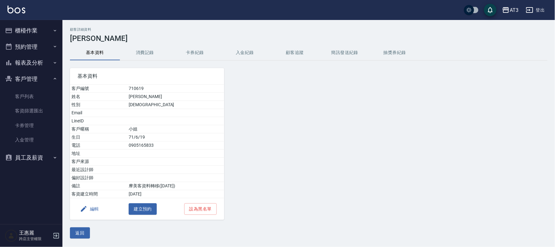
click at [90, 211] on button "編輯" at bounding box center [89, 209] width 24 height 12
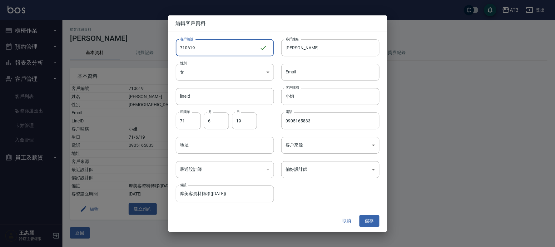
click at [209, 48] on input "710619" at bounding box center [218, 47] width 84 height 17
type input "710619a"
click at [373, 220] on button "儲存" at bounding box center [370, 222] width 20 height 12
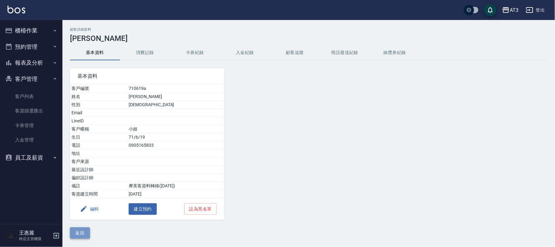
click at [73, 232] on button "返回" at bounding box center [80, 233] width 20 height 12
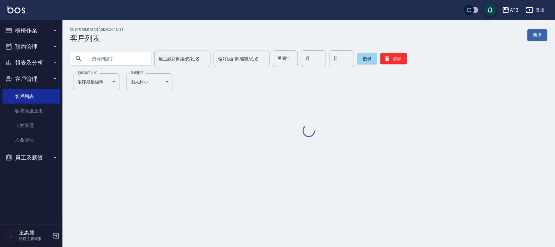
click at [110, 52] on input "text" at bounding box center [116, 58] width 59 height 17
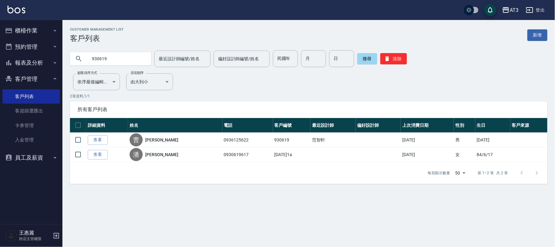
click at [137, 60] on input "930619" at bounding box center [116, 58] width 59 height 17
type input "900620"
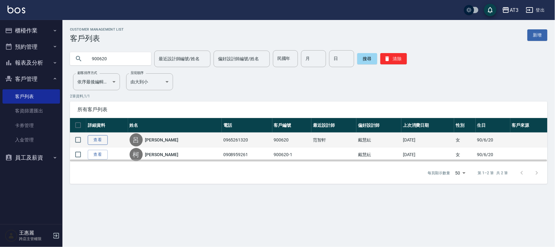
click at [95, 139] on link "查看" at bounding box center [98, 140] width 20 height 10
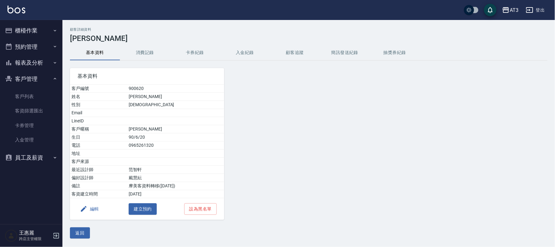
click at [92, 212] on button "編輯" at bounding box center [89, 209] width 24 height 12
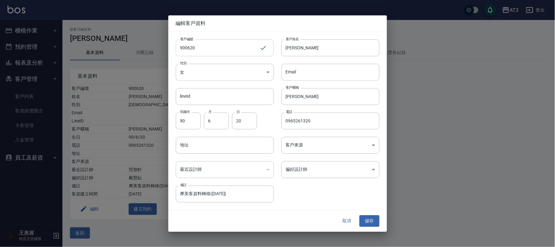
click at [210, 44] on input "900620" at bounding box center [218, 47] width 84 height 17
type input "900620a"
click at [372, 221] on button "儲存" at bounding box center [370, 222] width 20 height 12
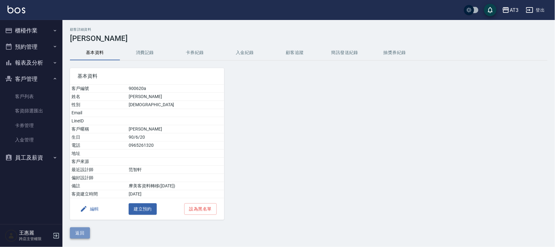
click at [76, 232] on button "返回" at bounding box center [80, 233] width 20 height 12
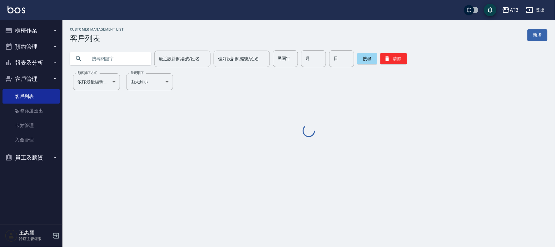
click at [140, 56] on input "text" at bounding box center [116, 58] width 59 height 17
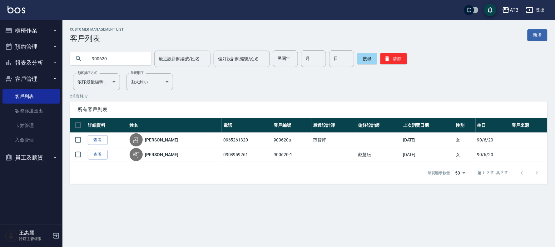
click at [131, 61] on input "900620" at bounding box center [116, 58] width 59 height 17
click at [131, 60] on input "900620" at bounding box center [116, 58] width 59 height 17
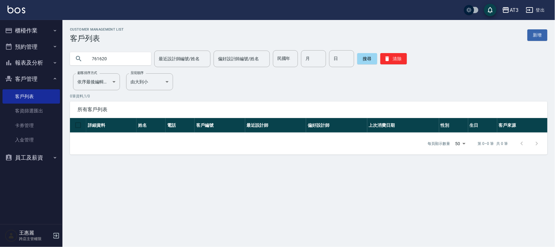
click at [126, 63] on input "761620" at bounding box center [116, 58] width 59 height 17
type input "0906922190"
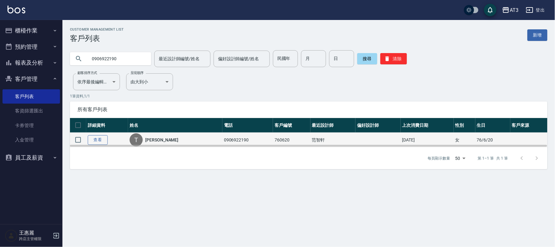
click at [96, 139] on link "查看" at bounding box center [98, 140] width 20 height 10
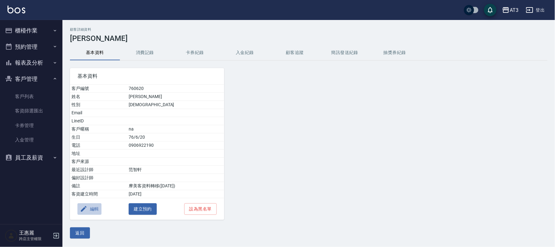
click at [97, 207] on button "編輯" at bounding box center [89, 209] width 24 height 12
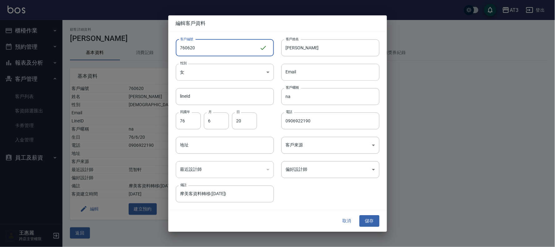
click at [205, 46] on input "760620" at bounding box center [218, 47] width 84 height 17
type input "760620a"
click at [372, 217] on button "儲存" at bounding box center [370, 222] width 20 height 12
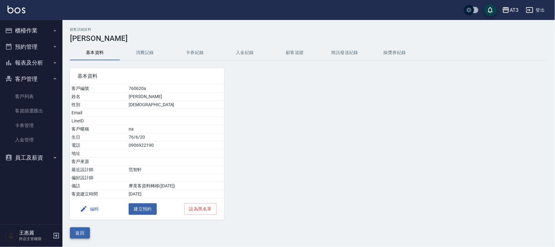
click at [79, 230] on button "返回" at bounding box center [80, 233] width 20 height 12
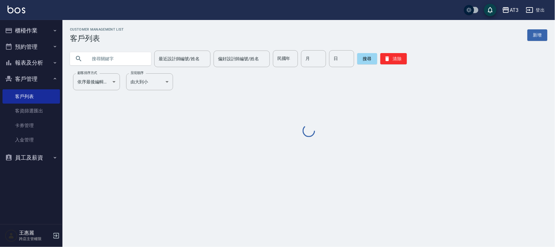
drag, startPoint x: 104, startPoint y: 61, endPoint x: 107, endPoint y: 63, distance: 3.8
click at [106, 61] on input "text" at bounding box center [116, 58] width 59 height 17
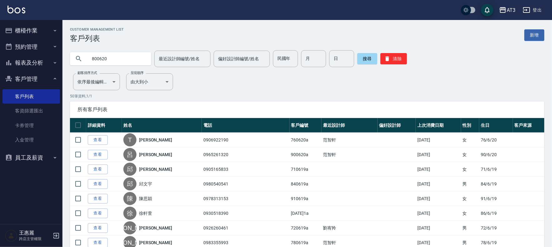
type input "800620"
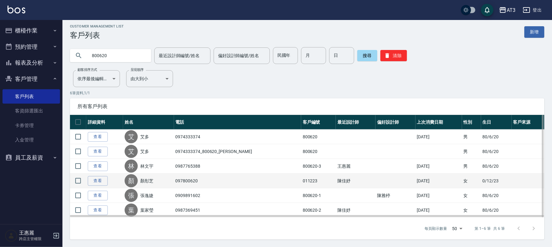
scroll to position [3, 0]
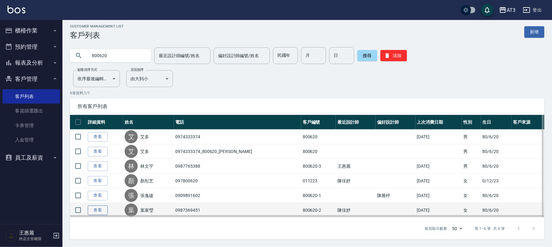
click at [97, 211] on link "查看" at bounding box center [98, 211] width 20 height 10
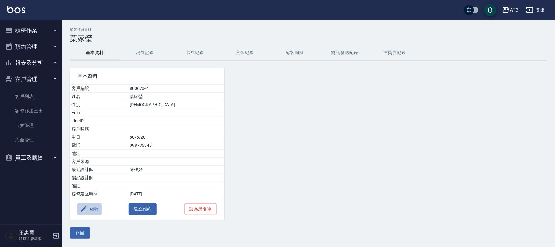
click at [89, 208] on button "編輯" at bounding box center [89, 209] width 24 height 12
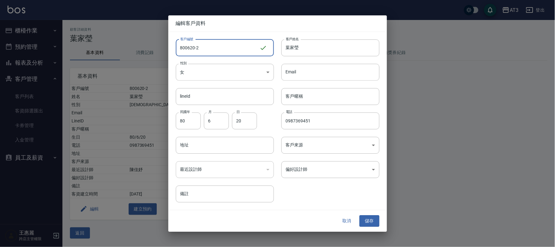
click at [222, 48] on input "800620-2" at bounding box center [218, 47] width 84 height 17
type input "[DATE]2a"
click at [366, 221] on button "儲存" at bounding box center [370, 222] width 20 height 12
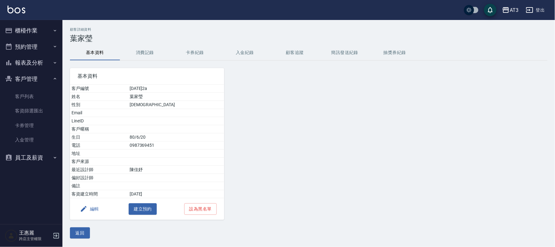
drag, startPoint x: 83, startPoint y: 235, endPoint x: 77, endPoint y: 146, distance: 89.2
click at [82, 234] on button "返回" at bounding box center [80, 233] width 20 height 12
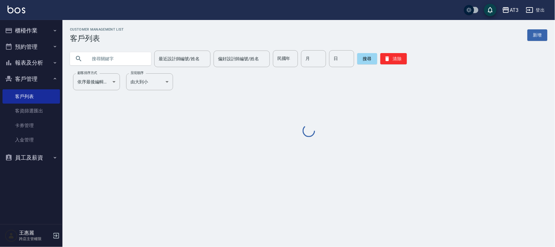
click at [119, 59] on input "text" at bounding box center [116, 58] width 59 height 17
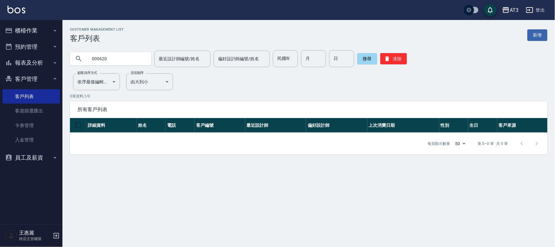
click at [118, 62] on input "000620" at bounding box center [116, 58] width 59 height 17
type input "0980570"
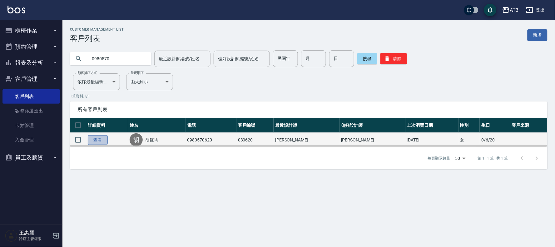
click at [105, 141] on link "查看" at bounding box center [98, 140] width 20 height 10
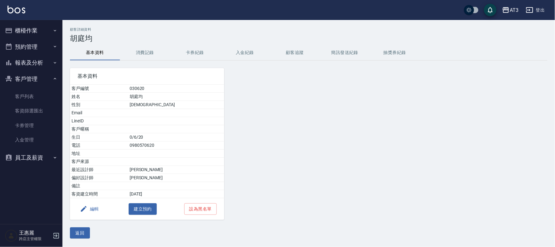
click at [89, 210] on button "編輯" at bounding box center [89, 209] width 24 height 12
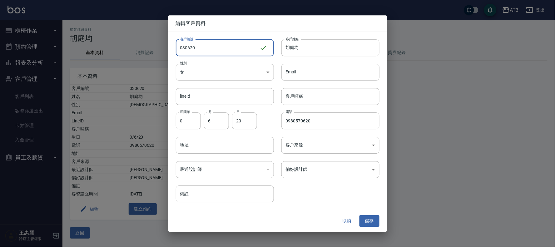
click at [207, 47] on input "030620" at bounding box center [218, 47] width 84 height 17
type input "030620a"
click at [373, 220] on button "儲存" at bounding box center [370, 222] width 20 height 12
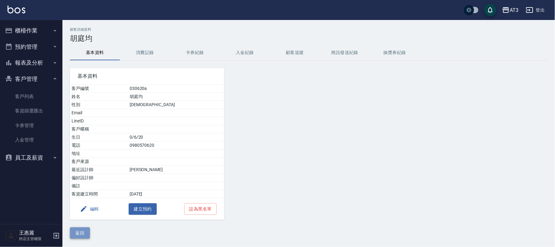
click at [72, 229] on button "返回" at bounding box center [80, 233] width 20 height 12
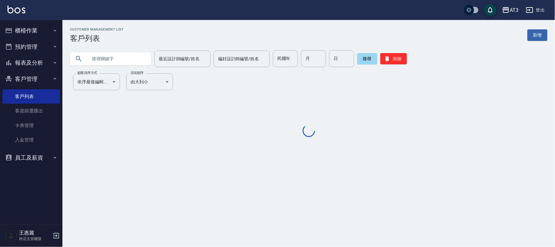
click at [112, 58] on input "text" at bounding box center [116, 58] width 59 height 17
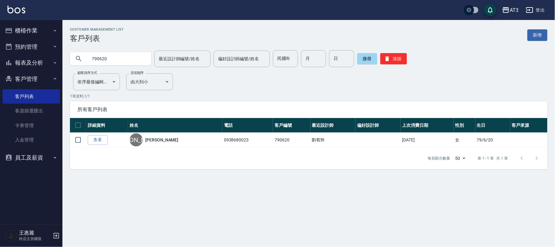
click at [144, 59] on input "790620" at bounding box center [116, 58] width 59 height 17
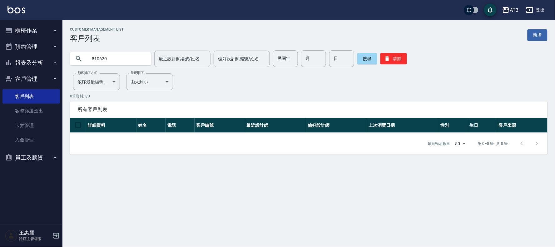
click at [144, 59] on input "810620" at bounding box center [116, 58] width 59 height 17
click at [119, 60] on input "0967320134" at bounding box center [116, 58] width 59 height 17
type input "0937130"
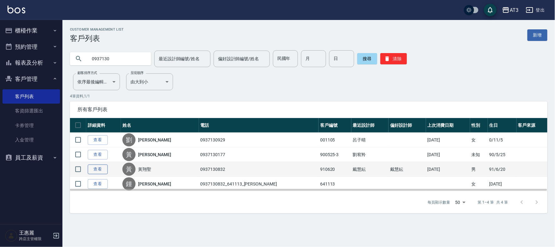
click at [97, 171] on link "查看" at bounding box center [98, 170] width 20 height 10
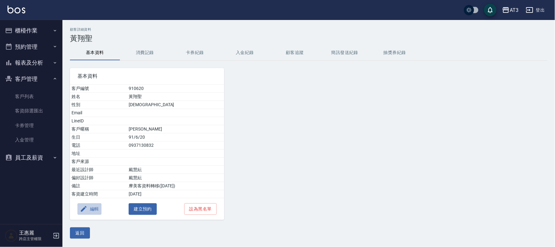
click at [91, 210] on button "編輯" at bounding box center [89, 209] width 24 height 12
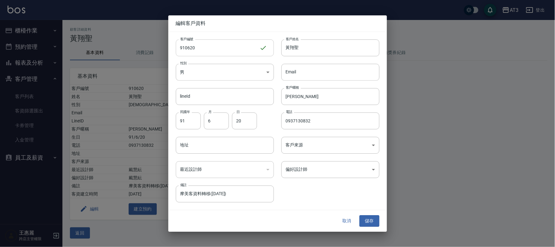
click at [207, 47] on input "910620" at bounding box center [218, 47] width 84 height 17
type input "910620a"
click at [374, 224] on button "儲存" at bounding box center [370, 222] width 20 height 12
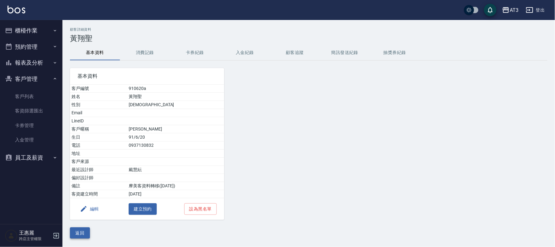
click at [79, 235] on button "返回" at bounding box center [80, 233] width 20 height 12
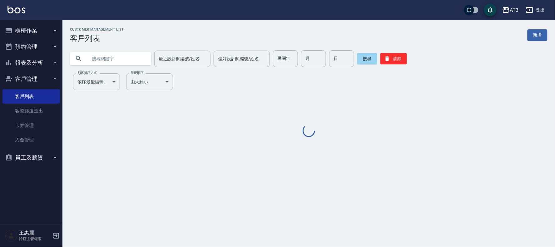
click at [133, 59] on input "text" at bounding box center [116, 58] width 59 height 17
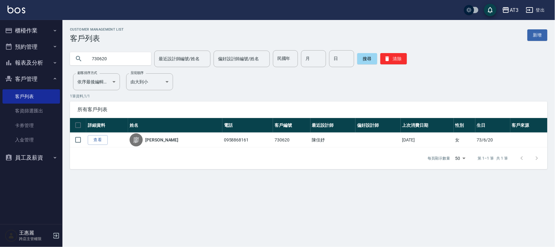
click at [126, 59] on input "730620" at bounding box center [116, 58] width 59 height 17
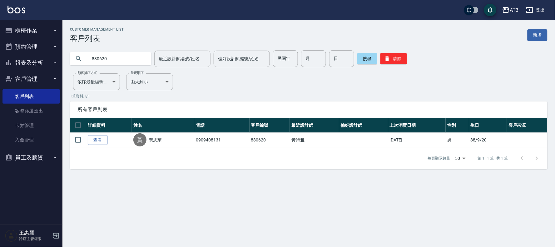
click at [130, 60] on input "880620" at bounding box center [116, 58] width 59 height 17
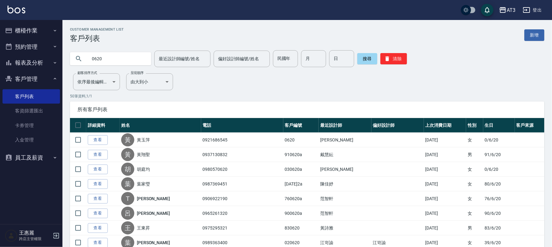
click at [119, 55] on input "0620" at bounding box center [116, 58] width 59 height 17
type input "0932218834"
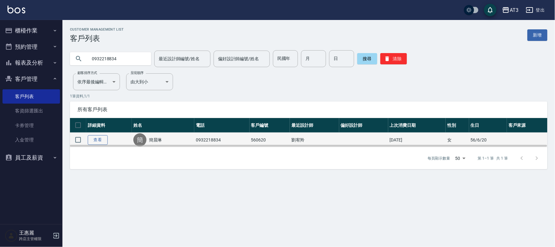
click at [98, 140] on link "查看" at bounding box center [98, 140] width 20 height 10
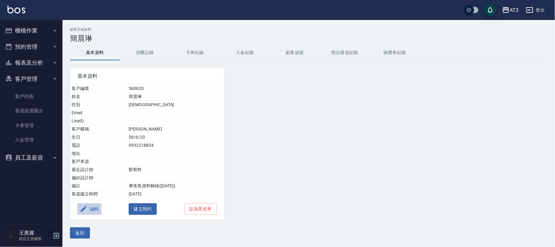
click at [96, 207] on button "編輯" at bounding box center [89, 209] width 24 height 12
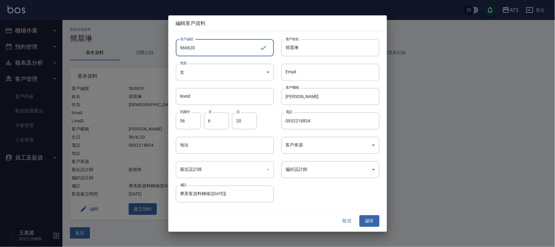
click at [209, 49] on input "560620" at bounding box center [218, 47] width 84 height 17
type input "560620a"
click at [380, 219] on div "取消 儲存" at bounding box center [277, 222] width 219 height 22
click at [370, 225] on button "儲存" at bounding box center [370, 222] width 20 height 12
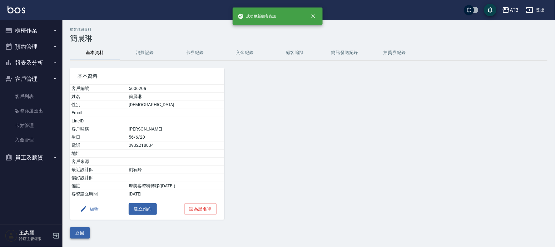
click at [82, 233] on button "返回" at bounding box center [80, 233] width 20 height 12
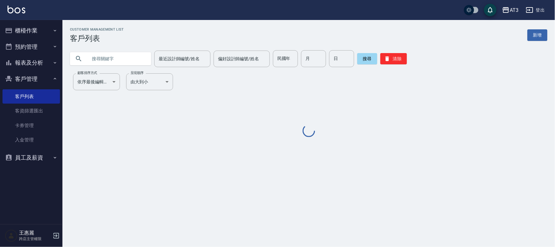
click at [117, 56] on input "text" at bounding box center [116, 58] width 59 height 17
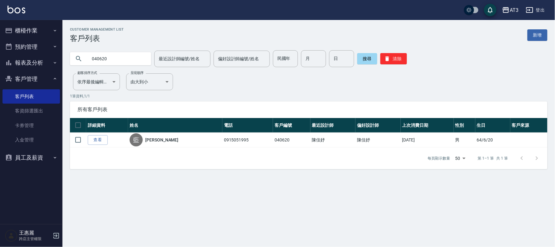
click at [113, 58] on input "040620" at bounding box center [116, 58] width 59 height 17
type input "820620"
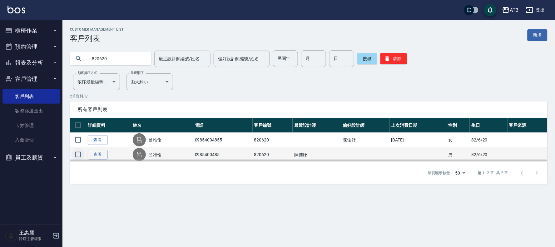
click at [79, 154] on input "checkbox" at bounding box center [78, 154] width 13 height 13
checkbox input "true"
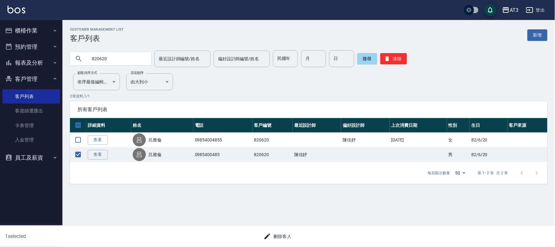
click at [281, 241] on button "刪除客人" at bounding box center [277, 237] width 33 height 12
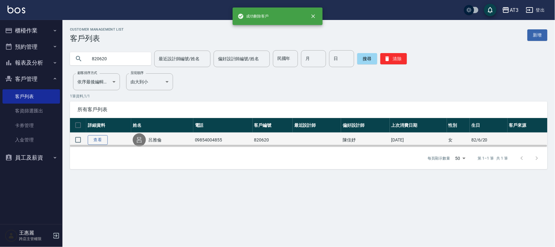
click at [102, 139] on link "查看" at bounding box center [98, 140] width 20 height 10
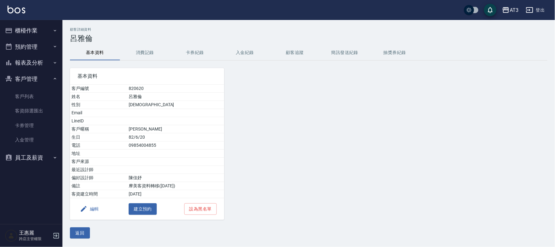
click at [92, 211] on button "編輯" at bounding box center [89, 209] width 24 height 12
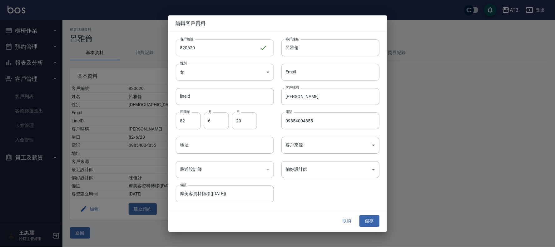
click at [208, 44] on input "820620" at bounding box center [218, 47] width 84 height 17
type input "820620a"
click at [370, 222] on button "儲存" at bounding box center [370, 222] width 20 height 12
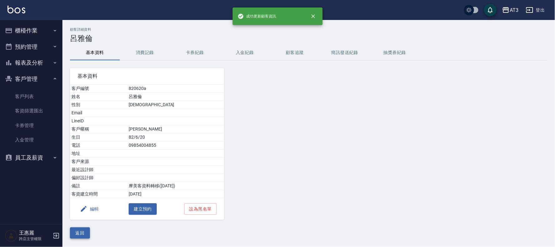
click at [81, 233] on button "返回" at bounding box center [80, 233] width 20 height 12
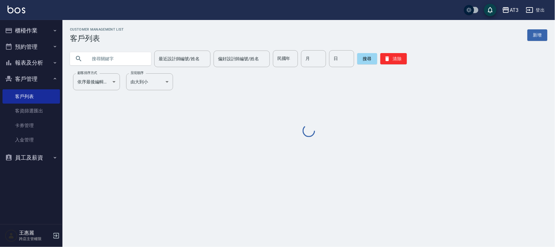
click at [123, 64] on input "text" at bounding box center [116, 58] width 59 height 17
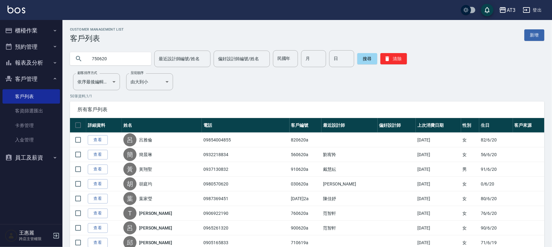
type input "750620"
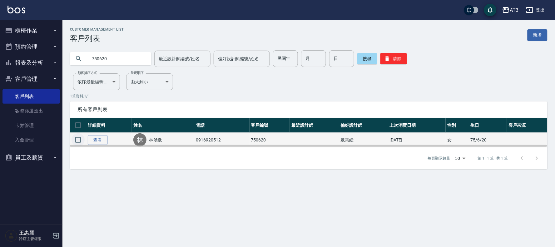
click at [84, 141] on input "checkbox" at bounding box center [78, 139] width 13 height 13
checkbox input "true"
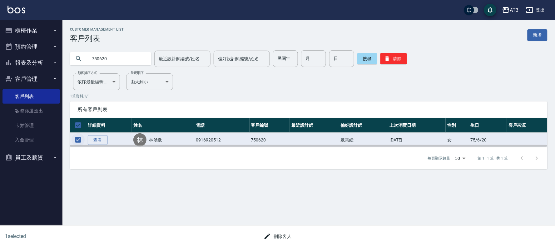
click at [76, 140] on input "checkbox" at bounding box center [78, 139] width 13 height 13
checkbox input "false"
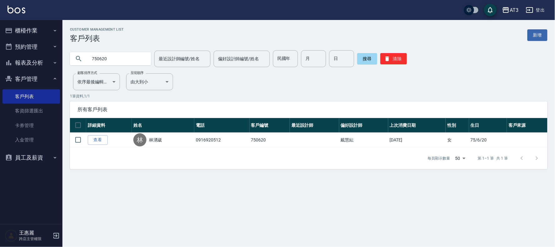
click at [99, 139] on link "查看" at bounding box center [98, 140] width 20 height 10
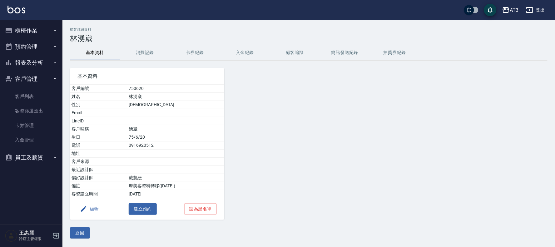
click at [93, 211] on button "編輯" at bounding box center [89, 209] width 24 height 12
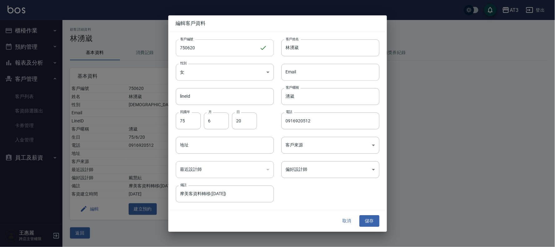
click at [216, 49] on input "750620" at bounding box center [218, 47] width 84 height 17
type input "750620a"
click at [372, 223] on button "儲存" at bounding box center [370, 222] width 20 height 12
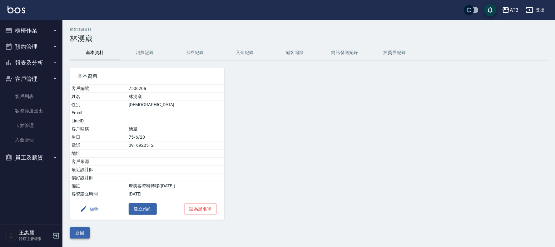
click at [83, 235] on button "返回" at bounding box center [80, 233] width 20 height 12
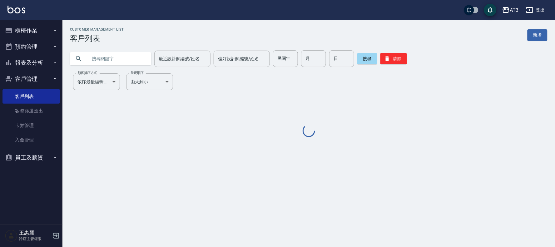
click at [141, 57] on input "text" at bounding box center [116, 58] width 59 height 17
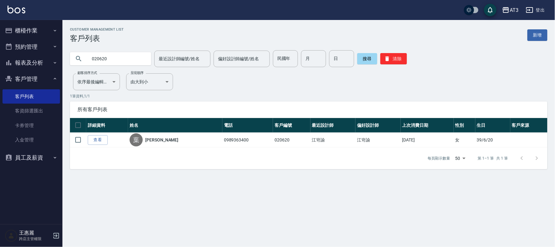
click at [114, 58] on input "020620" at bounding box center [116, 58] width 59 height 17
type input "800620"
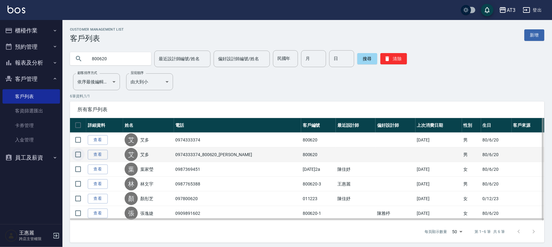
click at [80, 154] on input "checkbox" at bounding box center [78, 154] width 13 height 13
checkbox input "true"
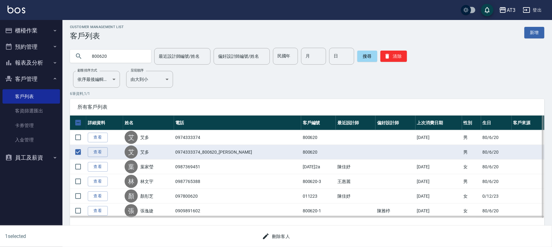
scroll to position [3, 0]
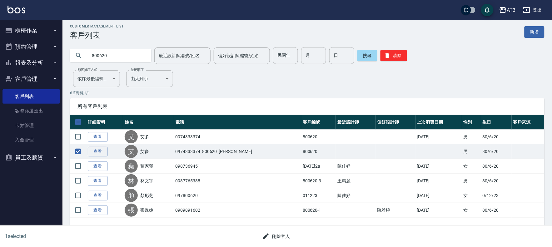
click at [277, 236] on button "刪除客人" at bounding box center [276, 237] width 33 height 12
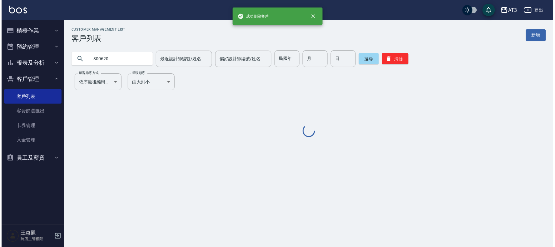
scroll to position [0, 0]
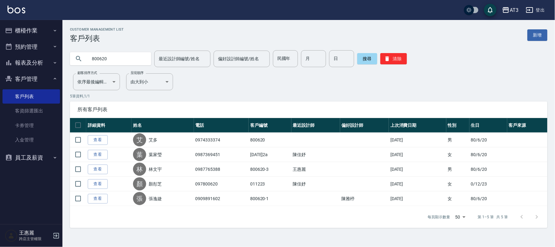
click at [116, 60] on input "800620" at bounding box center [116, 58] width 59 height 17
type input "850620"
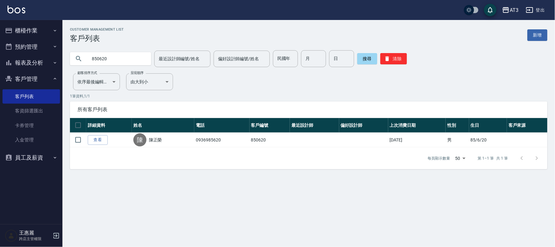
click at [98, 142] on link "查看" at bounding box center [98, 140] width 20 height 10
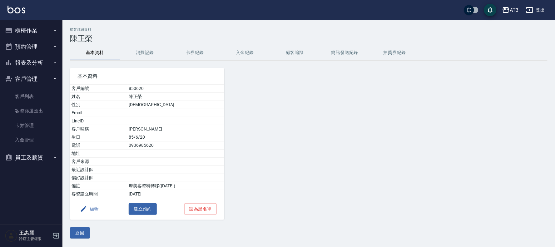
click at [95, 208] on button "編輯" at bounding box center [89, 209] width 24 height 12
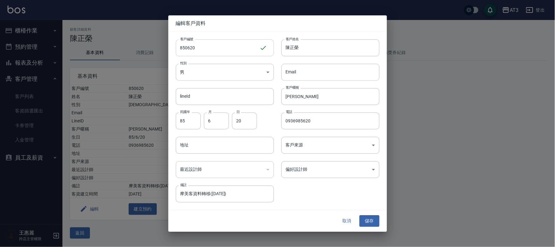
click at [219, 52] on input "850620" at bounding box center [218, 47] width 84 height 17
type input "850620a"
click at [366, 221] on button "儲存" at bounding box center [370, 222] width 20 height 12
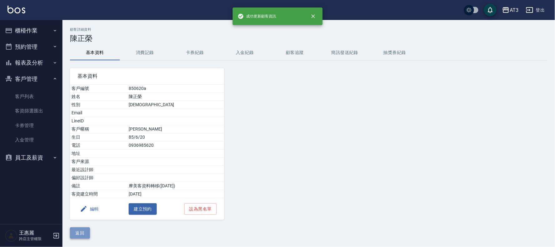
click at [81, 232] on button "返回" at bounding box center [80, 233] width 20 height 12
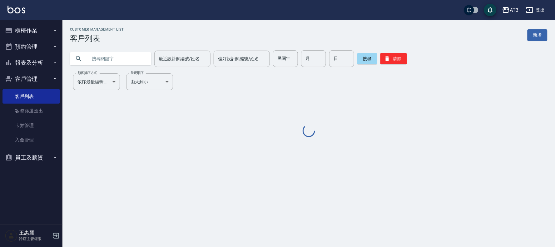
click at [126, 57] on input "text" at bounding box center [116, 58] width 59 height 17
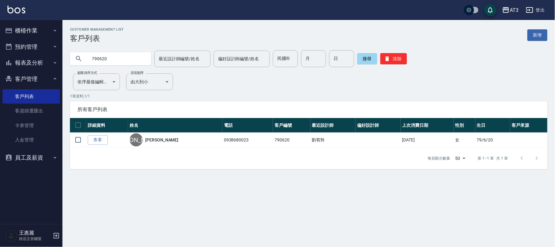
click at [127, 57] on input "790620" at bounding box center [116, 58] width 59 height 17
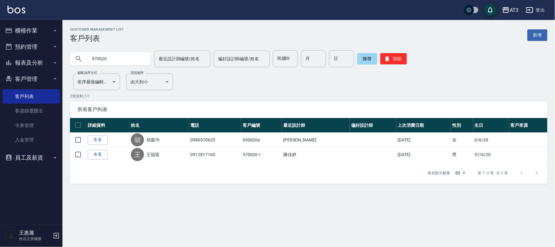
click at [117, 58] on input "570620" at bounding box center [116, 58] width 59 height 17
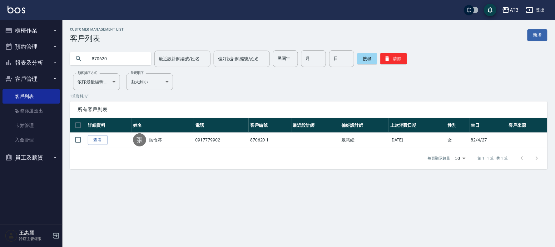
click at [128, 62] on input "870620" at bounding box center [116, 58] width 59 height 17
type input "870626"
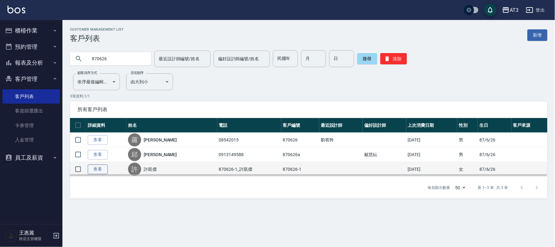
click at [99, 169] on link "查看" at bounding box center [98, 170] width 20 height 10
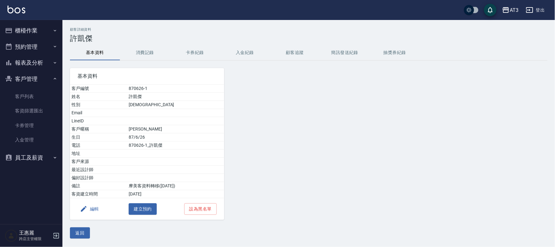
click at [87, 209] on button "編輯" at bounding box center [89, 209] width 24 height 12
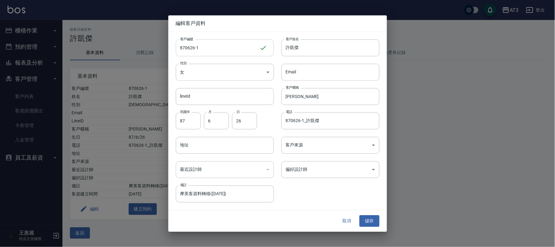
click at [228, 49] on input "870626-1" at bounding box center [218, 47] width 84 height 17
type input "[DATE]1a"
click at [374, 218] on button "儲存" at bounding box center [370, 222] width 20 height 12
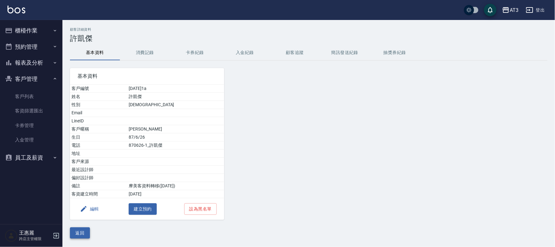
click at [86, 232] on button "返回" at bounding box center [80, 233] width 20 height 12
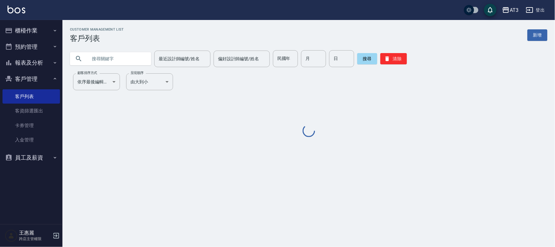
click at [130, 63] on input "text" at bounding box center [116, 58] width 59 height 17
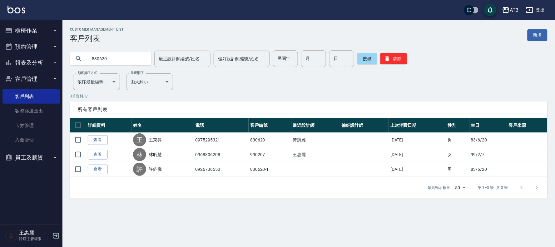
click at [116, 59] on input "830620" at bounding box center [116, 58] width 59 height 17
type input "7"
type input "910620"
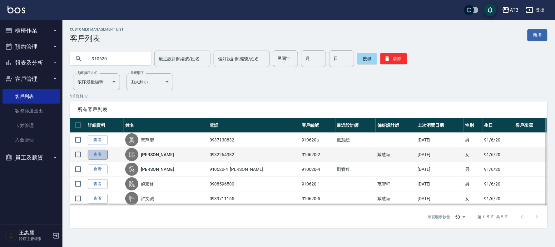
click at [92, 153] on link "查看" at bounding box center [98, 155] width 20 height 10
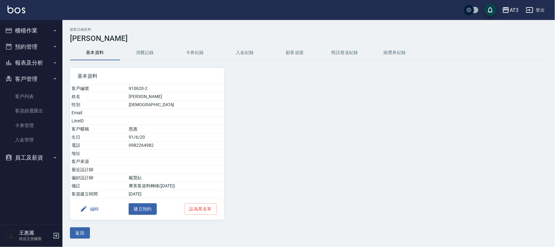
click at [95, 206] on button "編輯" at bounding box center [89, 209] width 24 height 12
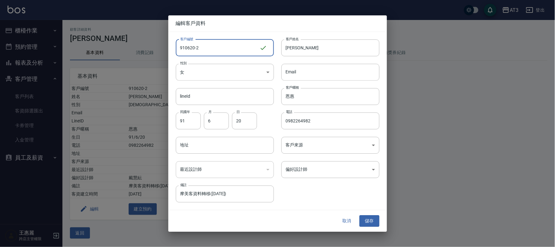
click at [221, 44] on input "910620-2" at bounding box center [218, 47] width 84 height 17
type input "[DATE]2a"
click at [373, 220] on button "儲存" at bounding box center [370, 222] width 20 height 12
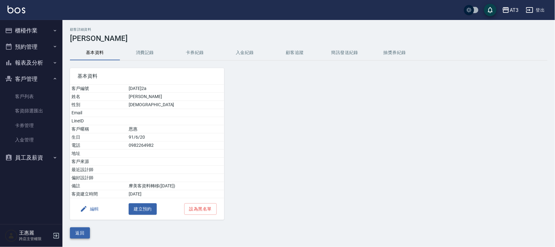
click at [82, 231] on button "返回" at bounding box center [80, 233] width 20 height 12
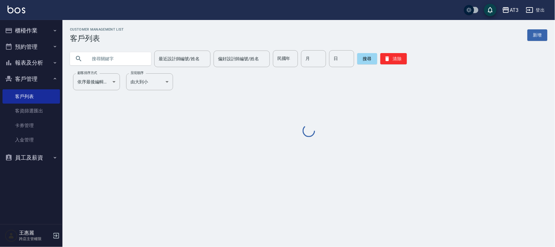
click at [118, 52] on input "text" at bounding box center [116, 58] width 59 height 17
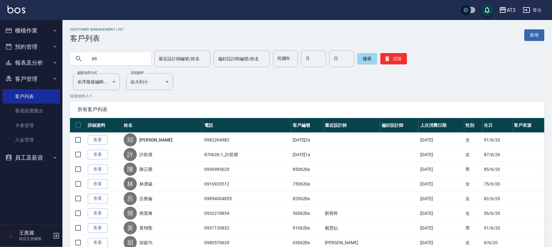
type input "8"
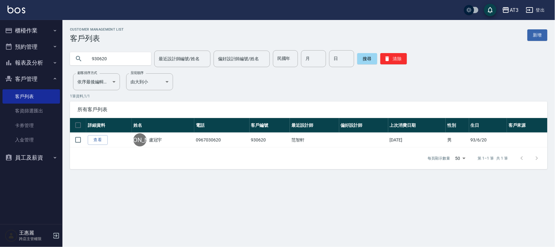
click at [117, 61] on input "930620" at bounding box center [116, 58] width 59 height 17
type input "890620"
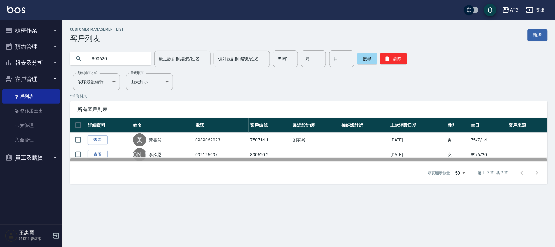
click at [101, 158] on div at bounding box center [308, 159] width 477 height 3
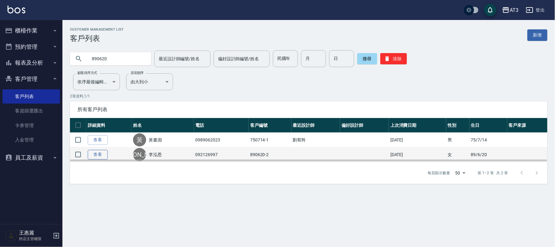
click at [94, 153] on link "查看" at bounding box center [98, 155] width 20 height 10
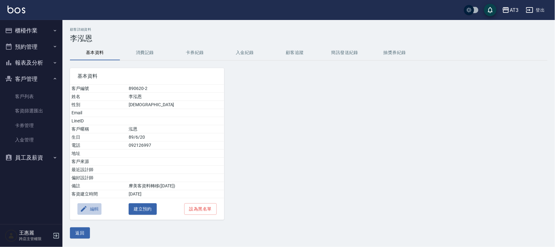
click at [96, 206] on button "編輯" at bounding box center [89, 209] width 24 height 12
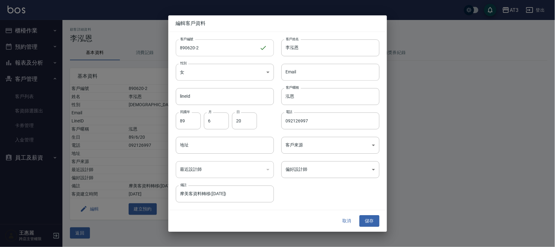
click at [210, 49] on input "890620-2" at bounding box center [218, 47] width 84 height 17
type input "[DATE]2a"
click at [374, 221] on button "儲存" at bounding box center [370, 222] width 20 height 12
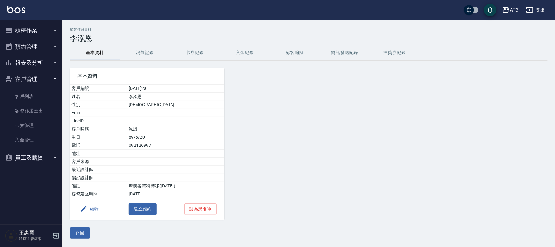
click at [76, 232] on button "返回" at bounding box center [80, 233] width 20 height 12
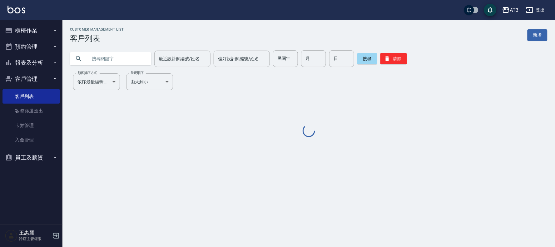
click at [110, 62] on input "text" at bounding box center [116, 58] width 59 height 17
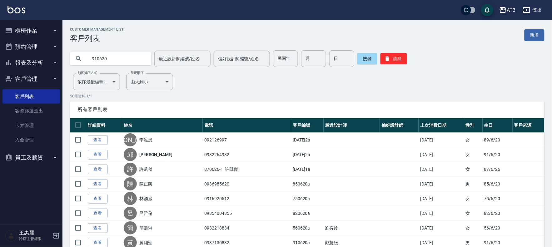
type input "910620"
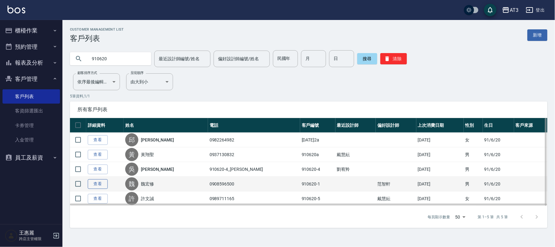
click at [92, 183] on link "查看" at bounding box center [98, 184] width 20 height 10
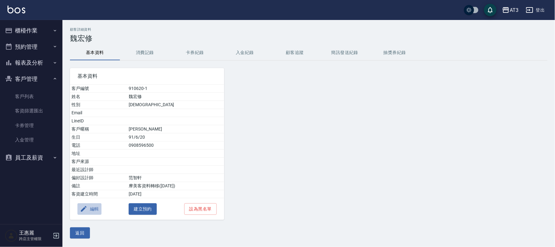
click at [91, 212] on button "編輯" at bounding box center [89, 209] width 24 height 12
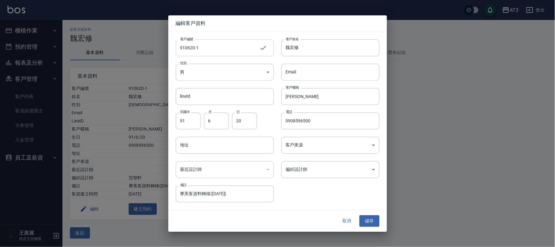
click at [226, 41] on input "910620-1" at bounding box center [218, 47] width 84 height 17
type input "[DATE]1a"
click at [371, 219] on button "儲存" at bounding box center [370, 222] width 20 height 12
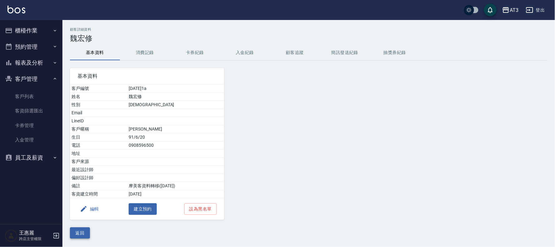
click at [75, 237] on button "返回" at bounding box center [80, 233] width 20 height 12
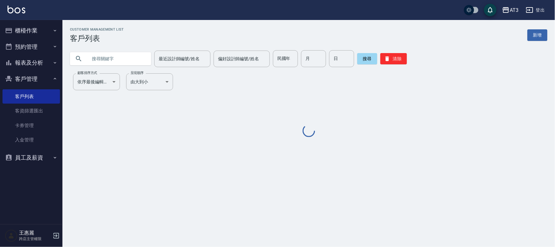
click at [126, 61] on input "text" at bounding box center [116, 58] width 59 height 17
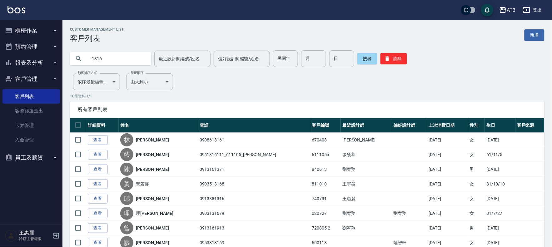
click at [129, 57] on input "1316" at bounding box center [116, 58] width 59 height 17
click at [128, 57] on input "1316" at bounding box center [116, 58] width 59 height 17
click at [128, 58] on input "1316" at bounding box center [116, 58] width 59 height 17
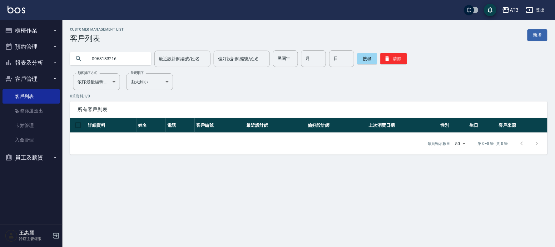
click at [128, 60] on input "0963183216" at bounding box center [116, 58] width 59 height 17
type input "800620"
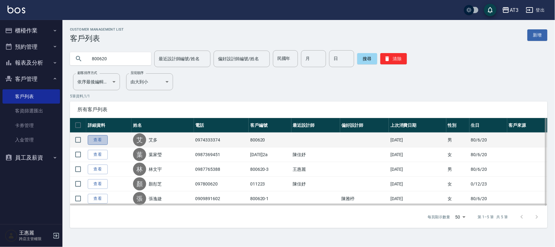
click at [93, 136] on link "查看" at bounding box center [98, 140] width 20 height 10
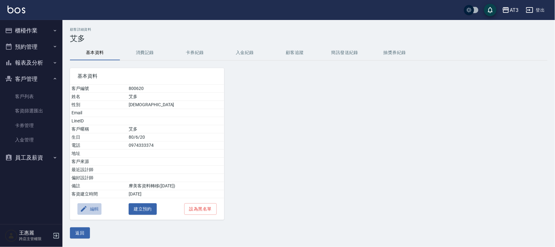
click at [90, 209] on button "編輯" at bounding box center [89, 209] width 24 height 12
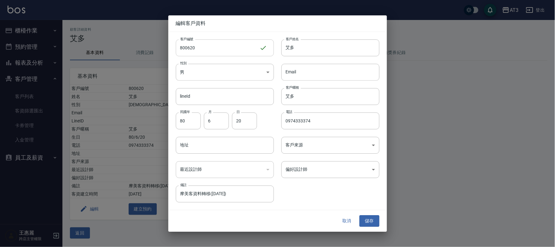
click at [203, 48] on input "800620" at bounding box center [218, 47] width 84 height 17
type input "800620a"
click at [373, 221] on button "儲存" at bounding box center [370, 222] width 20 height 12
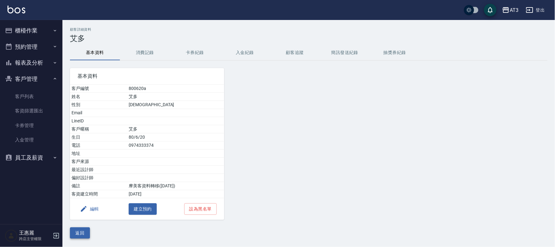
click at [82, 233] on button "返回" at bounding box center [80, 233] width 20 height 12
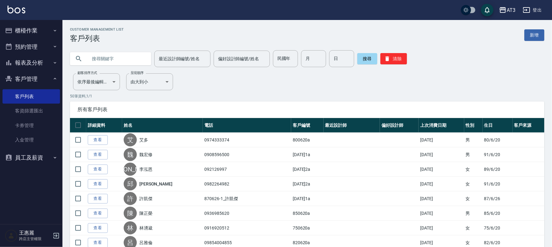
click at [135, 58] on input "text" at bounding box center [116, 58] width 59 height 17
type input "910620"
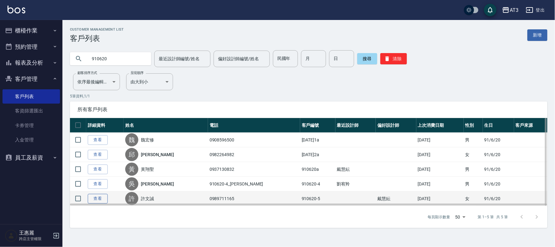
click at [105, 199] on link "查看" at bounding box center [98, 199] width 20 height 10
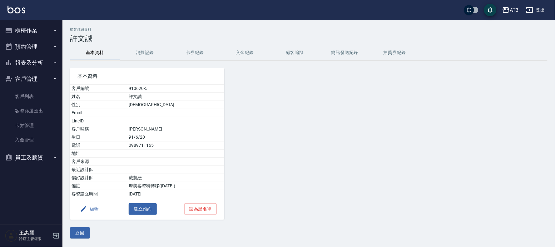
click at [94, 211] on button "編輯" at bounding box center [89, 209] width 24 height 12
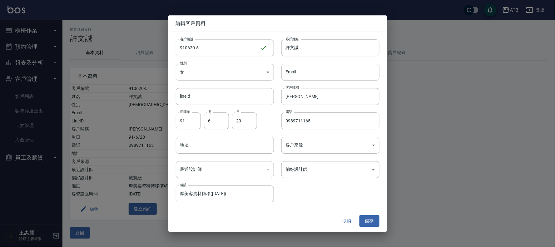
click at [214, 49] on input "910620-5" at bounding box center [218, 47] width 84 height 17
type input "[DATE]5a"
drag, startPoint x: 369, startPoint y: 220, endPoint x: 365, endPoint y: 210, distance: 11.2
click at [369, 218] on button "儲存" at bounding box center [370, 222] width 20 height 12
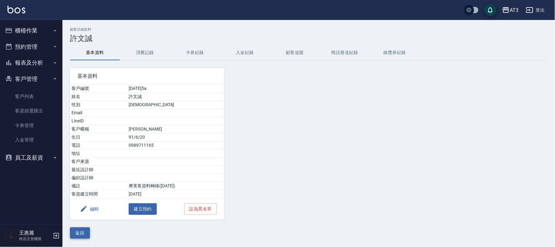
click at [73, 234] on button "返回" at bounding box center [80, 233] width 20 height 12
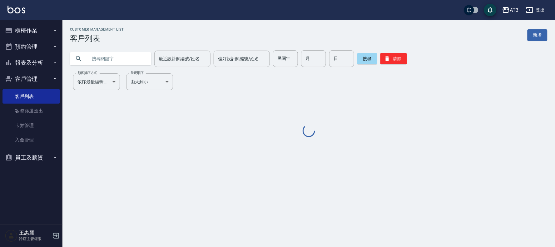
click at [142, 61] on input "text" at bounding box center [116, 58] width 59 height 17
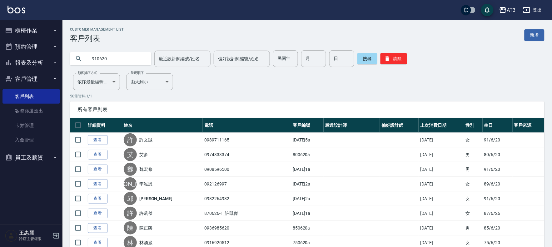
type input "910620"
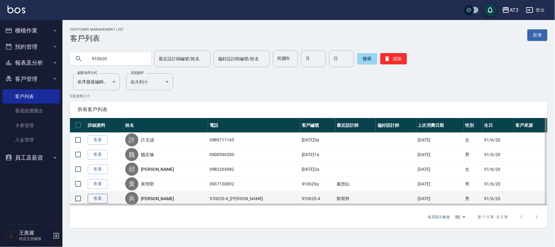
click at [100, 198] on link "查看" at bounding box center [98, 199] width 20 height 10
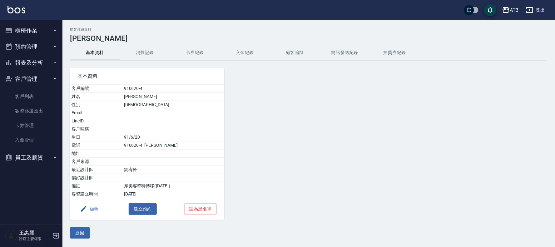
click at [97, 209] on button "編輯" at bounding box center [89, 209] width 24 height 12
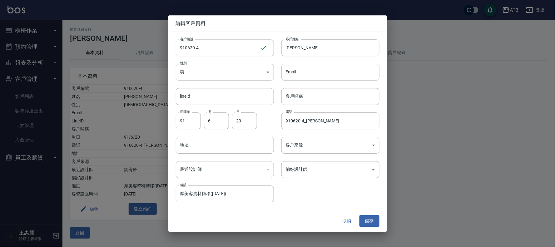
click at [215, 52] on input "910620-4" at bounding box center [218, 47] width 84 height 17
type input "[DATE]4a"
click at [374, 219] on button "儲存" at bounding box center [370, 222] width 20 height 12
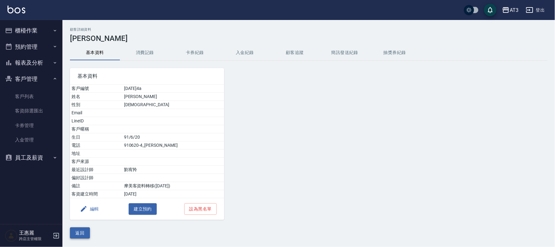
click at [83, 234] on button "返回" at bounding box center [80, 233] width 20 height 12
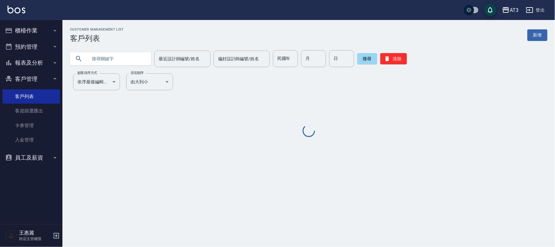
click at [111, 59] on input "text" at bounding box center [116, 58] width 59 height 17
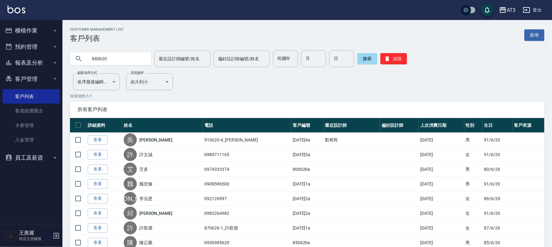
type input "840620"
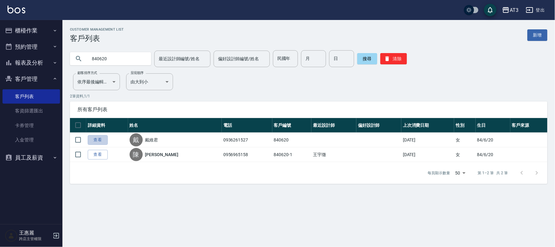
click at [98, 141] on link "查看" at bounding box center [98, 140] width 20 height 10
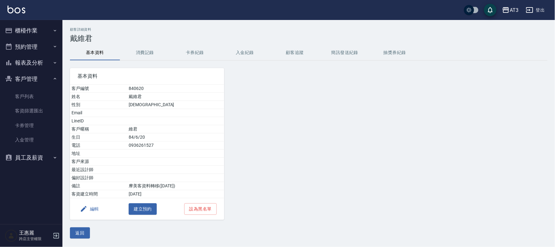
click at [86, 211] on icon "button" at bounding box center [83, 208] width 7 height 7
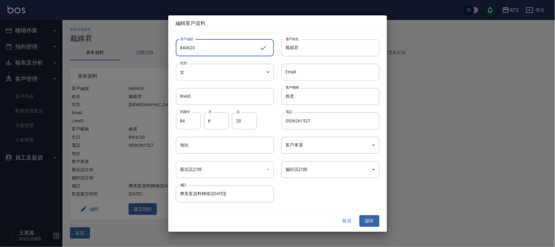
click at [211, 47] on input "840620" at bounding box center [218, 47] width 84 height 17
type input "840620a"
click at [370, 223] on button "儲存" at bounding box center [370, 222] width 20 height 12
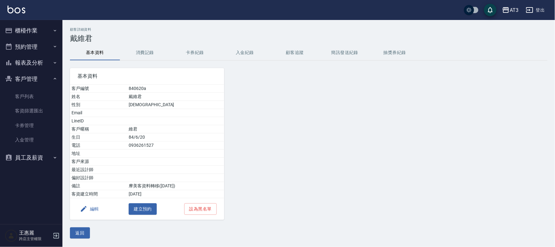
click at [85, 231] on button "返回" at bounding box center [80, 233] width 20 height 12
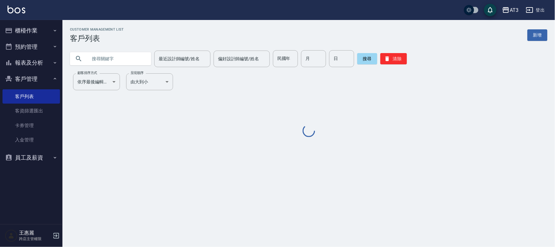
click at [135, 58] on input "text" at bounding box center [116, 58] width 59 height 17
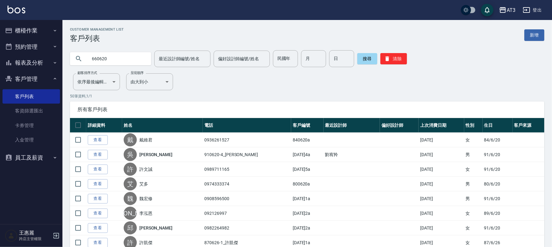
type input "660620"
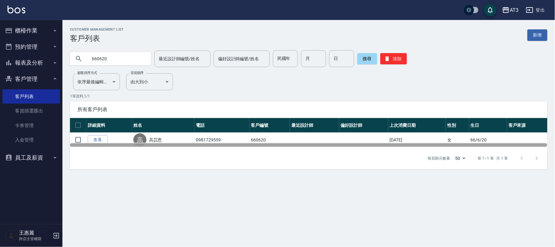
click at [102, 144] on div at bounding box center [308, 144] width 477 height 3
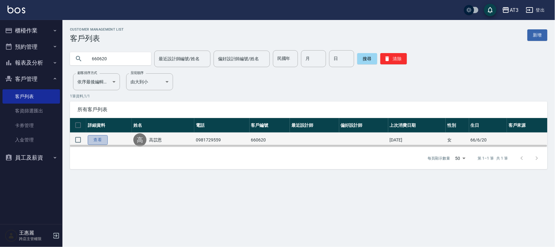
click at [102, 138] on link "查看" at bounding box center [98, 140] width 20 height 10
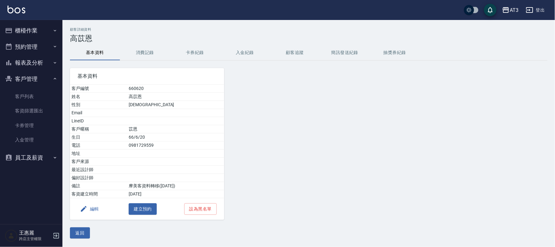
click at [97, 208] on button "編輯" at bounding box center [89, 209] width 24 height 12
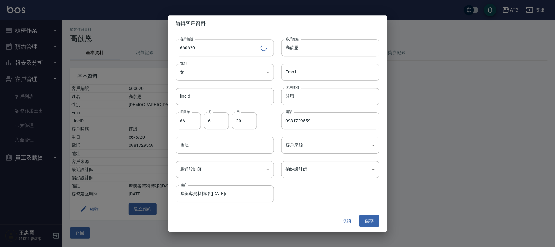
click at [228, 46] on input "660620" at bounding box center [218, 47] width 85 height 17
type input "660620a"
click at [369, 217] on button "儲存" at bounding box center [370, 222] width 20 height 12
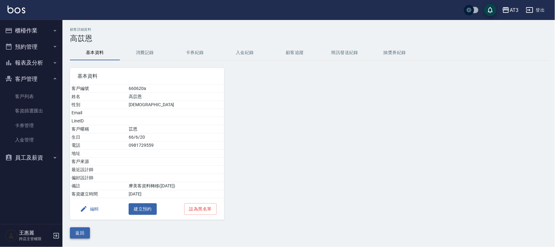
click at [79, 231] on button "返回" at bounding box center [80, 233] width 20 height 12
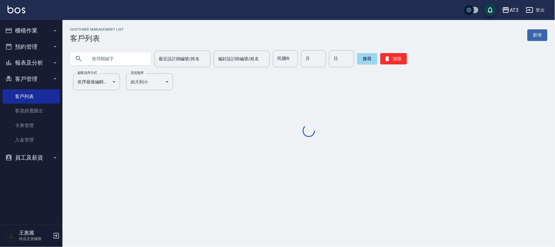
click at [123, 60] on input "text" at bounding box center [116, 58] width 59 height 17
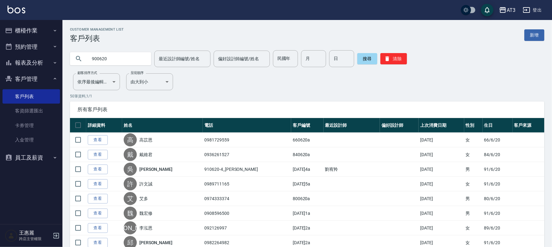
type input "900620"
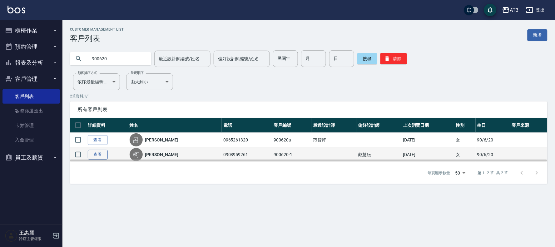
click at [96, 156] on link "查看" at bounding box center [98, 155] width 20 height 10
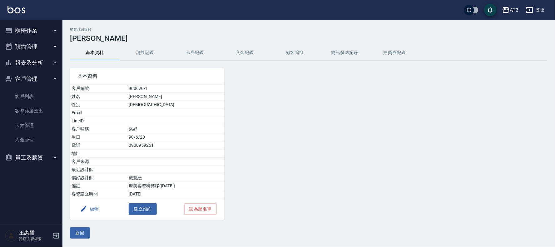
click at [92, 208] on button "編輯" at bounding box center [89, 209] width 24 height 12
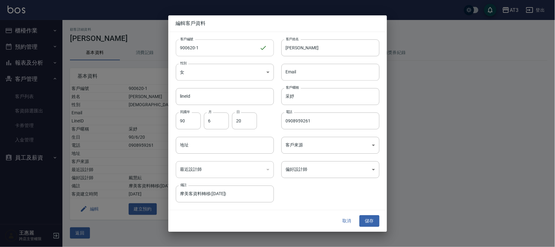
click at [220, 43] on input "900620-1" at bounding box center [218, 47] width 84 height 17
type input "[DATE]1a"
click at [365, 217] on button "儲存" at bounding box center [370, 222] width 20 height 12
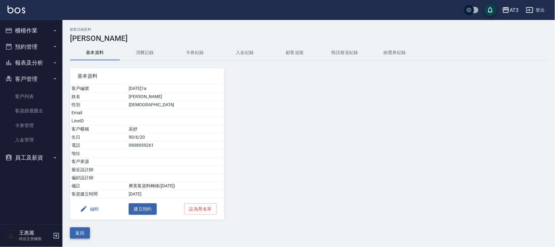
click at [82, 236] on button "返回" at bounding box center [80, 233] width 20 height 12
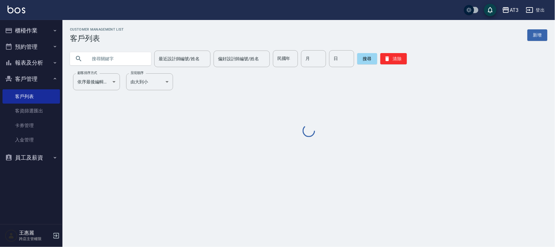
click at [145, 54] on input "text" at bounding box center [116, 58] width 59 height 17
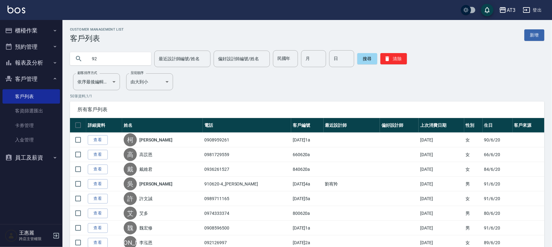
type input "9"
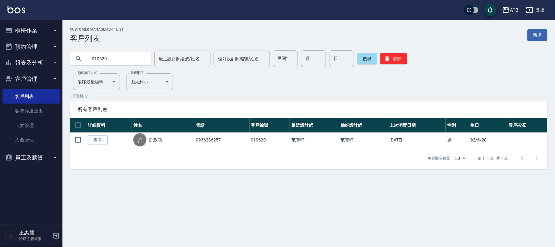
click at [113, 60] on input "010620" at bounding box center [116, 58] width 59 height 17
type input "830620"
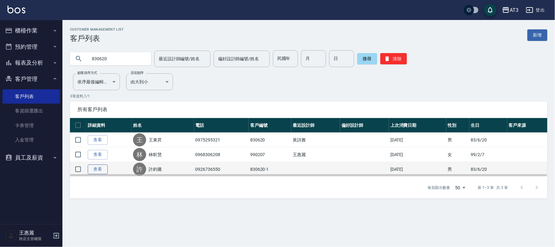
click at [98, 170] on link "查看" at bounding box center [98, 170] width 20 height 10
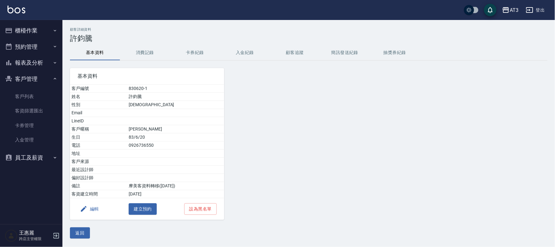
click at [89, 207] on button "編輯" at bounding box center [89, 209] width 24 height 12
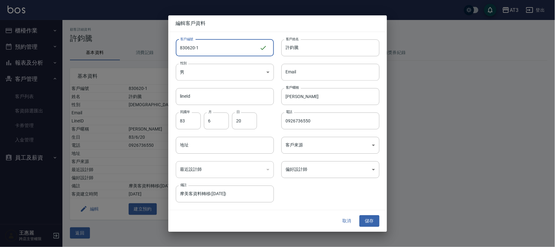
click at [215, 50] on input "830620-1" at bounding box center [218, 47] width 84 height 17
type input "[DATE]1a"
click at [371, 224] on button "儲存" at bounding box center [370, 222] width 20 height 12
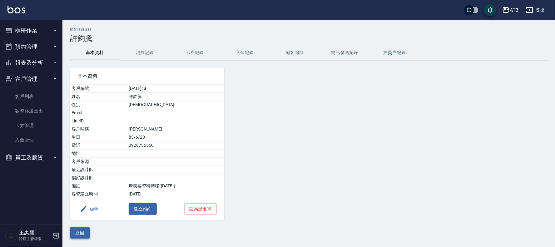
click at [81, 231] on button "返回" at bounding box center [80, 233] width 20 height 12
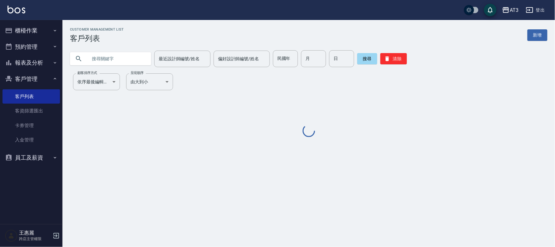
click at [108, 61] on input "text" at bounding box center [116, 58] width 59 height 17
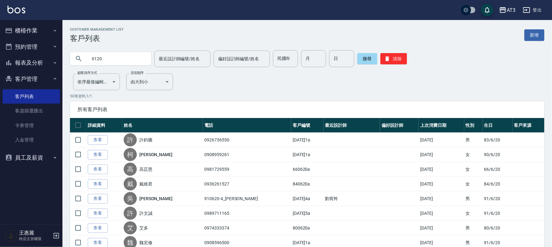
type input "6120"
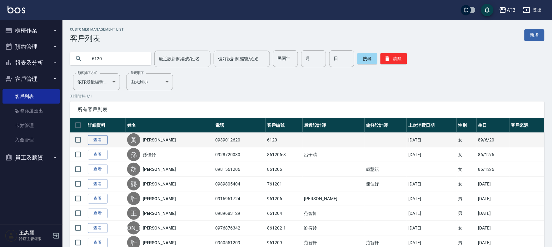
click at [98, 142] on link "查看" at bounding box center [98, 140] width 20 height 10
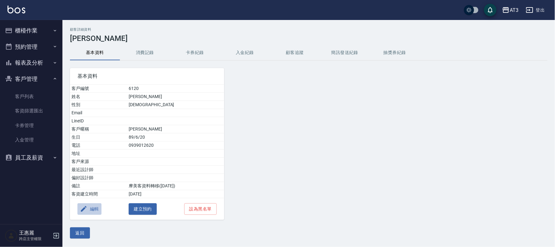
click at [94, 210] on button "編輯" at bounding box center [89, 209] width 24 height 12
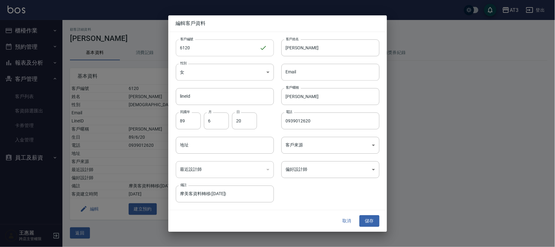
click at [208, 46] on input "6120" at bounding box center [218, 47] width 84 height 17
type input "6120a"
click at [368, 223] on button "儲存" at bounding box center [370, 222] width 20 height 12
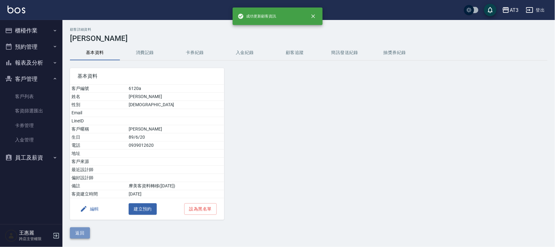
drag, startPoint x: 84, startPoint y: 231, endPoint x: 93, endPoint y: 214, distance: 19.6
click at [84, 231] on button "返回" at bounding box center [80, 233] width 20 height 12
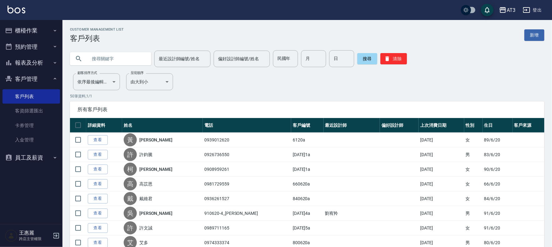
click at [107, 58] on input "text" at bounding box center [116, 58] width 59 height 17
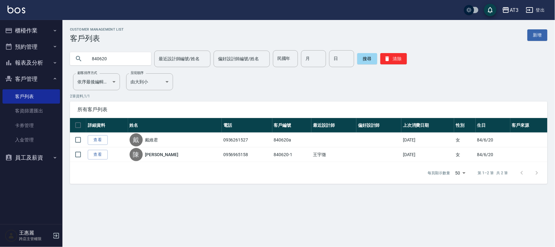
click at [131, 63] on input "840620" at bounding box center [116, 58] width 59 height 17
type input "710620"
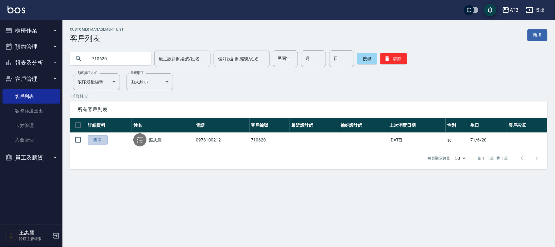
click at [102, 138] on link "查看" at bounding box center [98, 140] width 20 height 10
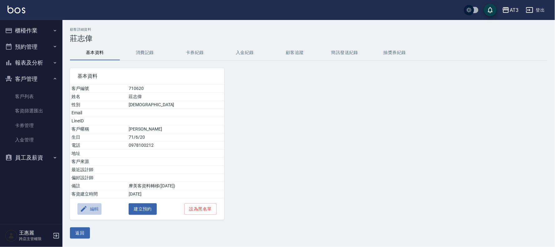
click at [96, 209] on button "編輯" at bounding box center [89, 209] width 24 height 12
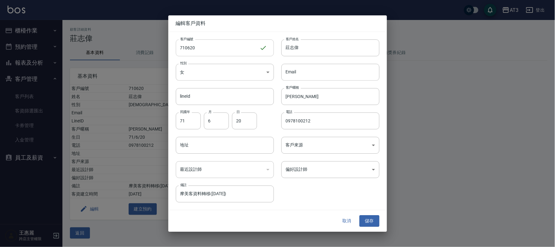
click at [213, 55] on input "710620" at bounding box center [218, 47] width 84 height 17
type input "710620a"
click at [369, 222] on button "儲存" at bounding box center [370, 222] width 20 height 12
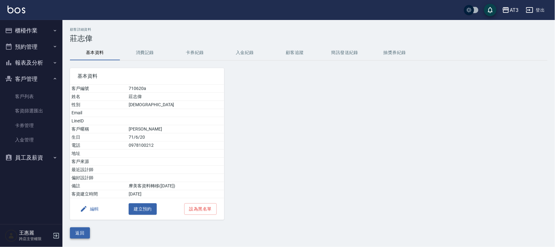
click at [84, 232] on button "返回" at bounding box center [80, 233] width 20 height 12
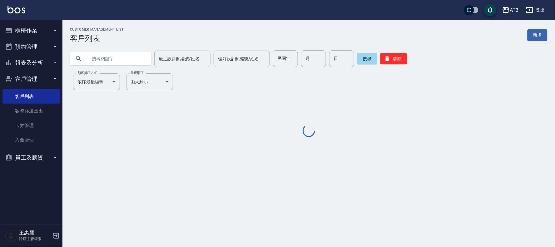
click at [113, 61] on input "text" at bounding box center [116, 58] width 59 height 17
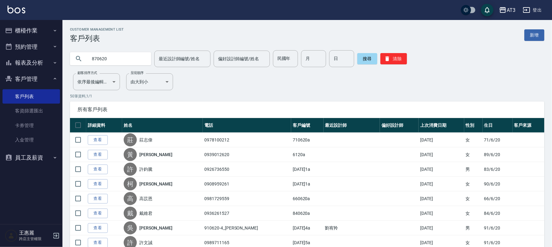
type input "870620"
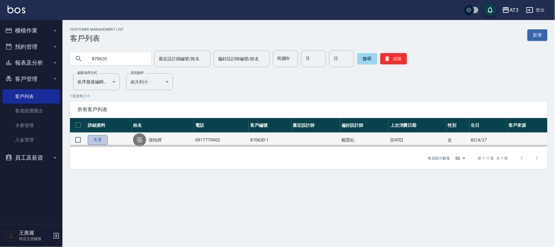
click at [98, 139] on link "查看" at bounding box center [98, 140] width 20 height 10
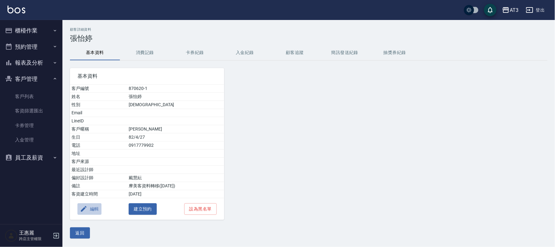
click at [96, 208] on button "編輯" at bounding box center [89, 209] width 24 height 12
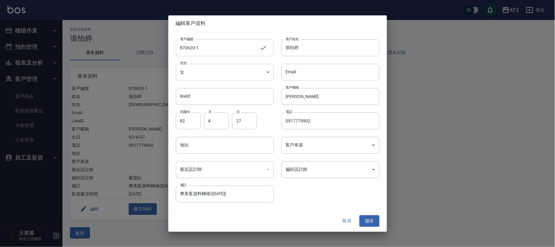
click at [213, 42] on input "870620-1" at bounding box center [218, 47] width 84 height 17
type input "[DATE]1a"
click at [367, 220] on button "儲存" at bounding box center [370, 222] width 20 height 12
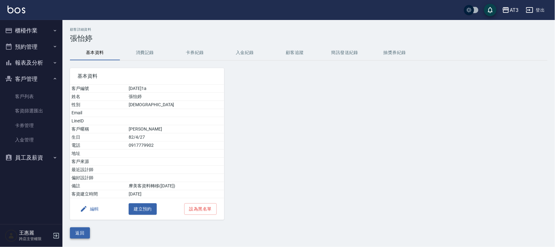
click at [80, 233] on button "返回" at bounding box center [80, 233] width 20 height 12
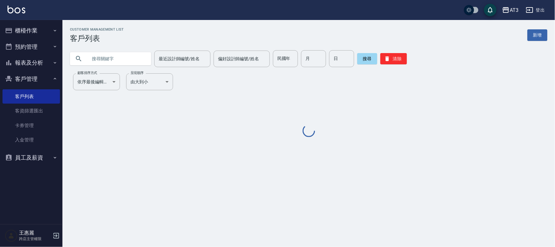
click at [131, 52] on input "text" at bounding box center [116, 58] width 59 height 17
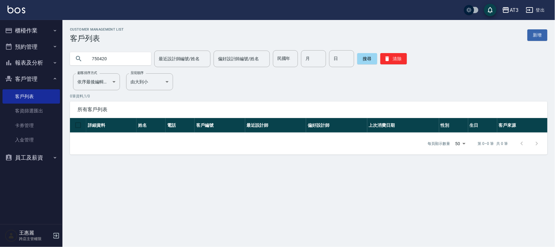
drag, startPoint x: 126, startPoint y: 55, endPoint x: 50, endPoint y: 70, distance: 77.6
click at [50, 70] on div "AT3 登出 櫃檯作業 打帳單 帳單列表 掛單列表 營業儀表板 現金收支登錄 高階收支登錄 材料自購登錄 每日結帳 排班表 現場電腦打卡 預約管理 預約管理 …" at bounding box center [277, 123] width 555 height 247
click at [141, 62] on input "0931357625" at bounding box center [116, 58] width 59 height 17
type input "860620"
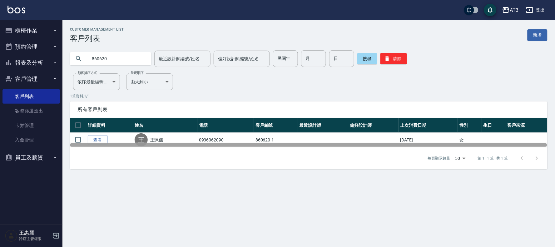
click at [95, 144] on div at bounding box center [308, 144] width 477 height 3
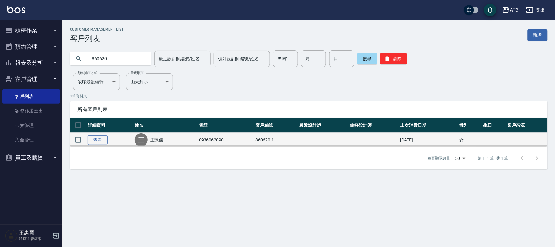
click at [97, 136] on link "查看" at bounding box center [98, 140] width 20 height 10
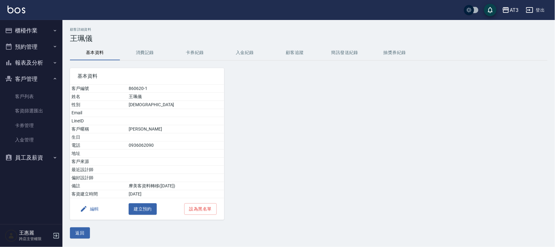
click at [94, 208] on button "編輯" at bounding box center [89, 209] width 24 height 12
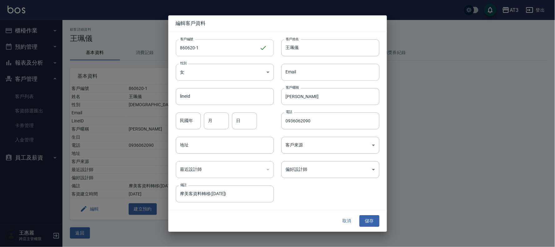
click at [223, 42] on input "860620-1" at bounding box center [218, 47] width 84 height 17
type input "[DATE]1a"
click at [371, 221] on button "儲存" at bounding box center [370, 222] width 20 height 12
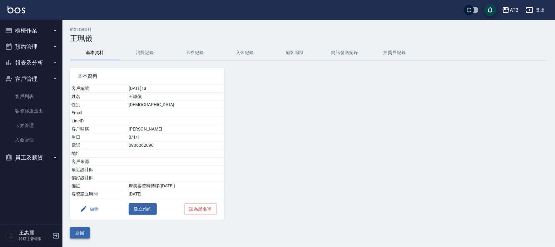
click at [76, 233] on button "返回" at bounding box center [80, 233] width 20 height 12
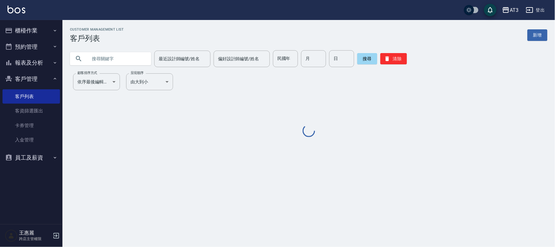
click at [117, 55] on input "text" at bounding box center [116, 58] width 59 height 17
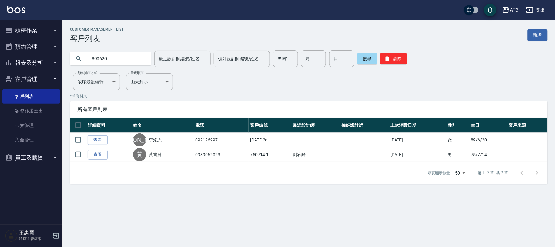
drag, startPoint x: 111, startPoint y: 61, endPoint x: 59, endPoint y: 57, distance: 51.4
click at [59, 57] on div "AT3 登出 櫃檯作業 打帳單 帳單列表 掛單列表 營業儀表板 現金收支登錄 高階收支登錄 材料自購登錄 每日結帳 排班表 現場電腦打卡 預約管理 預約管理 …" at bounding box center [277, 123] width 555 height 247
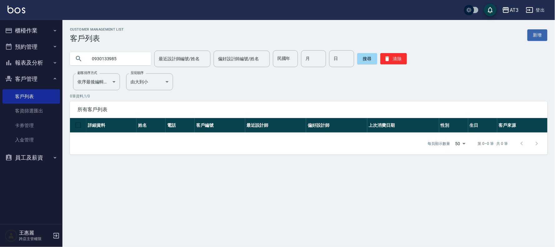
click at [123, 52] on input "0930133985" at bounding box center [116, 58] width 59 height 17
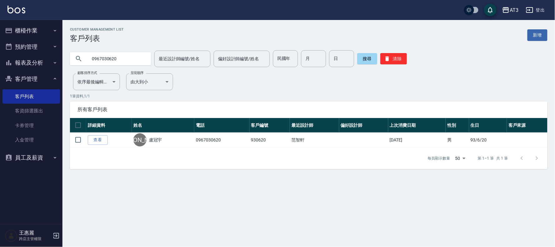
click at [116, 59] on input "0967030620" at bounding box center [116, 58] width 59 height 17
type input "050620"
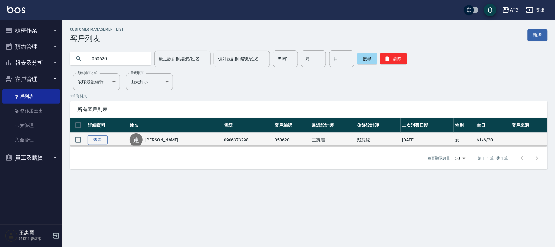
click at [98, 139] on link "查看" at bounding box center [98, 140] width 20 height 10
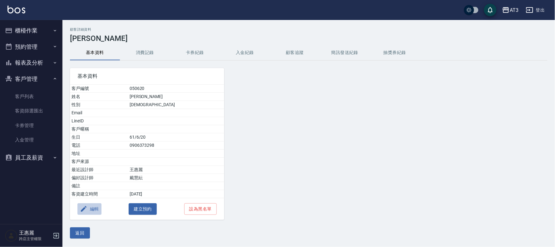
click at [93, 207] on button "編輯" at bounding box center [89, 209] width 24 height 12
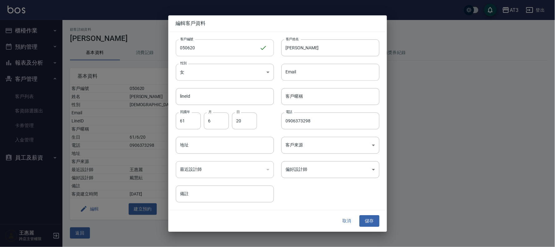
click at [211, 45] on input "050620" at bounding box center [218, 47] width 84 height 17
type input "050620a"
click at [364, 217] on button "儲存" at bounding box center [370, 222] width 20 height 12
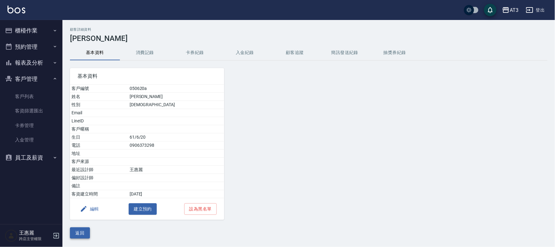
click at [85, 233] on button "返回" at bounding box center [80, 233] width 20 height 12
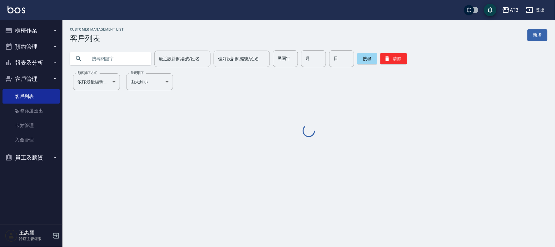
click at [137, 56] on input "text" at bounding box center [116, 58] width 59 height 17
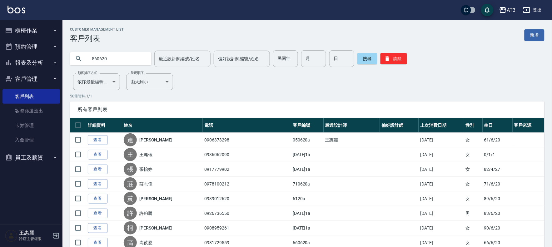
type input "560620"
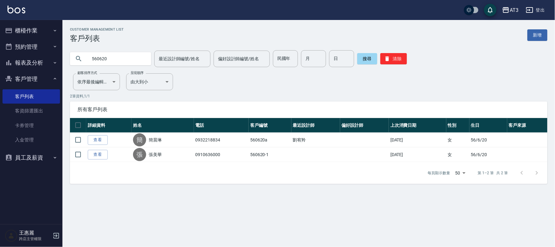
click at [95, 154] on link "查看" at bounding box center [98, 155] width 20 height 10
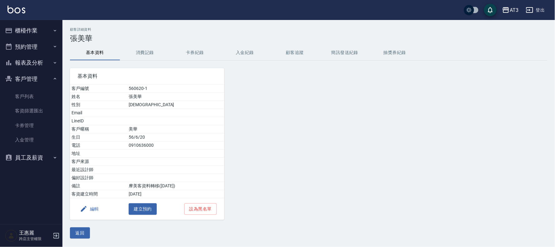
click at [91, 208] on button "編輯" at bounding box center [89, 209] width 24 height 12
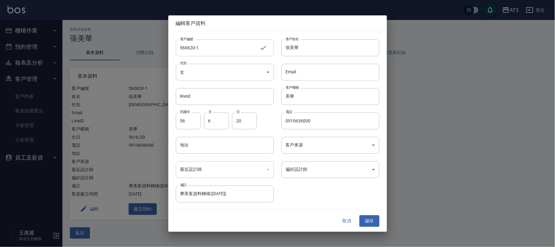
click at [212, 50] on input "560620-1" at bounding box center [218, 47] width 84 height 17
type input "[DATE]1a"
click at [366, 219] on button "儲存" at bounding box center [370, 222] width 20 height 12
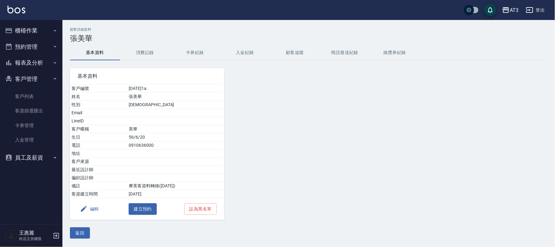
click at [555, 247] on html "AT3 登出 櫃檯作業 打帳單 帳單列表 掛單列表 營業儀表板 現金收支登錄 高階收支登錄 材料自購登錄 每日結帳 排班表 現場電腦打卡 預約管理 預約管理 …" at bounding box center [277, 123] width 555 height 247
click at [35, 29] on button "櫃檯作業" at bounding box center [30, 30] width 57 height 16
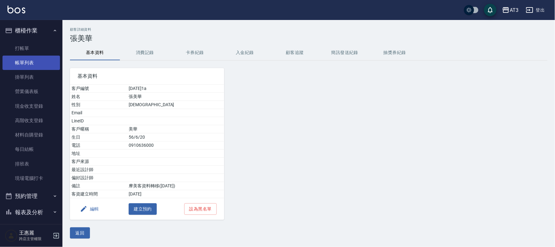
click at [46, 56] on link "帳單列表" at bounding box center [30, 63] width 57 height 14
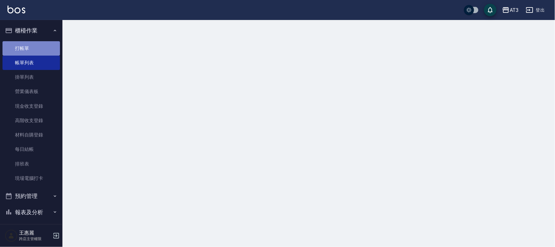
click at [45, 47] on link "打帳單" at bounding box center [30, 48] width 57 height 14
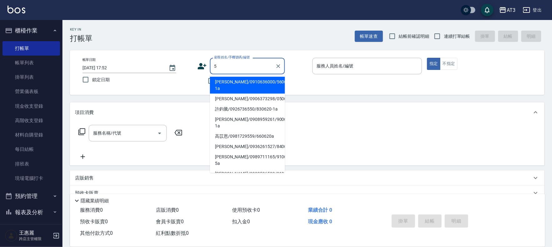
type input "[PERSON_NAME]/0910636000/560620-1a"
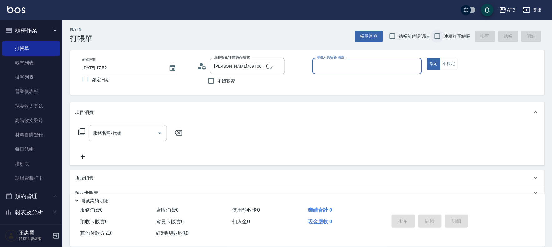
click at [442, 34] on input "連續打單結帳" at bounding box center [437, 36] width 13 height 13
checkbox input "true"
type input "5/0902352118/5"
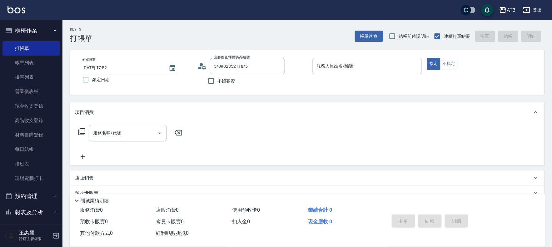
click at [342, 71] on input "服務人員姓名/編號" at bounding box center [367, 66] width 104 height 11
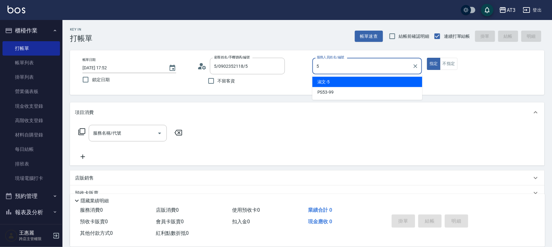
type input "淑文-5"
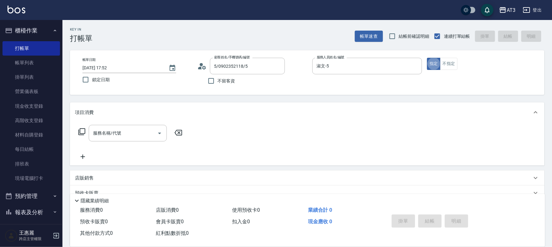
type button "true"
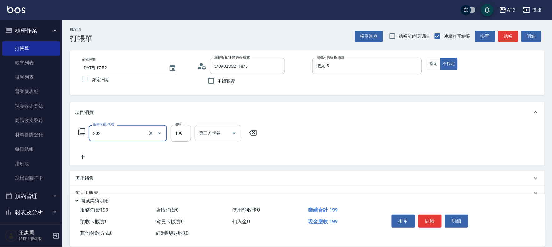
type input "不指定單剪(202)"
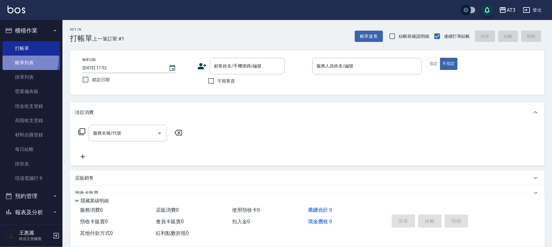
click at [12, 58] on link "帳單列表" at bounding box center [30, 63] width 57 height 14
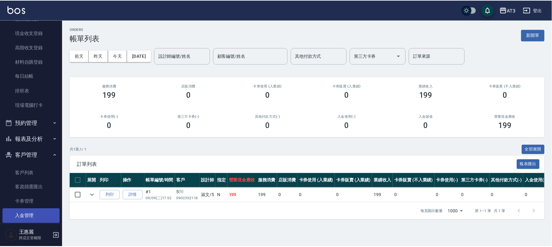
scroll to position [98, 0]
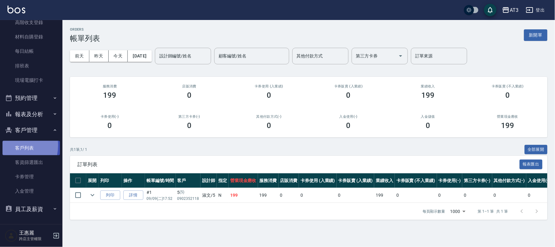
click at [9, 145] on link "客戶列表" at bounding box center [30, 148] width 57 height 14
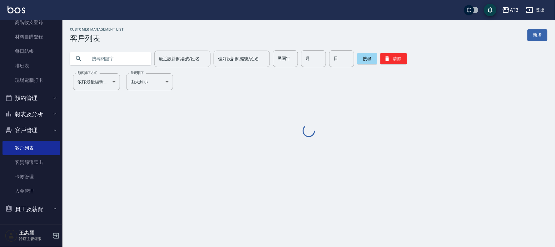
click at [106, 62] on input "text" at bounding box center [116, 58] width 59 height 17
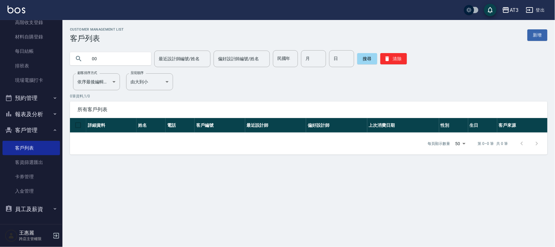
type input "0"
click at [403, 61] on button "清除" at bounding box center [393, 58] width 27 height 11
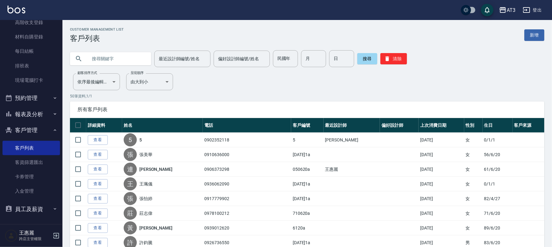
click at [141, 58] on input "text" at bounding box center [116, 58] width 59 height 17
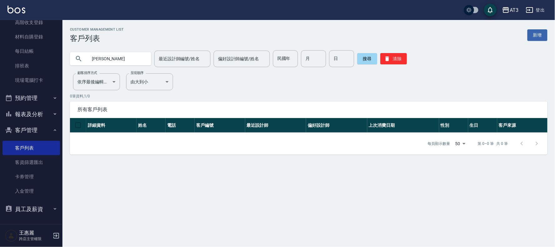
click at [411, 60] on div "[PERSON_NAME] 最近設計師編號/姓名 最近設計師編號/姓名 偏好設計師編號/姓名 偏好設計師編號/姓名 民國年 民國年 月 月 日 日 搜尋 清除" at bounding box center [309, 58] width 478 height 17
click at [394, 57] on button "清除" at bounding box center [393, 58] width 27 height 11
